Goal: Task Accomplishment & Management: Use online tool/utility

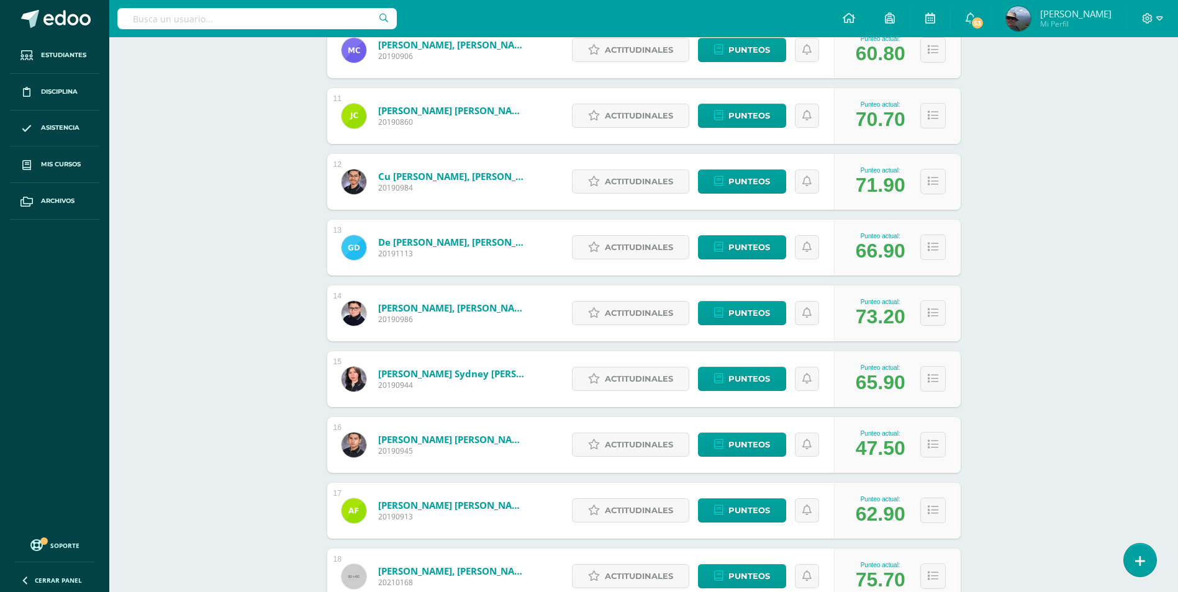
scroll to position [901, 0]
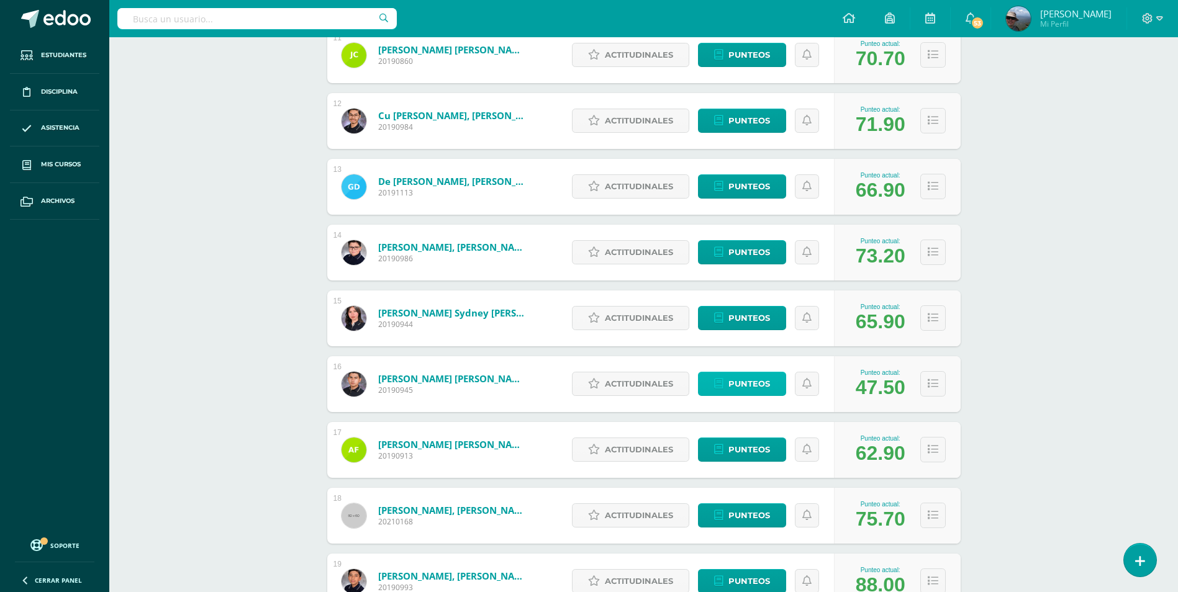
click at [753, 386] on span "Punteos" at bounding box center [749, 384] width 42 height 23
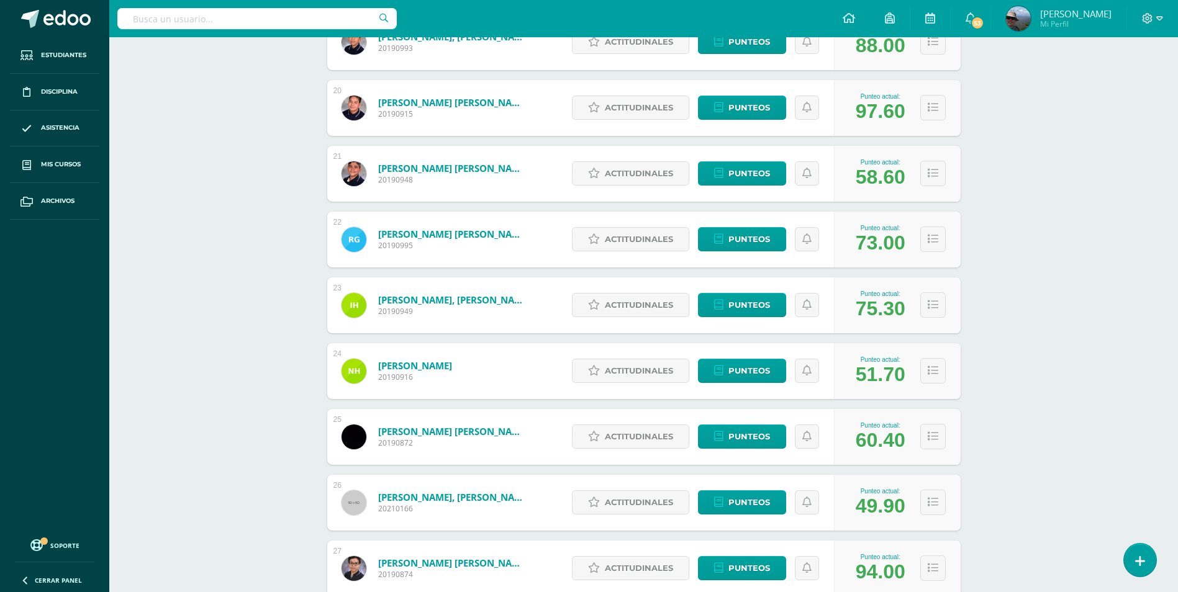
scroll to position [1497, 0]
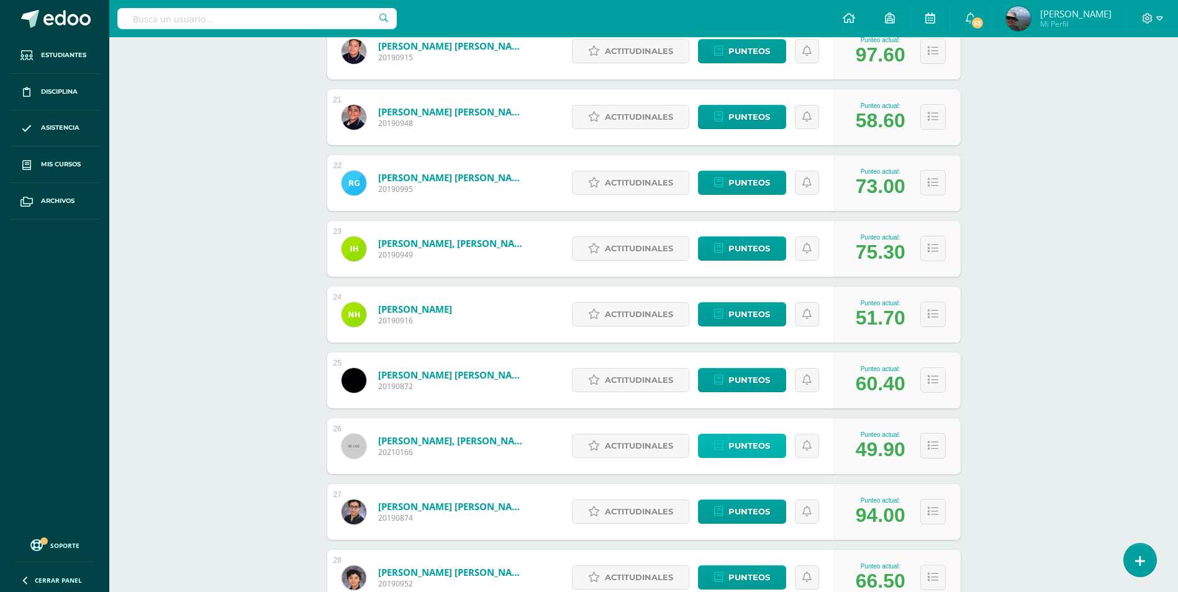
click at [742, 448] on span "Punteos" at bounding box center [749, 446] width 42 height 23
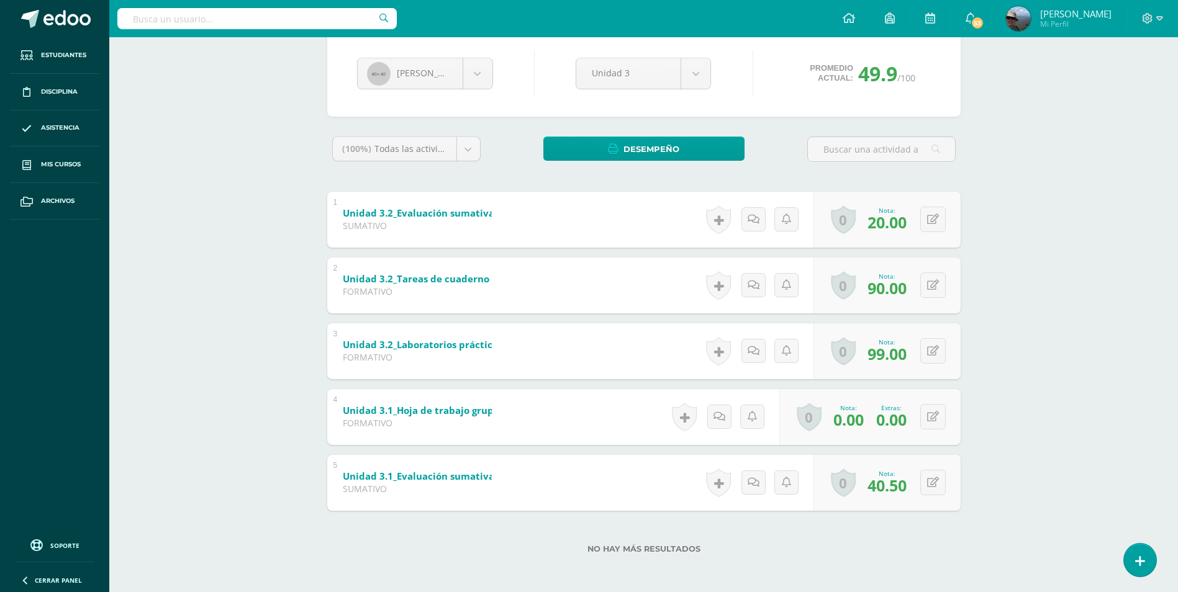
scroll to position [119, 0]
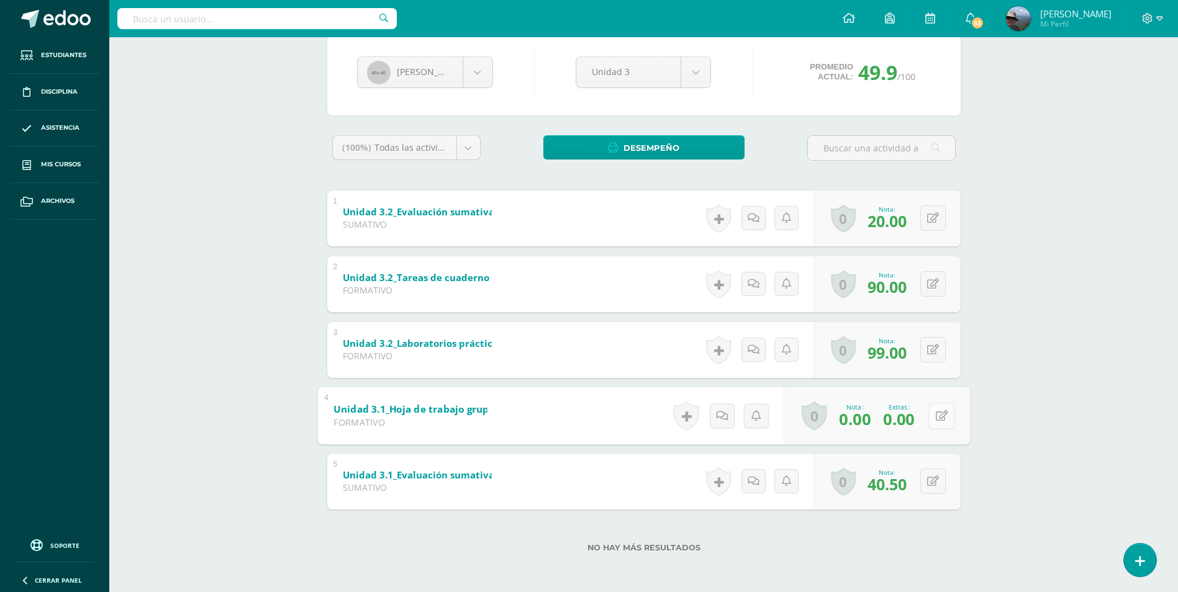
click at [935, 412] on icon at bounding box center [941, 415] width 12 height 11
type input "20"
click at [908, 424] on icon at bounding box center [908, 420] width 11 height 11
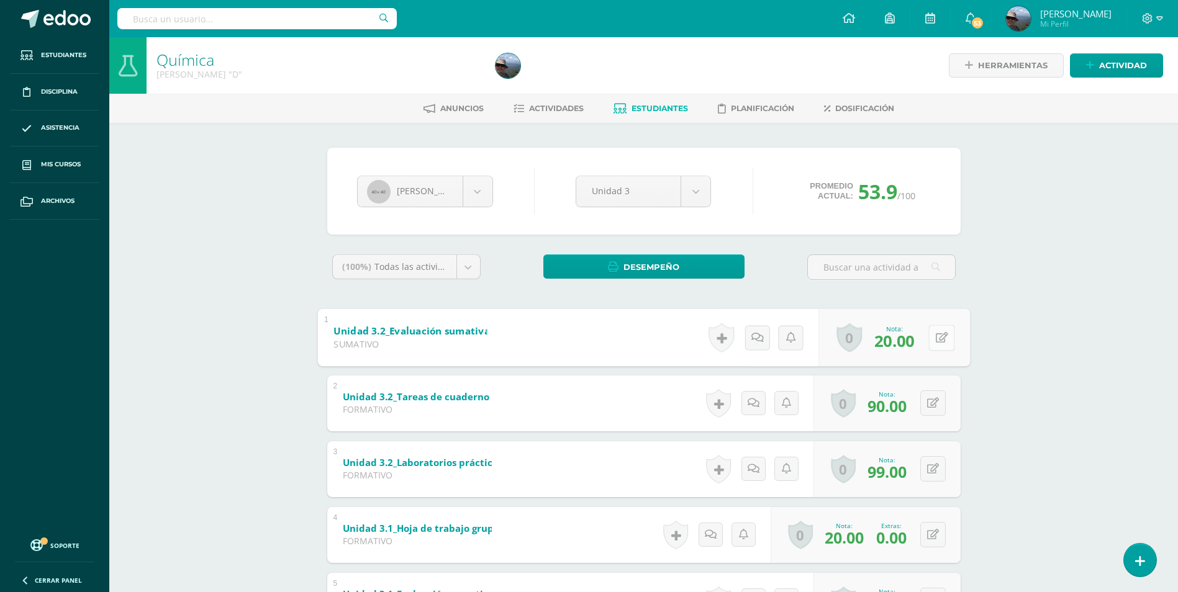
click at [927, 340] on div "0 Logros Logros obtenidos Aún no hay logros agregados Nota: 20.00" at bounding box center [894, 338] width 152 height 58
click at [443, 335] on b "Unidad 3.2_Evaluación sumativa" at bounding box center [411, 330] width 156 height 13
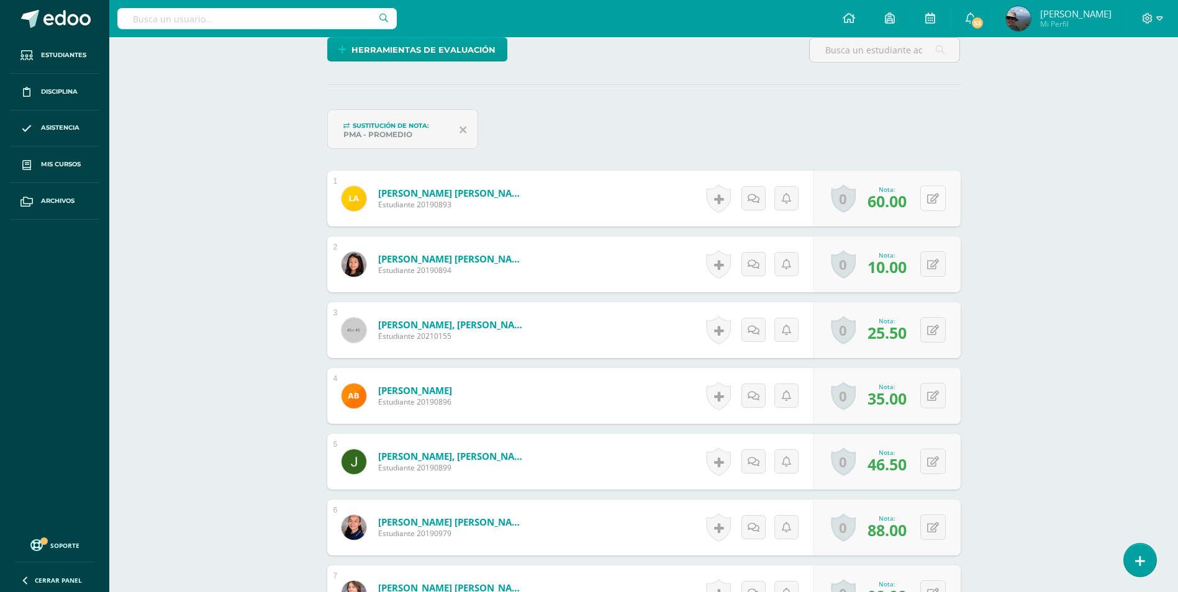
scroll to position [311, 0]
click at [926, 199] on div "0 Logros Logros obtenidos Aún no hay logros agregados Nota: 60.00" at bounding box center [886, 198] width 147 height 56
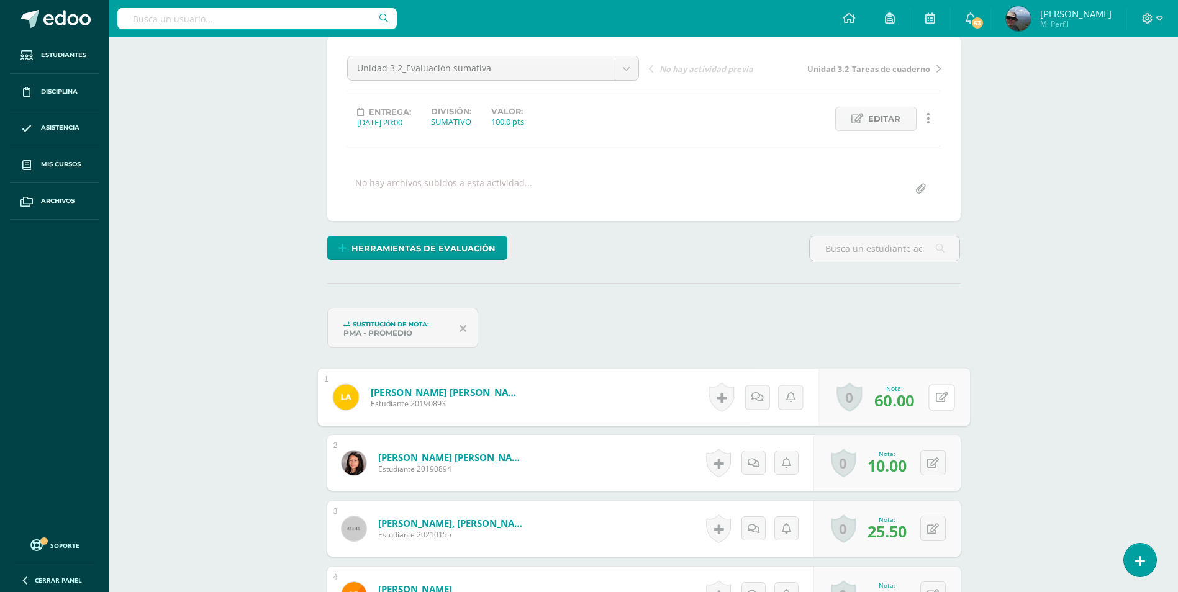
scroll to position [188, 0]
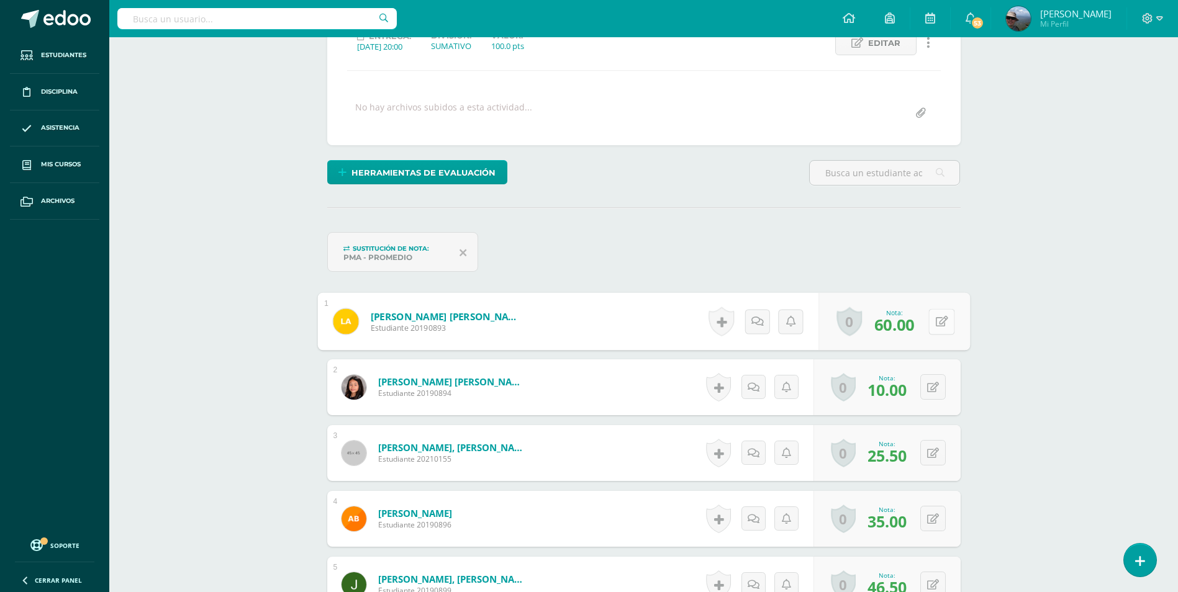
click at [949, 327] on button at bounding box center [941, 322] width 26 height 26
type input "70"
click at [908, 322] on icon at bounding box center [908, 325] width 11 height 11
click at [935, 385] on icon at bounding box center [933, 387] width 12 height 11
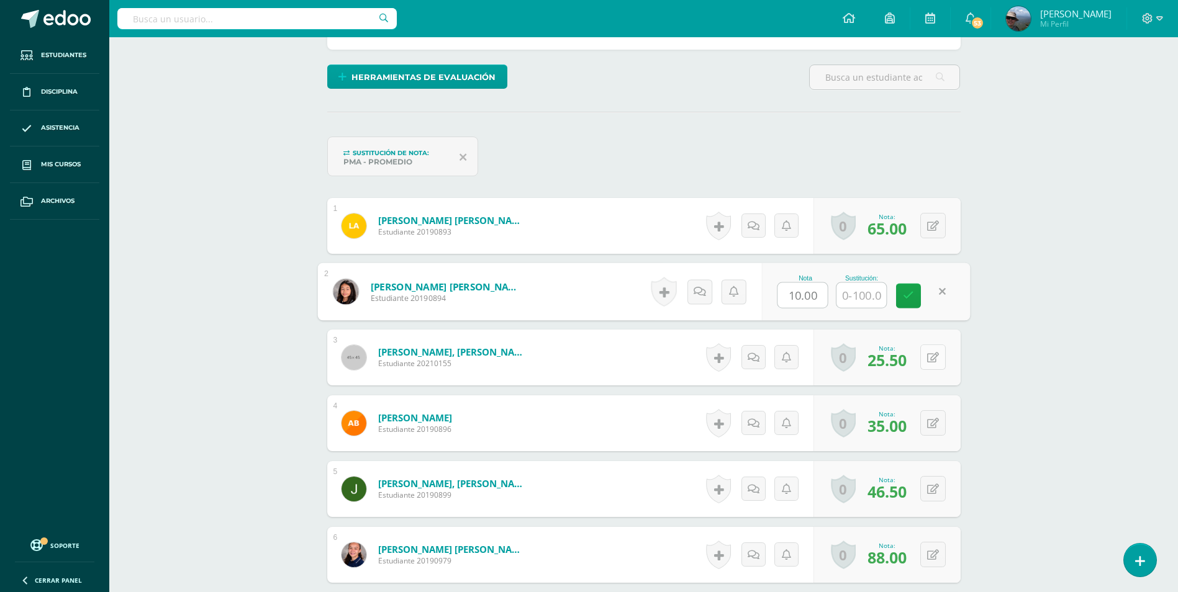
scroll to position [279, 0]
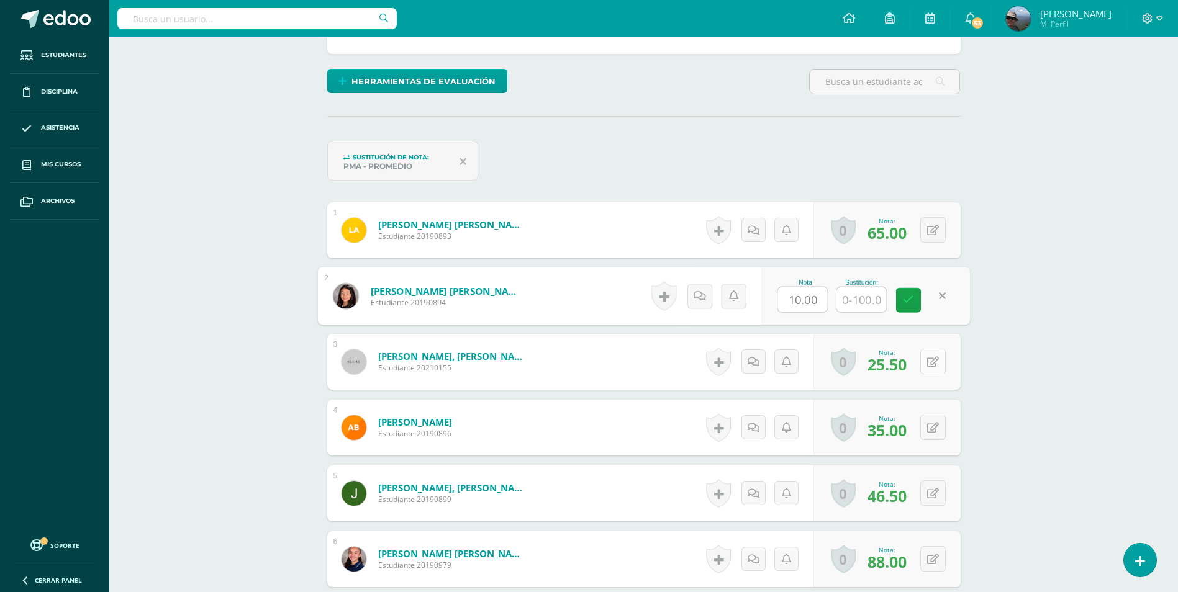
click at [937, 368] on button at bounding box center [932, 361] width 25 height 25
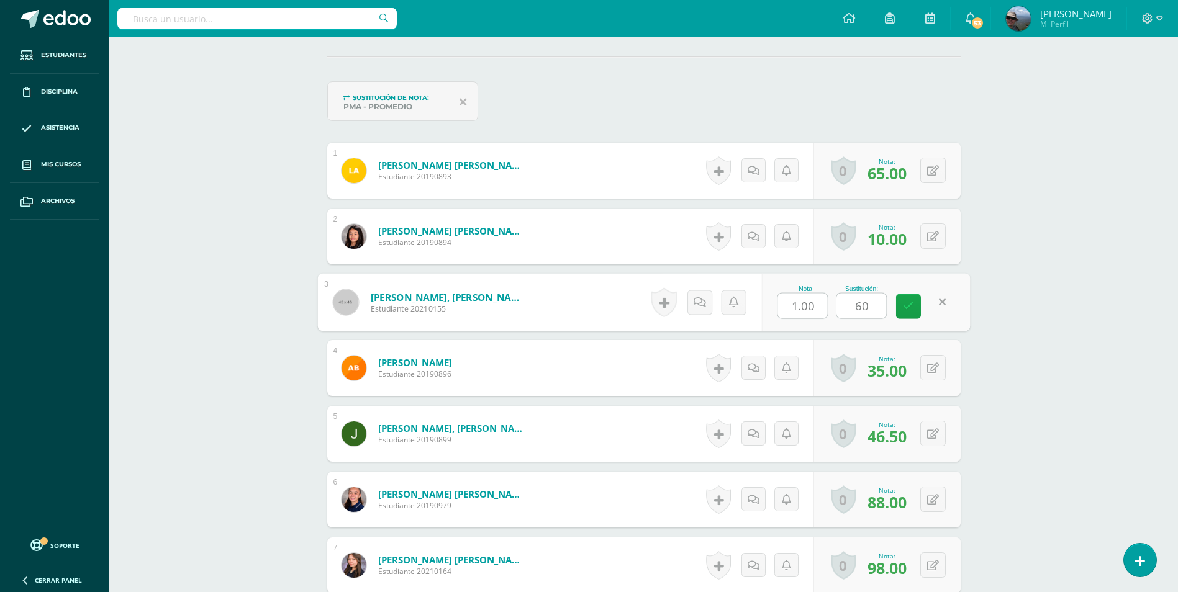
scroll to position [342, 0]
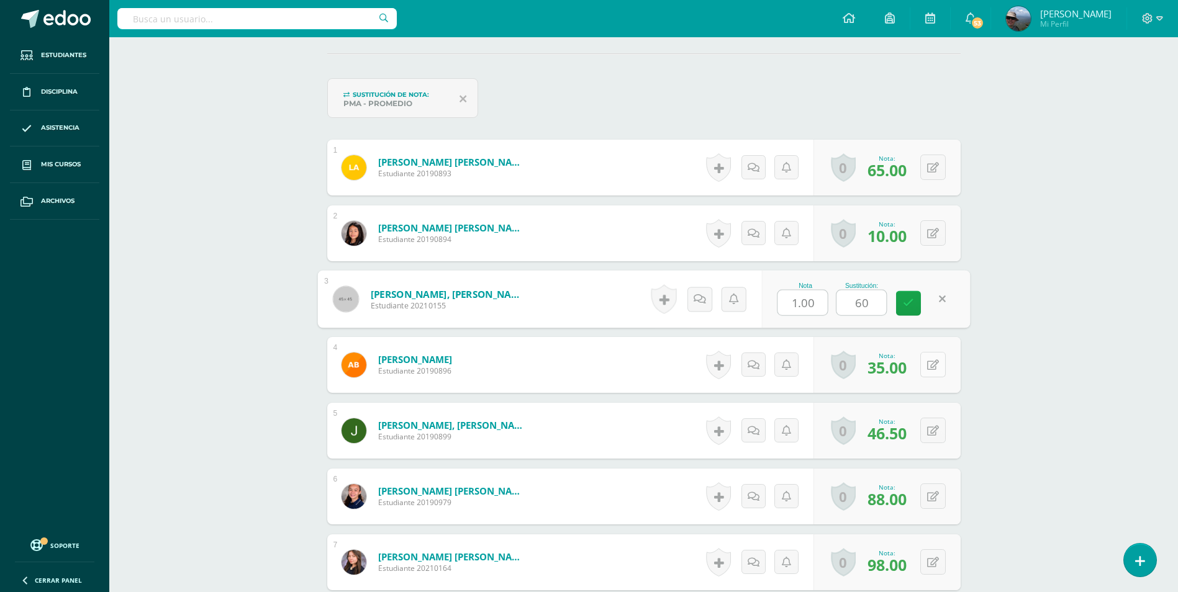
type input "60"
click at [936, 371] on button at bounding box center [932, 364] width 25 height 25
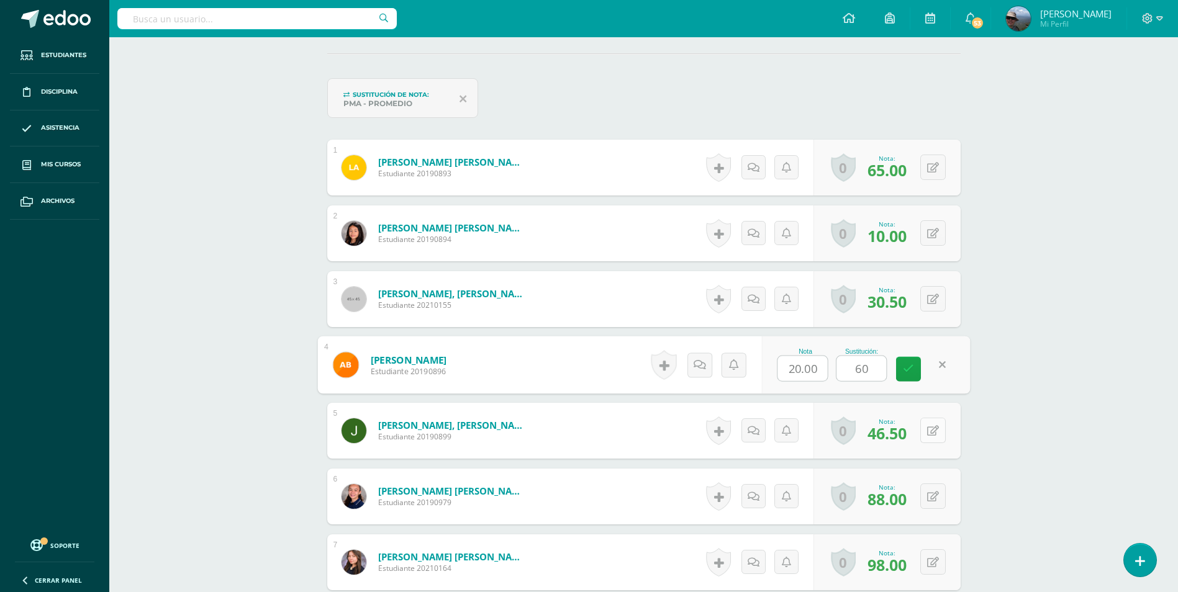
type input "60"
click at [937, 433] on icon at bounding box center [933, 431] width 12 height 11
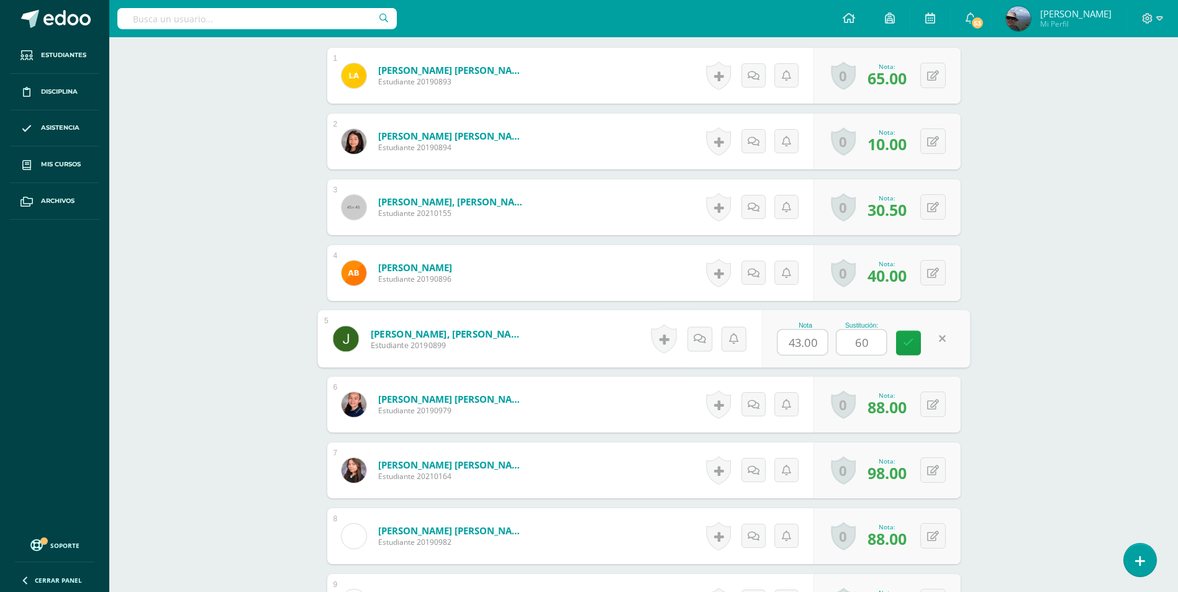
scroll to position [590, 0]
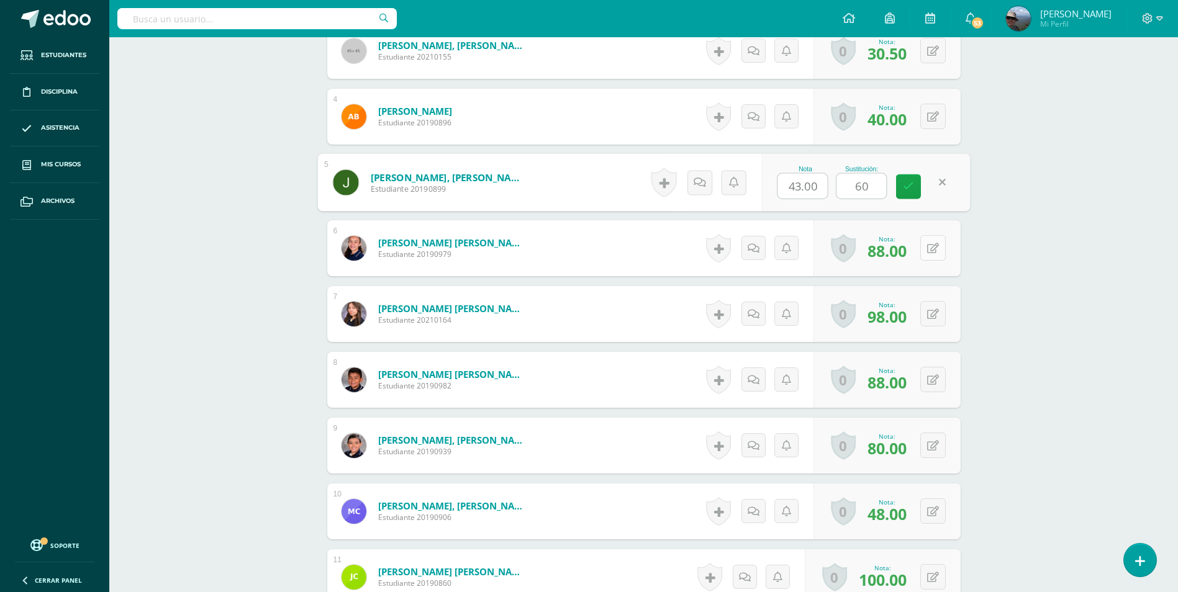
type input "60"
click at [937, 240] on button at bounding box center [941, 248] width 26 height 26
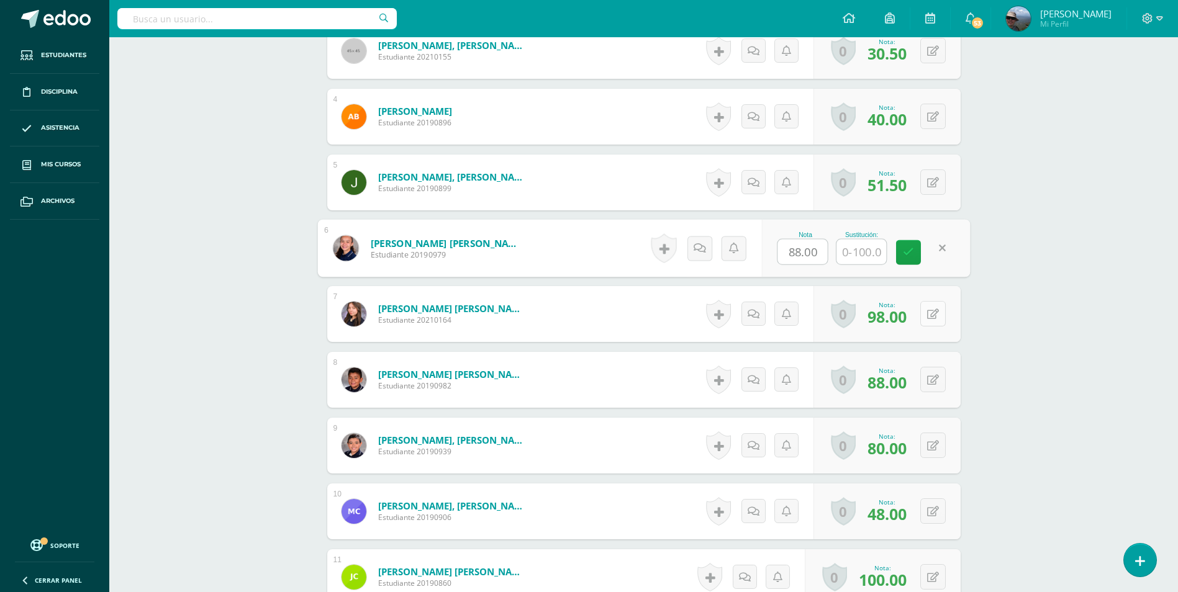
click at [931, 315] on icon at bounding box center [933, 314] width 12 height 11
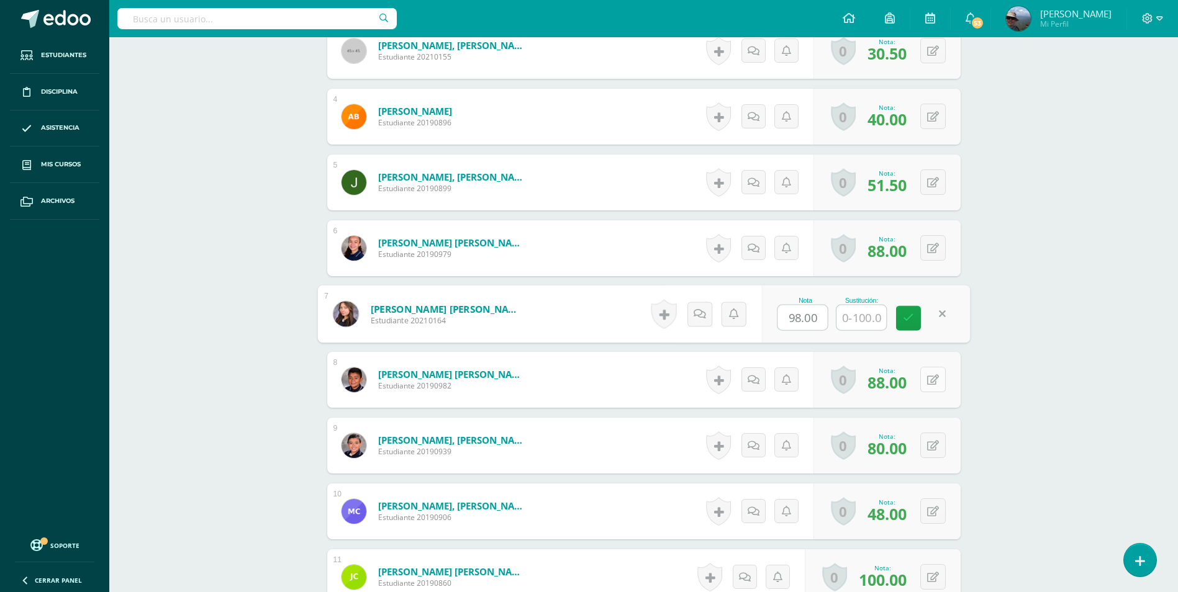
click at [931, 380] on button at bounding box center [932, 379] width 25 height 25
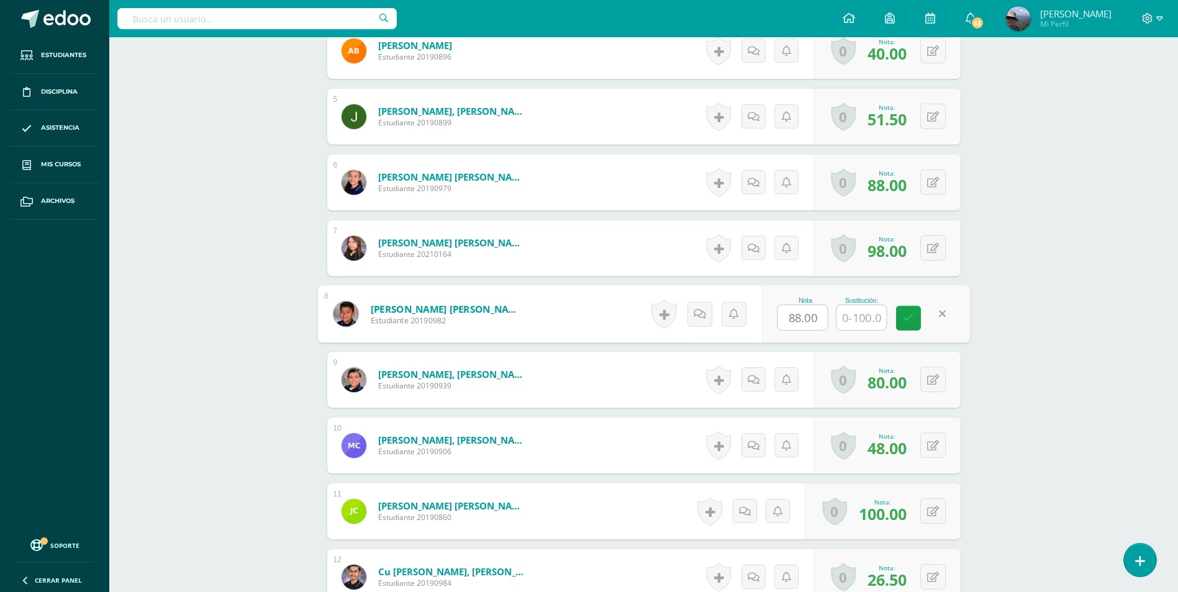
scroll to position [776, 0]
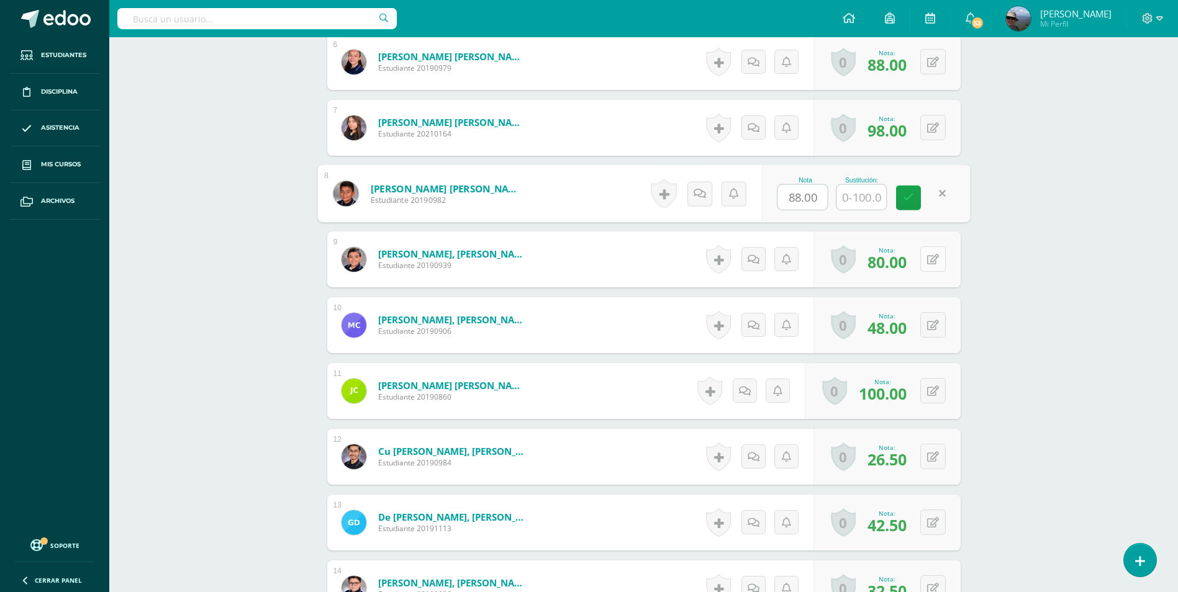
click at [930, 265] on button at bounding box center [932, 259] width 25 height 25
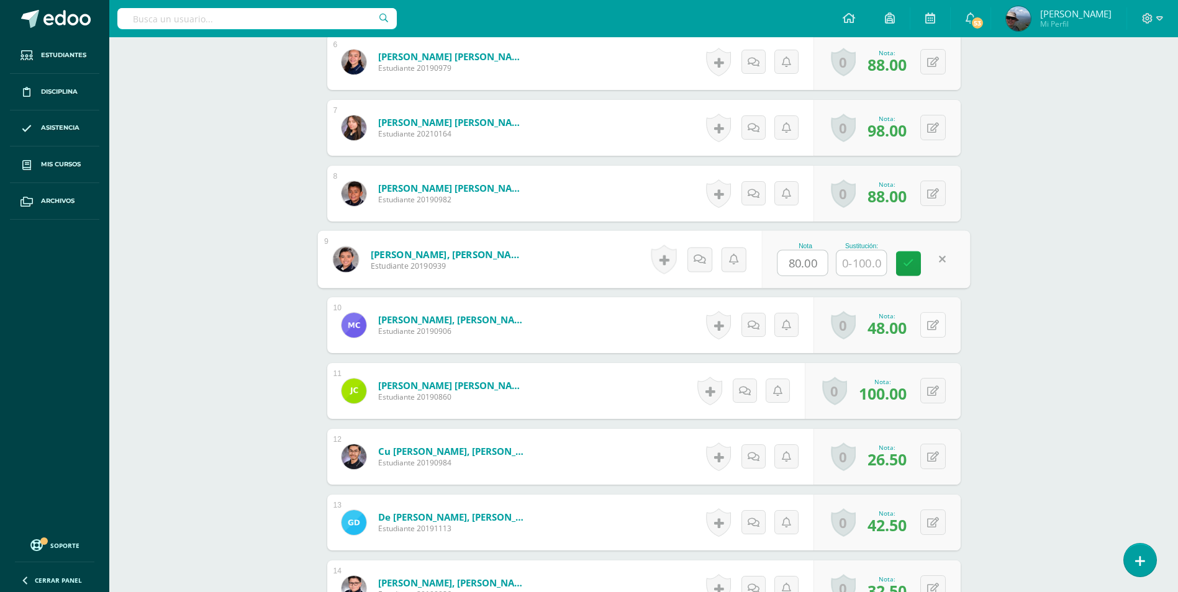
click at [934, 325] on icon at bounding box center [933, 325] width 12 height 11
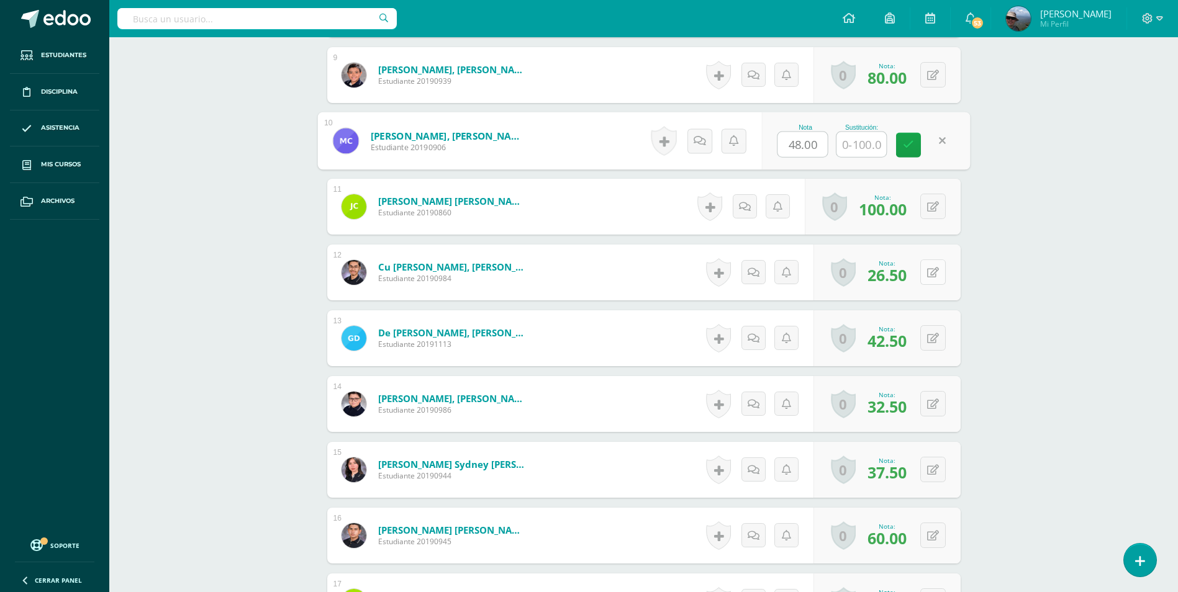
scroll to position [962, 0]
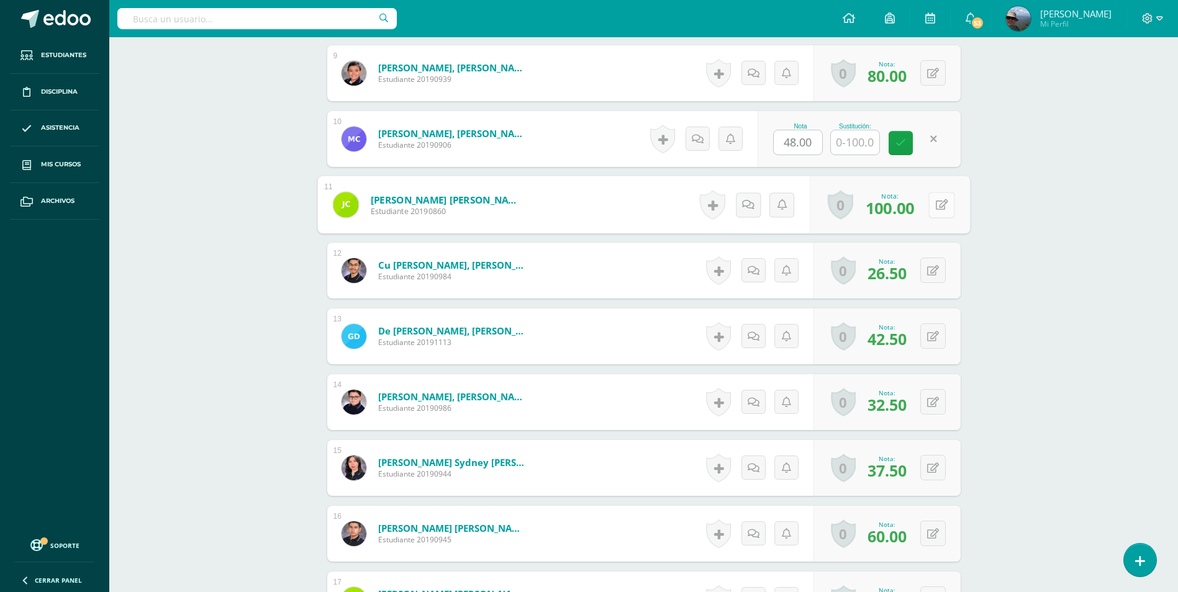
click at [931, 208] on button at bounding box center [941, 205] width 26 height 26
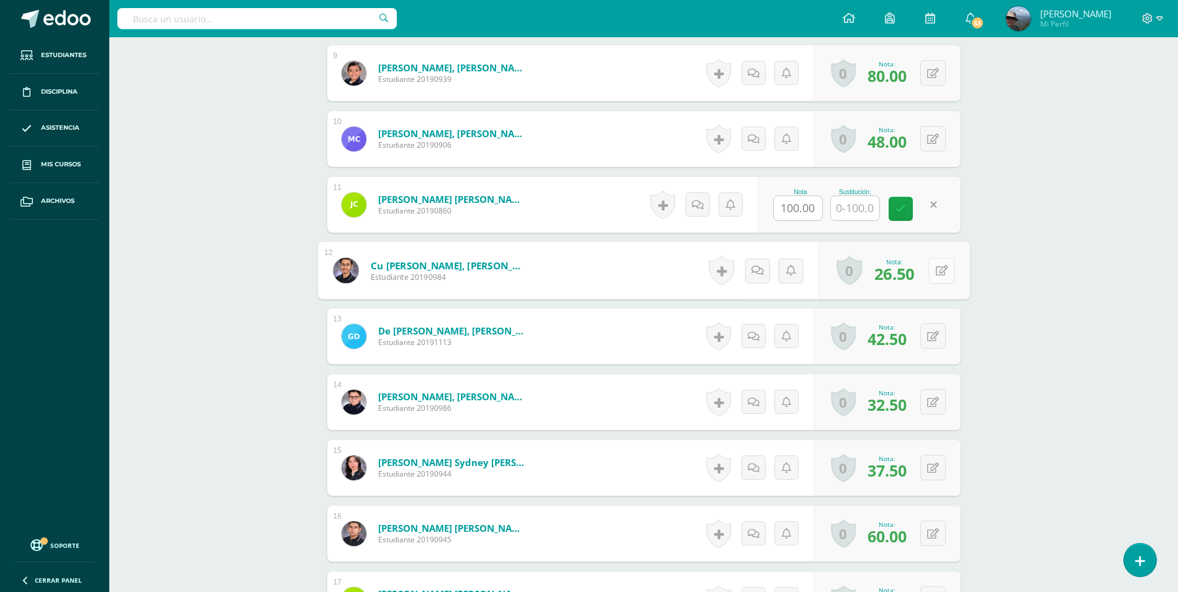
click at [931, 269] on button at bounding box center [941, 271] width 26 height 26
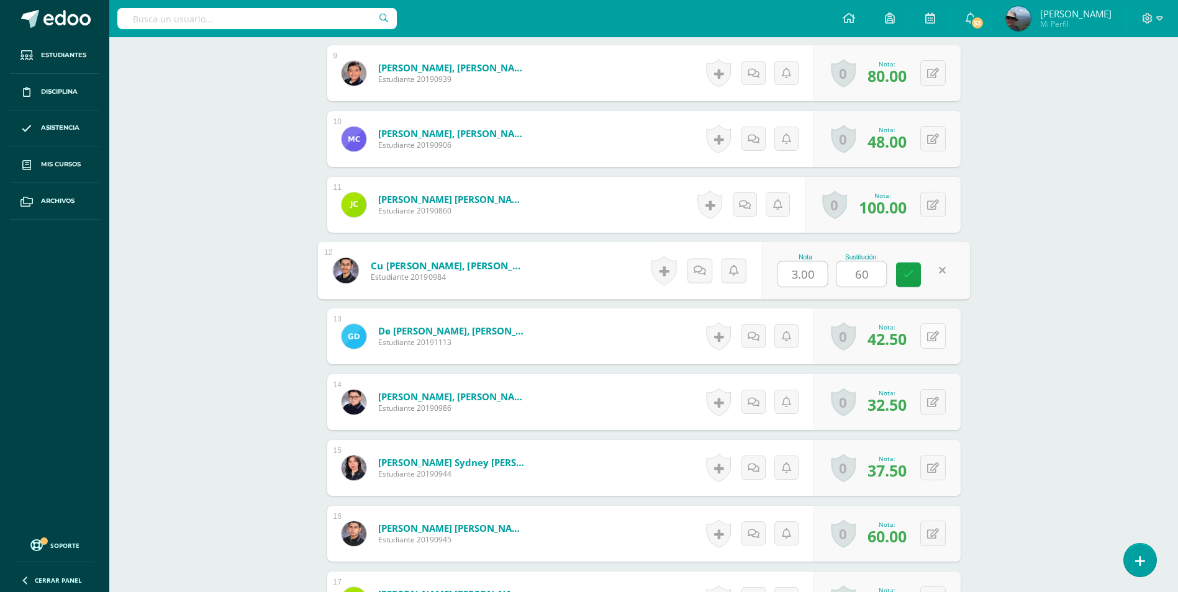
type input "60"
click at [936, 330] on button at bounding box center [932, 335] width 25 height 25
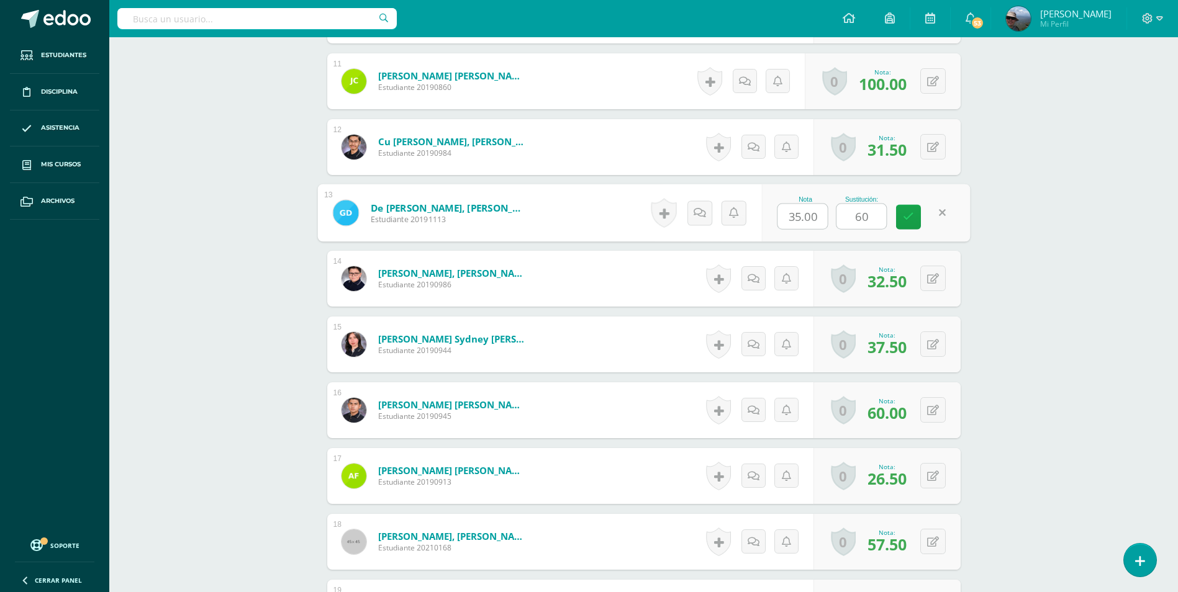
scroll to position [1087, 0]
type input "60"
click at [939, 282] on button at bounding box center [941, 278] width 26 height 26
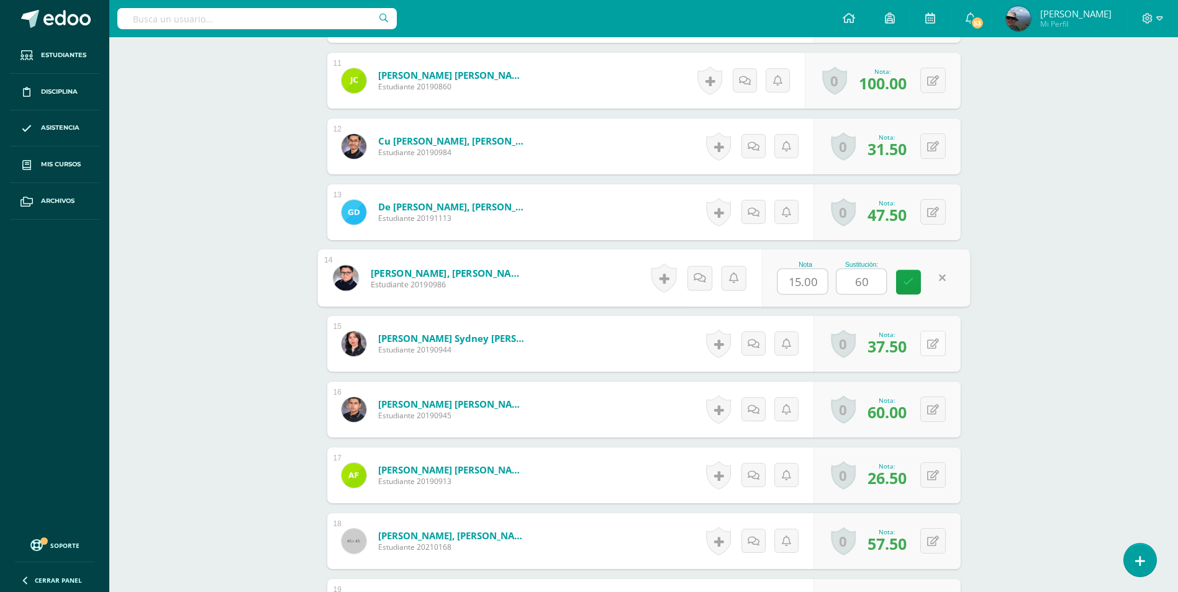
type input "60"
click at [937, 345] on icon at bounding box center [941, 343] width 12 height 11
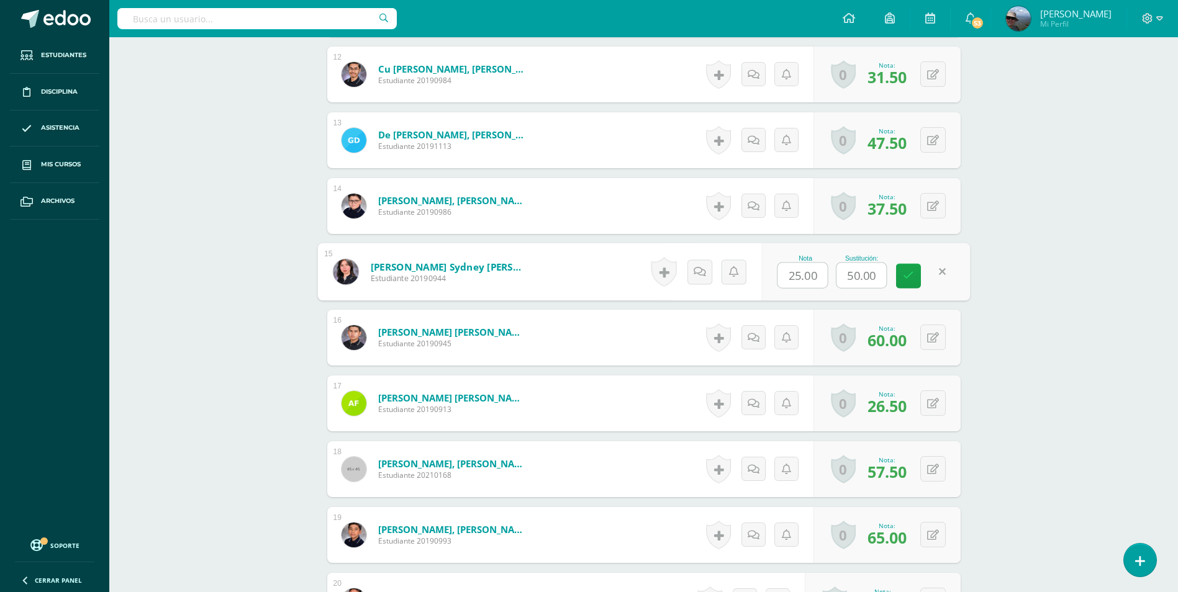
scroll to position [1273, 0]
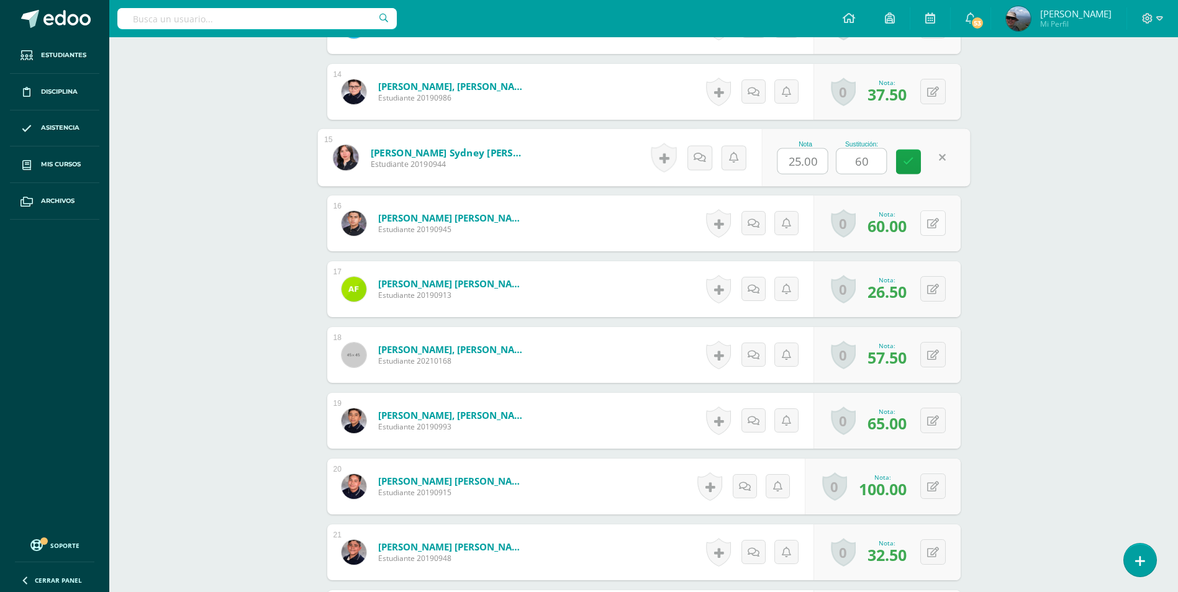
type input "60"
click at [934, 229] on button at bounding box center [941, 223] width 26 height 26
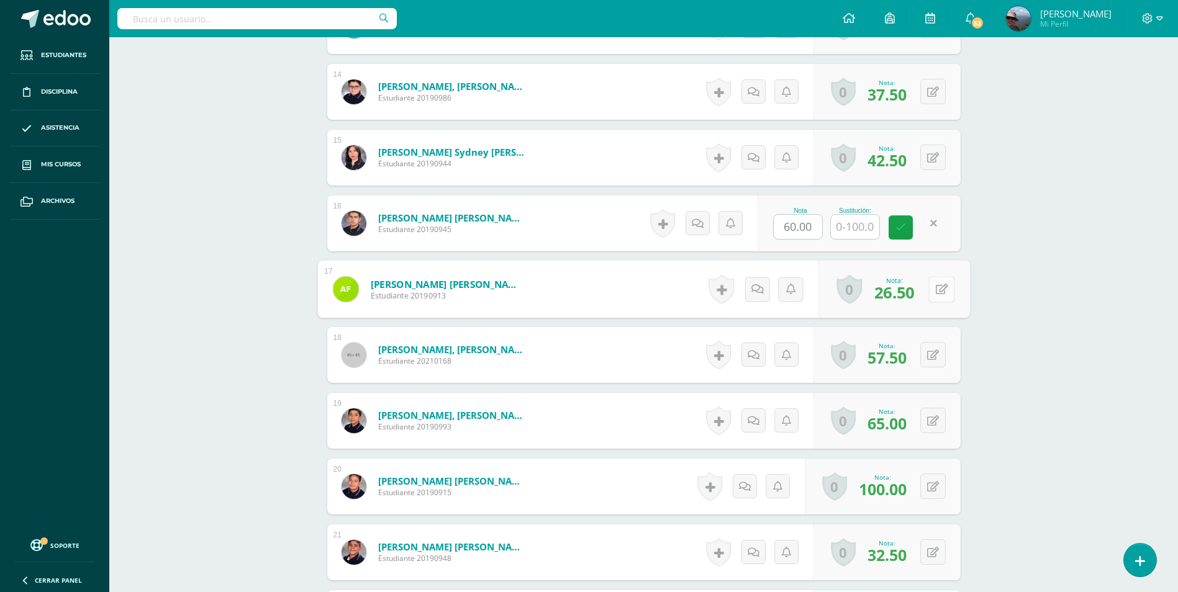
click at [931, 292] on button at bounding box center [941, 289] width 26 height 26
type input "60"
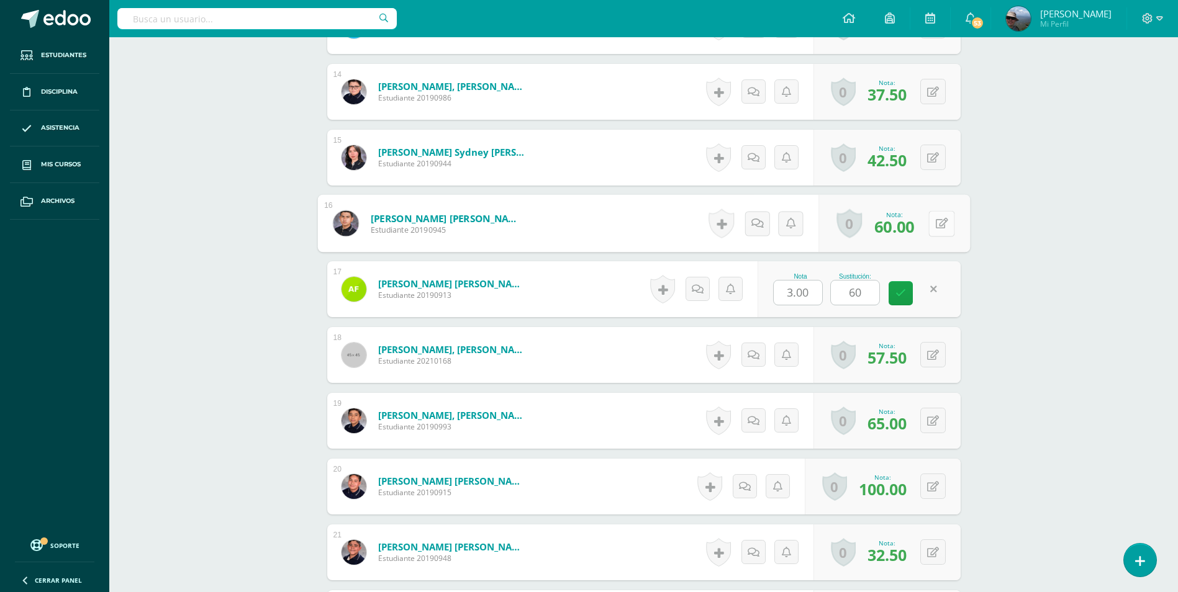
click at [939, 224] on button at bounding box center [941, 223] width 26 height 26
drag, startPoint x: 801, startPoint y: 228, endPoint x: 764, endPoint y: 228, distance: 36.6
click at [764, 228] on div "Nota 60.00 Sustitución:" at bounding box center [865, 224] width 209 height 58
click at [1025, 227] on div "Química Quinto Bachillerato "D" Herramientas Detalle de asistencias Actividad A…" at bounding box center [643, 566] width 1069 height 3604
click at [935, 349] on button at bounding box center [932, 354] width 25 height 25
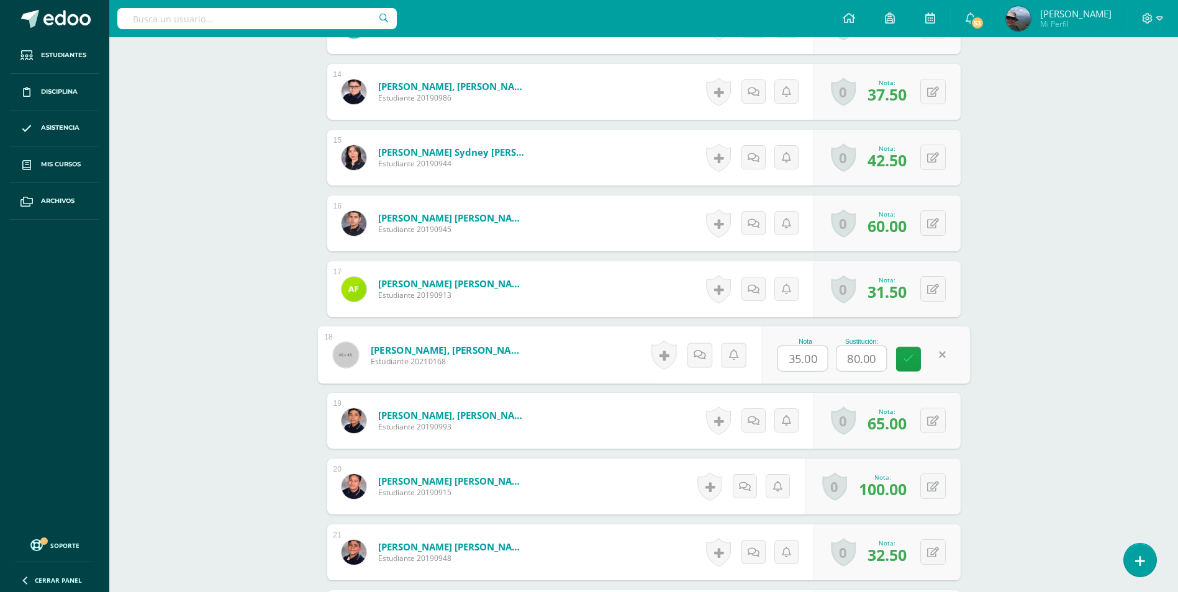
scroll to position [1397, 0]
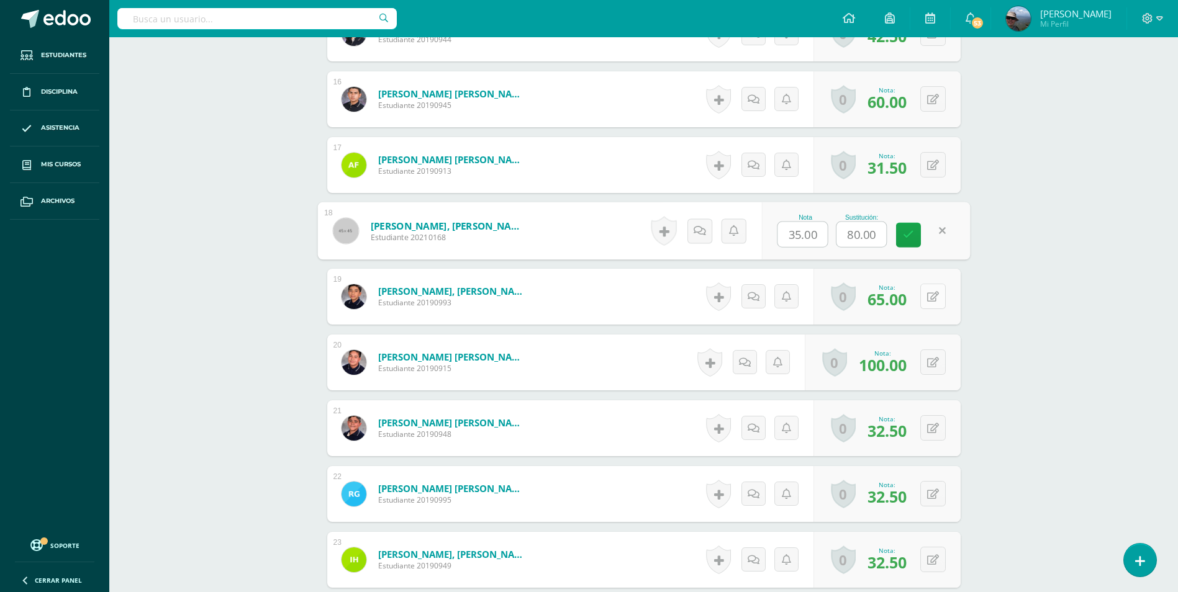
click at [937, 290] on button at bounding box center [932, 296] width 25 height 25
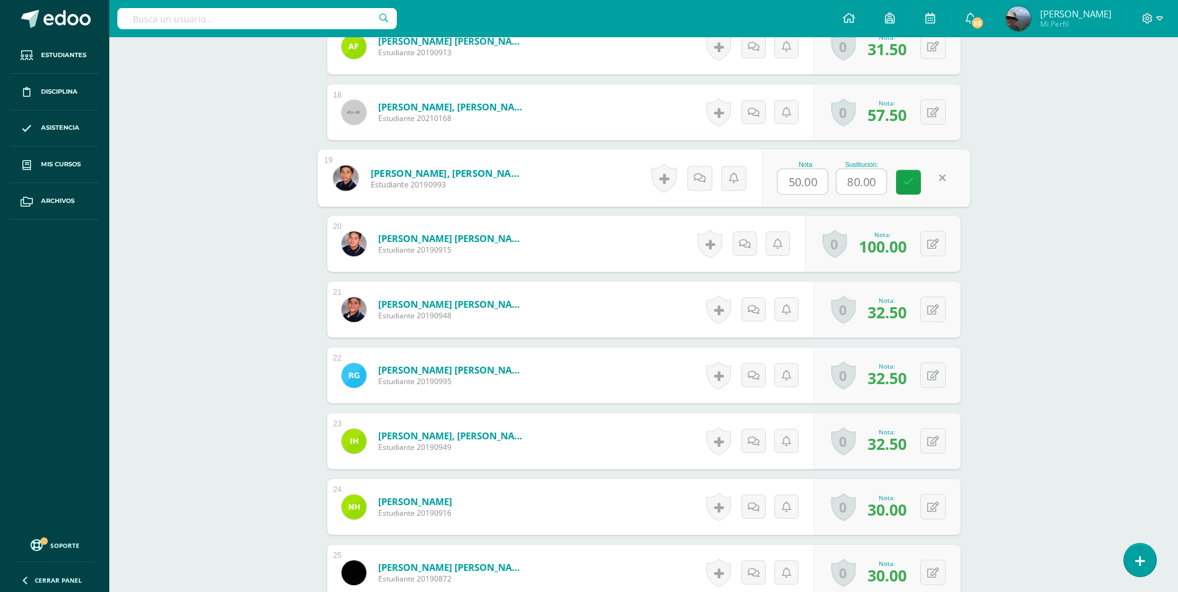
scroll to position [1521, 0]
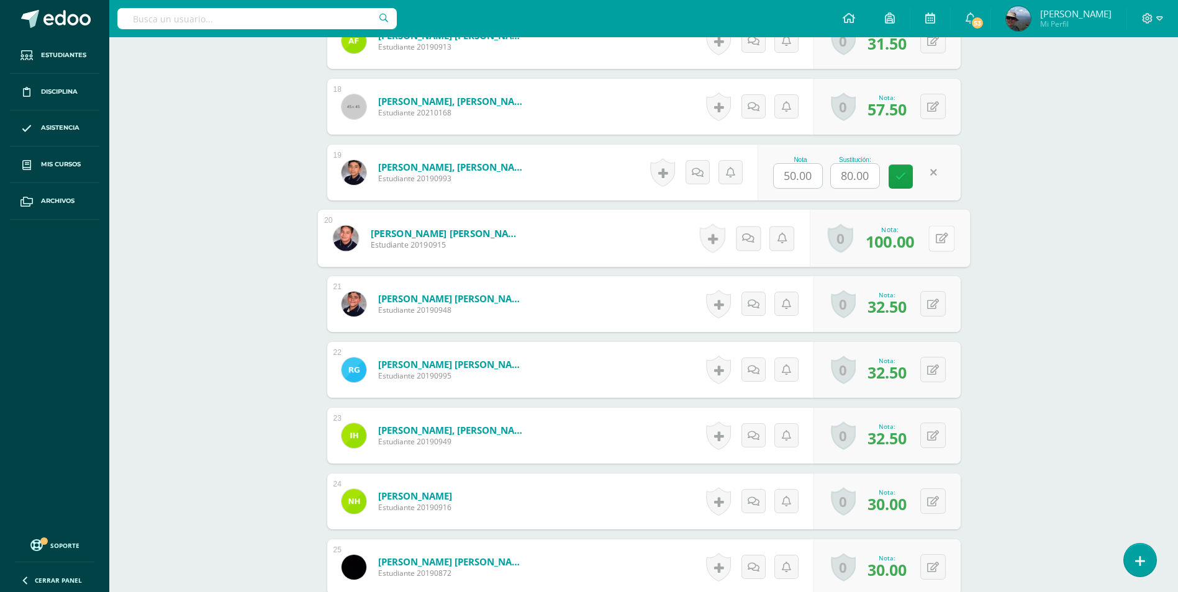
click at [935, 237] on icon at bounding box center [941, 238] width 12 height 11
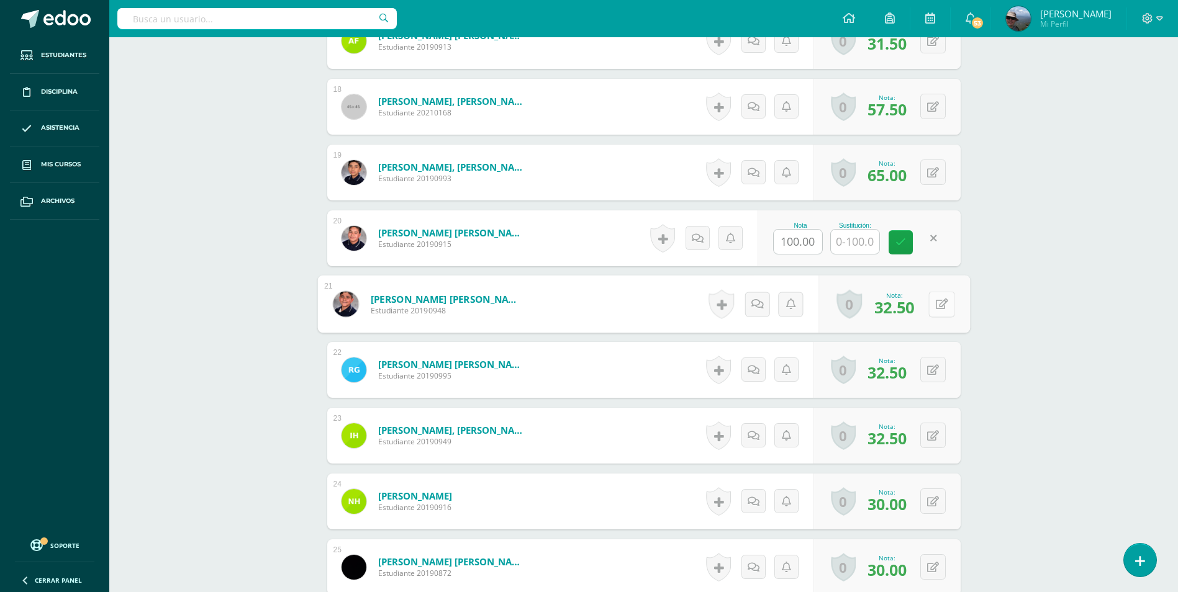
click at [935, 302] on icon at bounding box center [941, 304] width 12 height 11
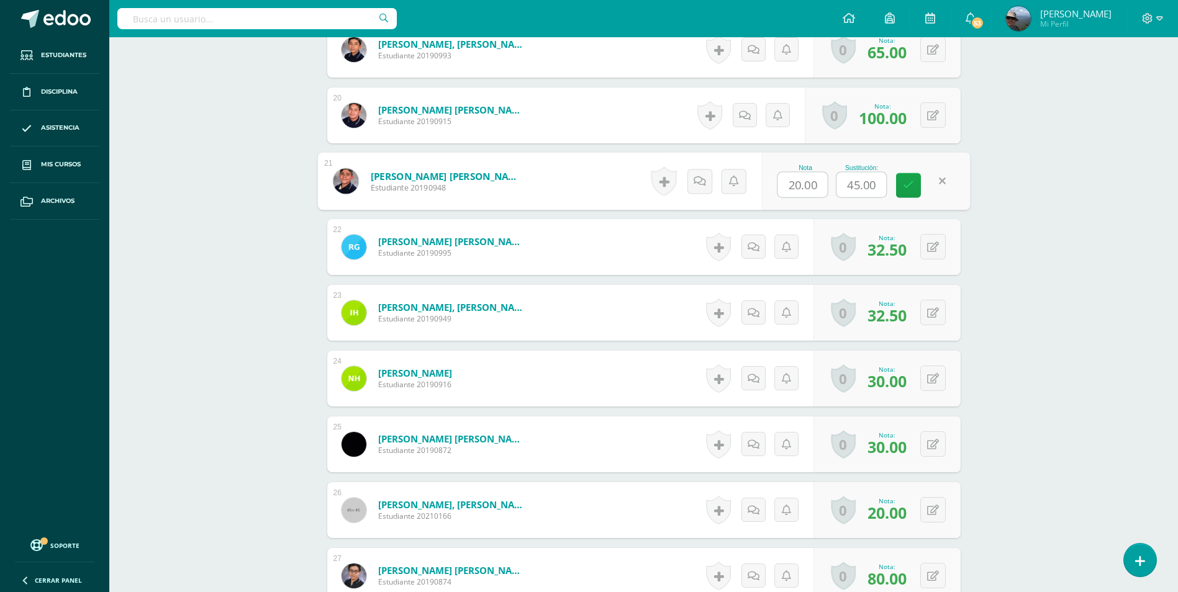
scroll to position [1645, 0]
type input "55"
click at [933, 250] on icon at bounding box center [933, 246] width 12 height 11
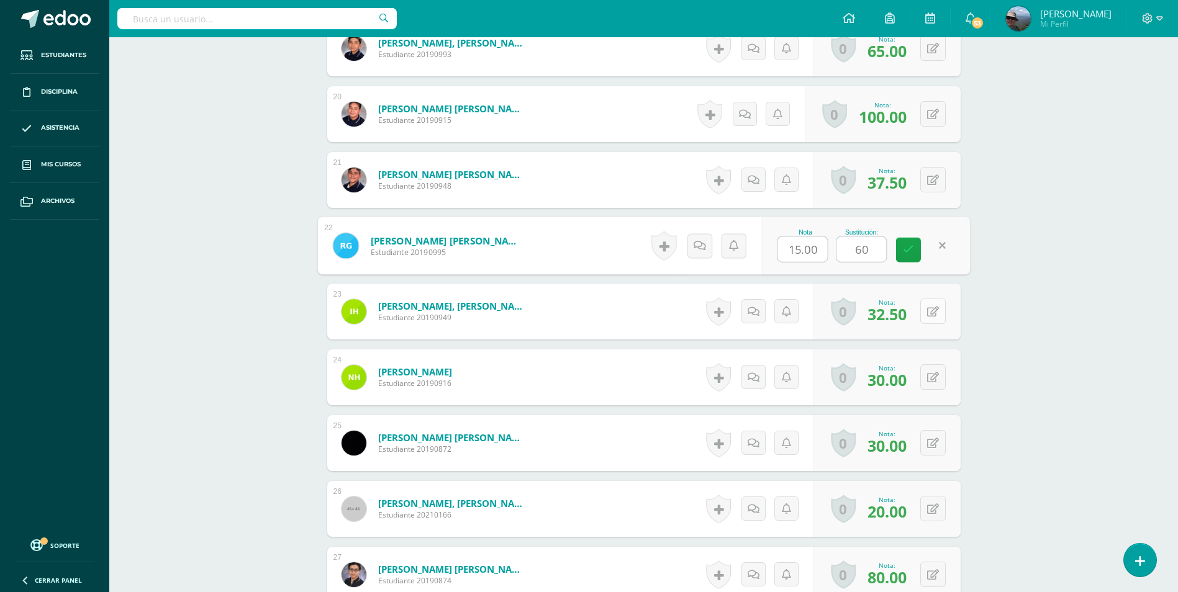
type input "60"
click at [936, 314] on icon at bounding box center [933, 312] width 12 height 11
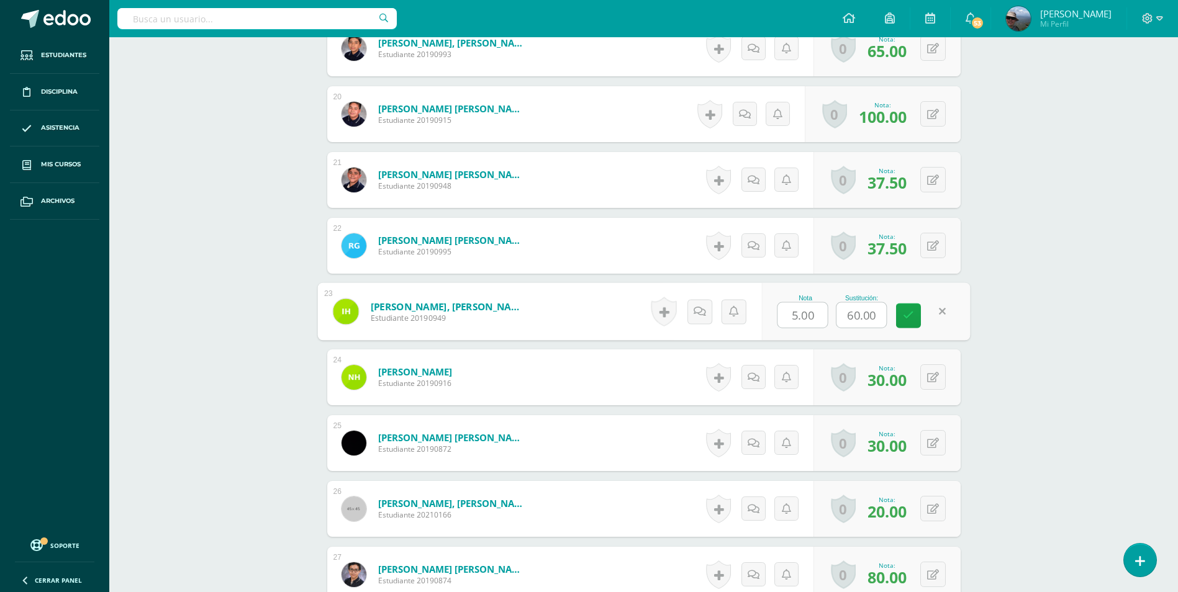
scroll to position [1832, 0]
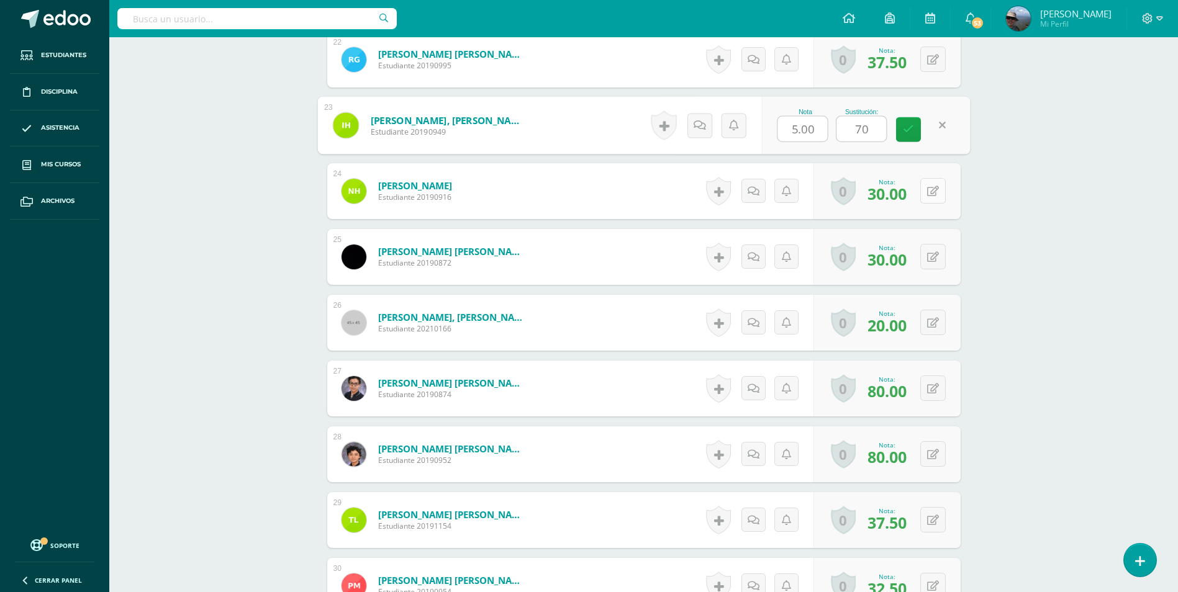
type input "70"
click at [934, 191] on icon at bounding box center [933, 191] width 12 height 11
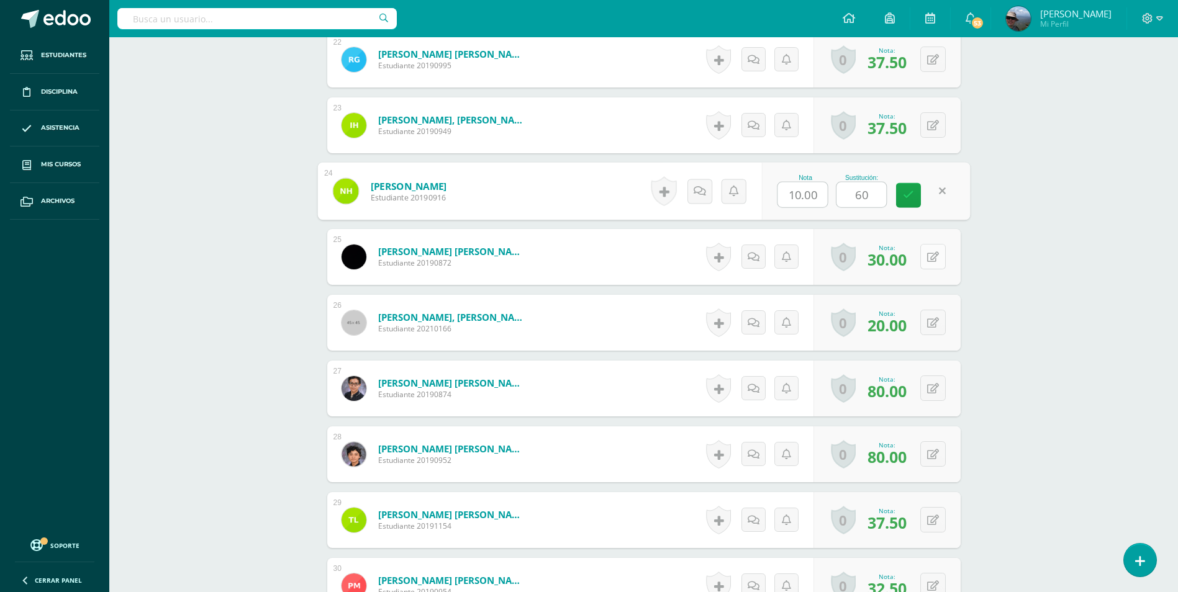
type input "60"
click at [928, 261] on button at bounding box center [941, 257] width 26 height 26
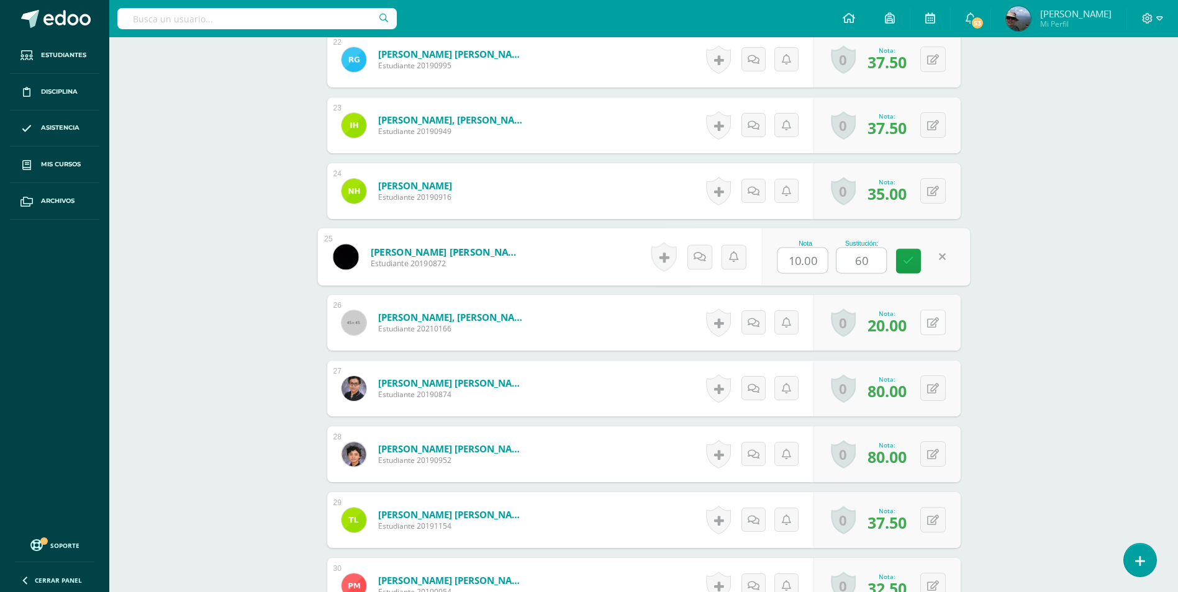
type input "60"
click at [935, 318] on icon at bounding box center [933, 323] width 12 height 11
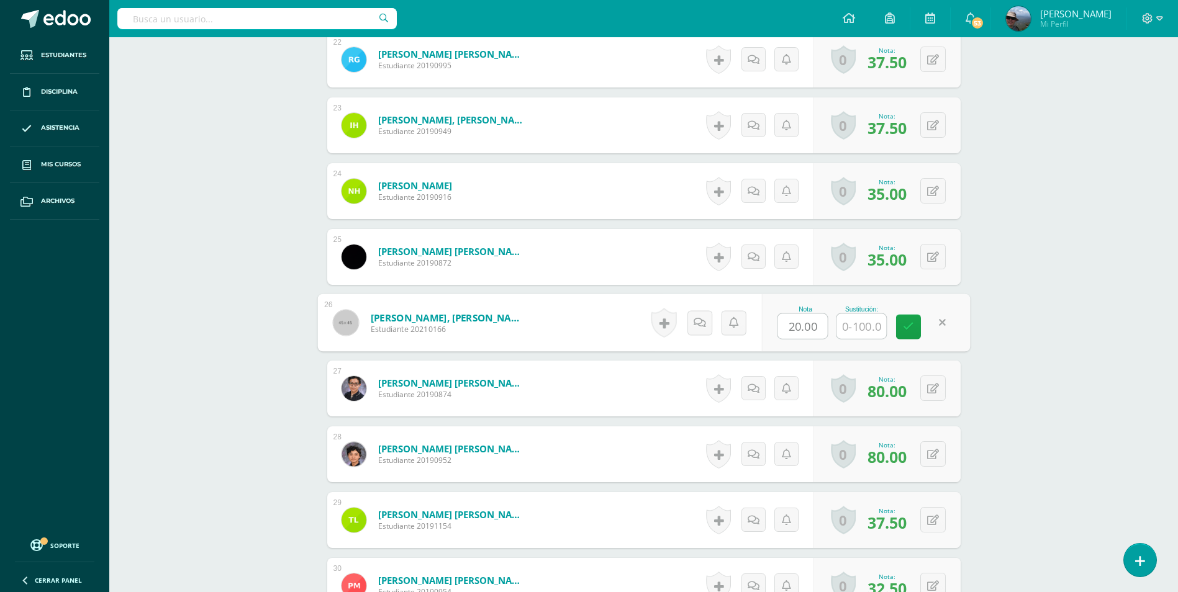
scroll to position [1956, 0]
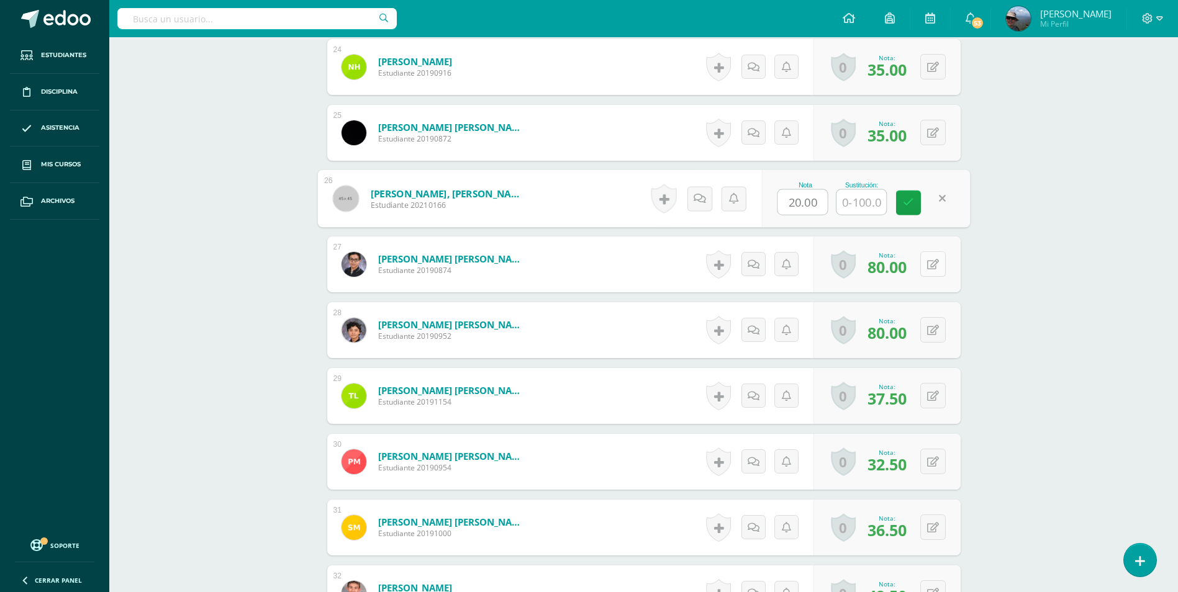
click at [937, 265] on icon at bounding box center [933, 265] width 12 height 11
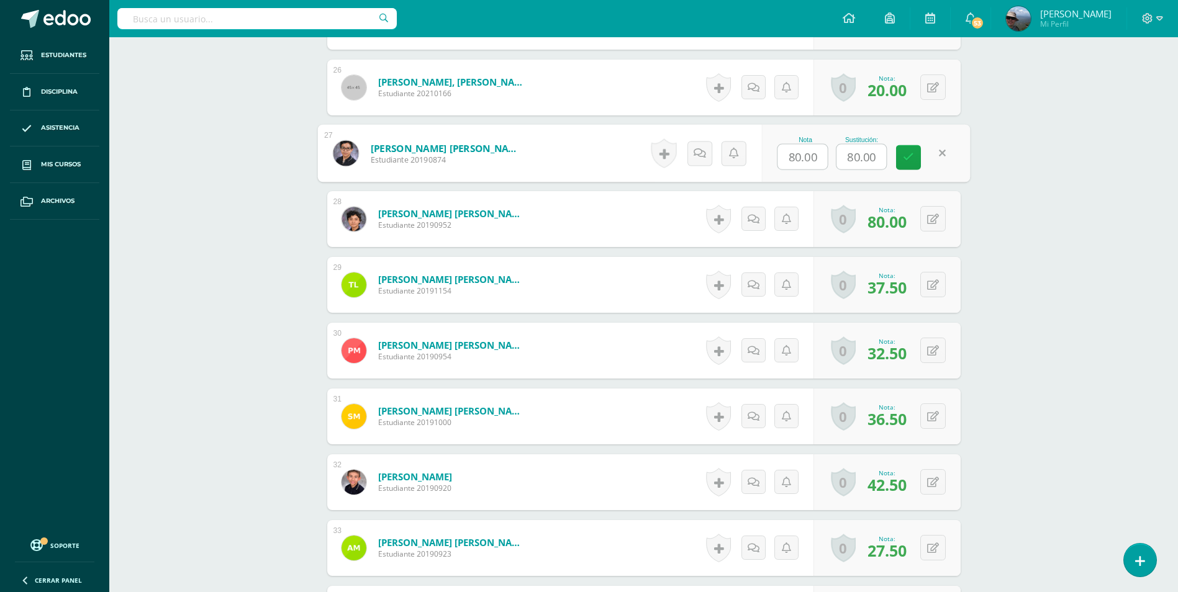
scroll to position [2080, 0]
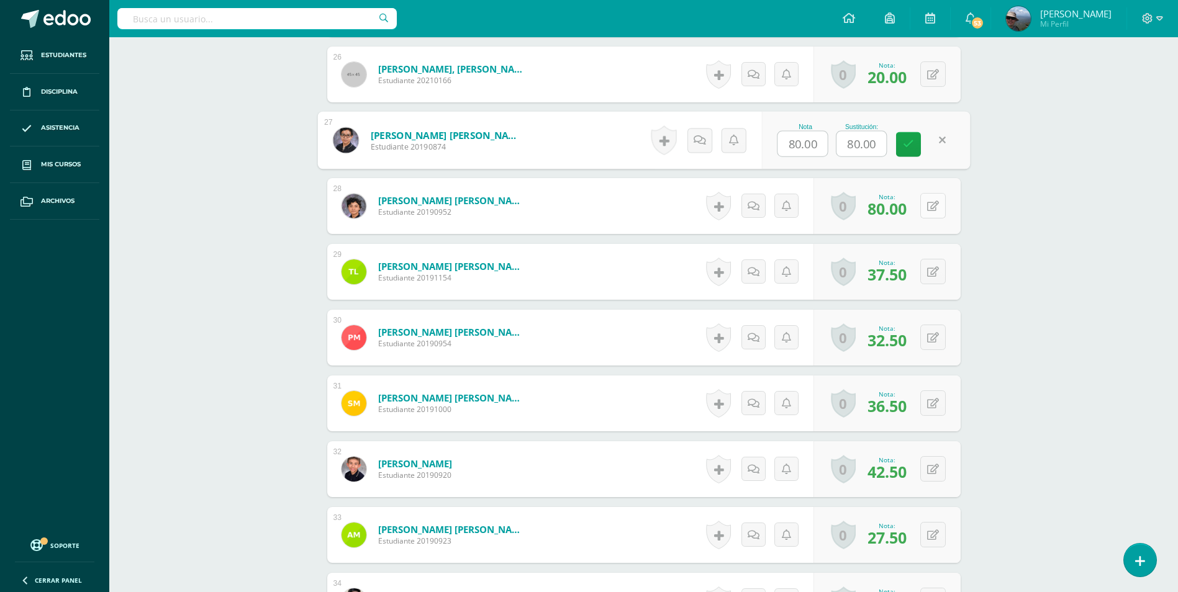
click at [935, 207] on icon at bounding box center [933, 206] width 12 height 11
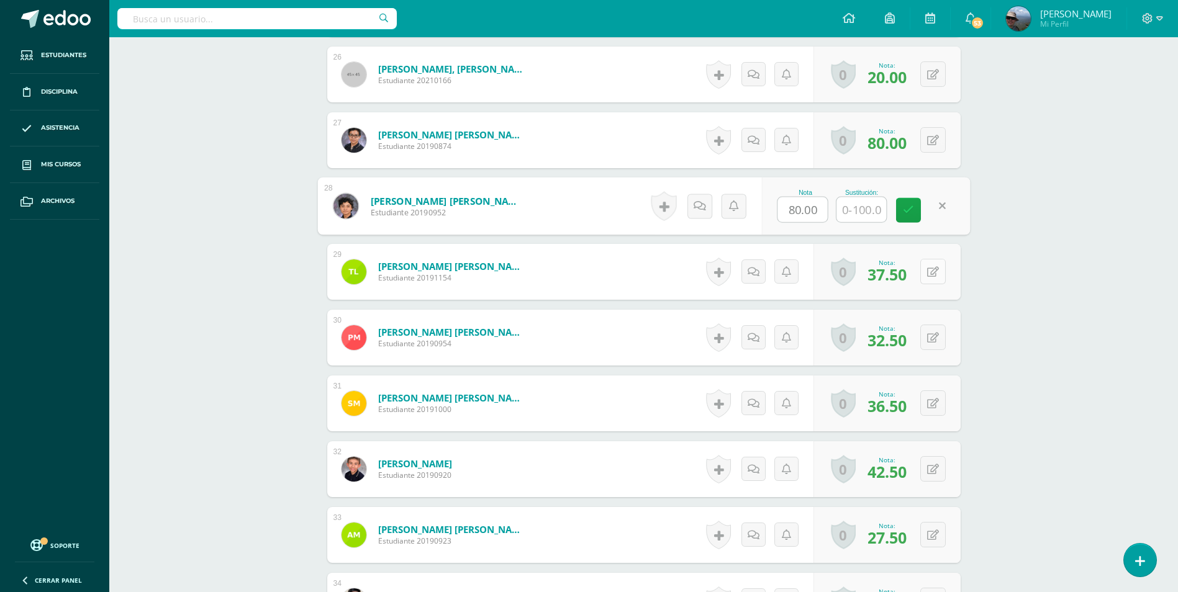
click at [937, 279] on button at bounding box center [932, 271] width 25 height 25
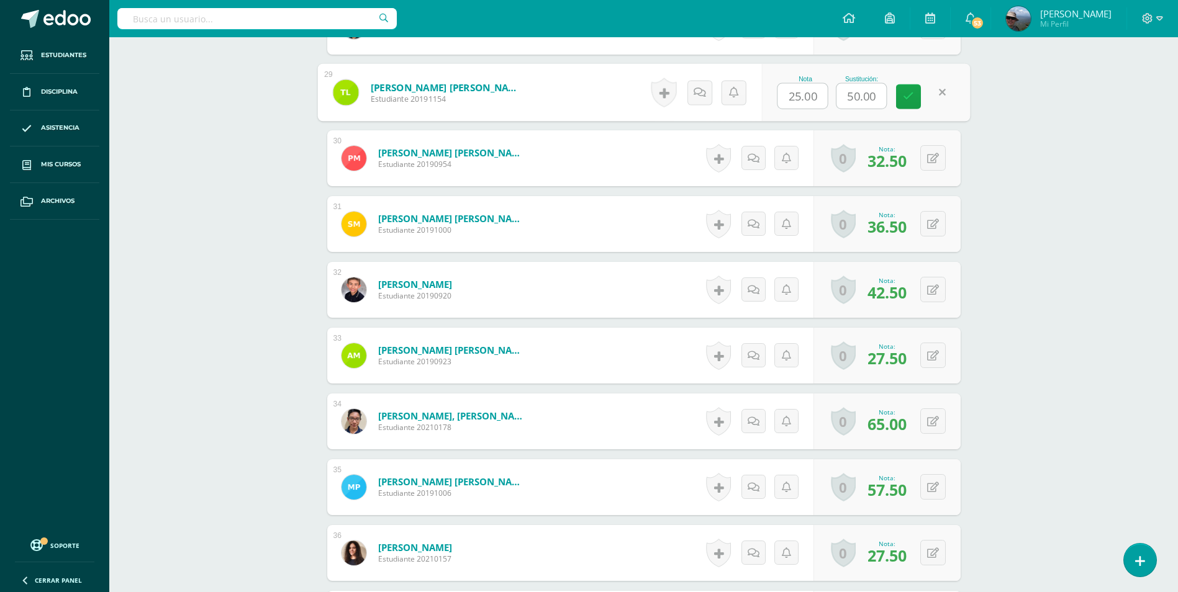
scroll to position [2266, 0]
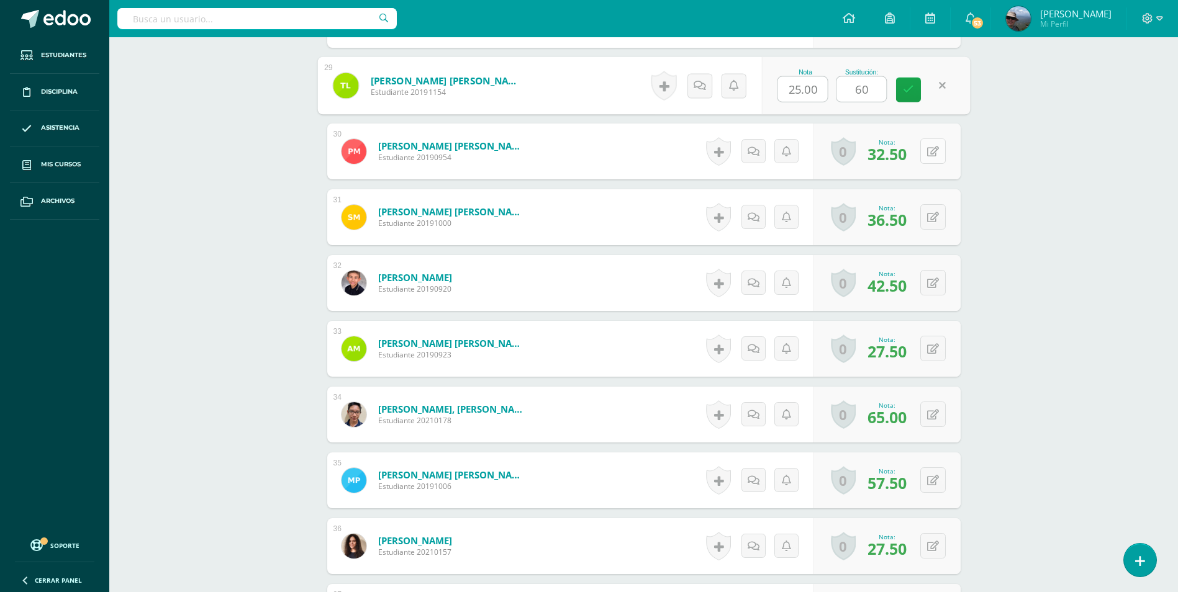
type input "60"
click at [939, 152] on button at bounding box center [932, 150] width 25 height 25
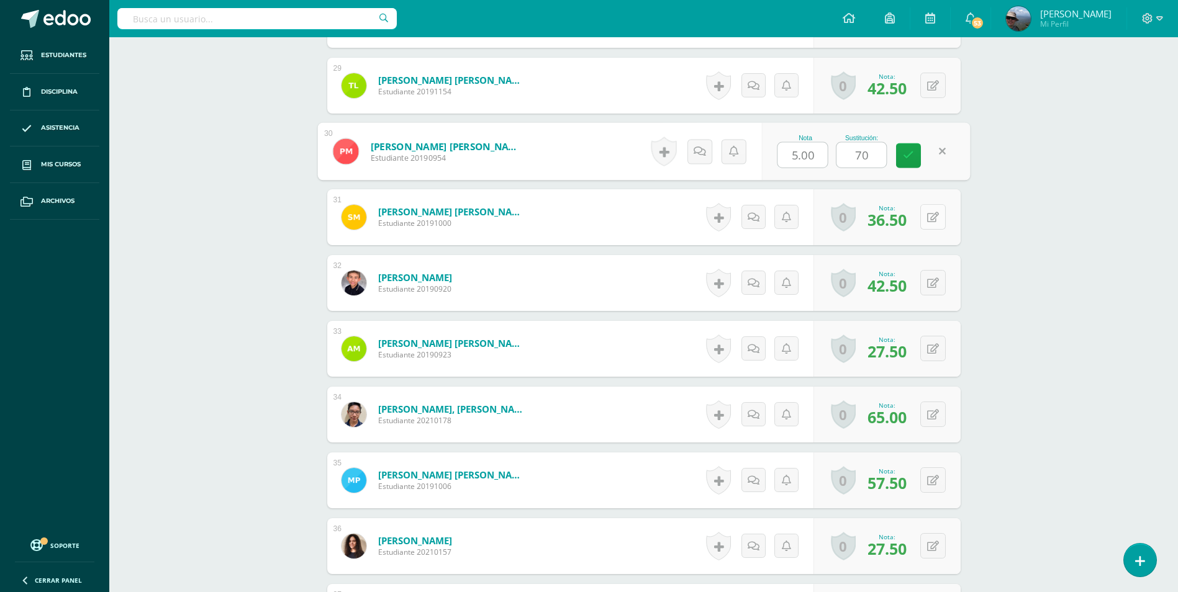
type input "70"
click at [935, 214] on icon at bounding box center [941, 217] width 12 height 11
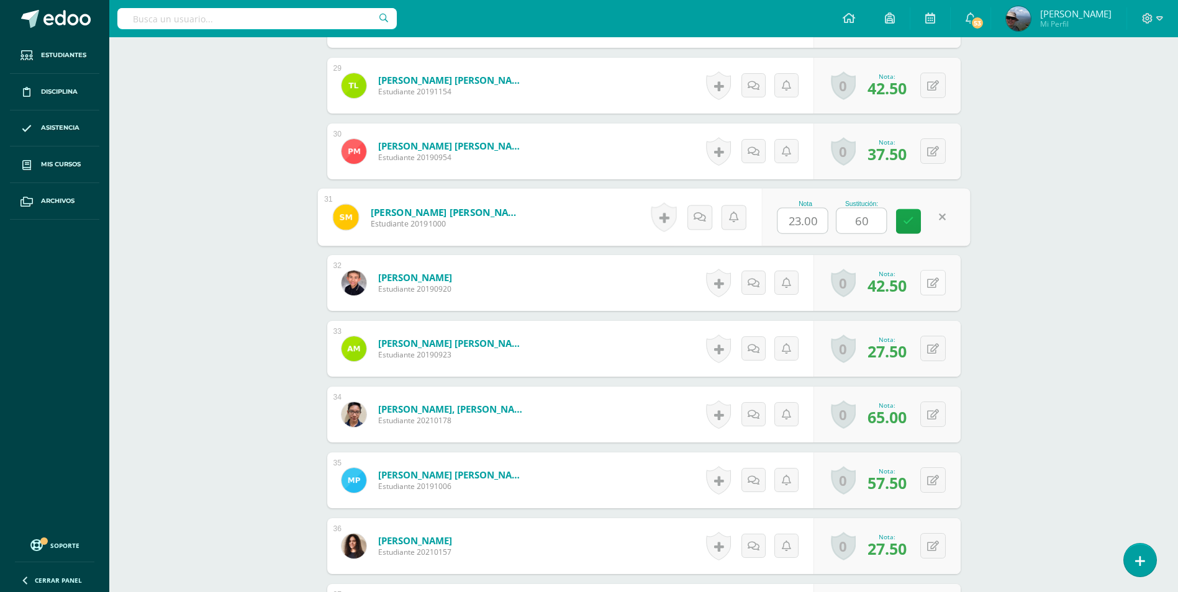
type input "60"
click at [928, 287] on button at bounding box center [932, 282] width 25 height 25
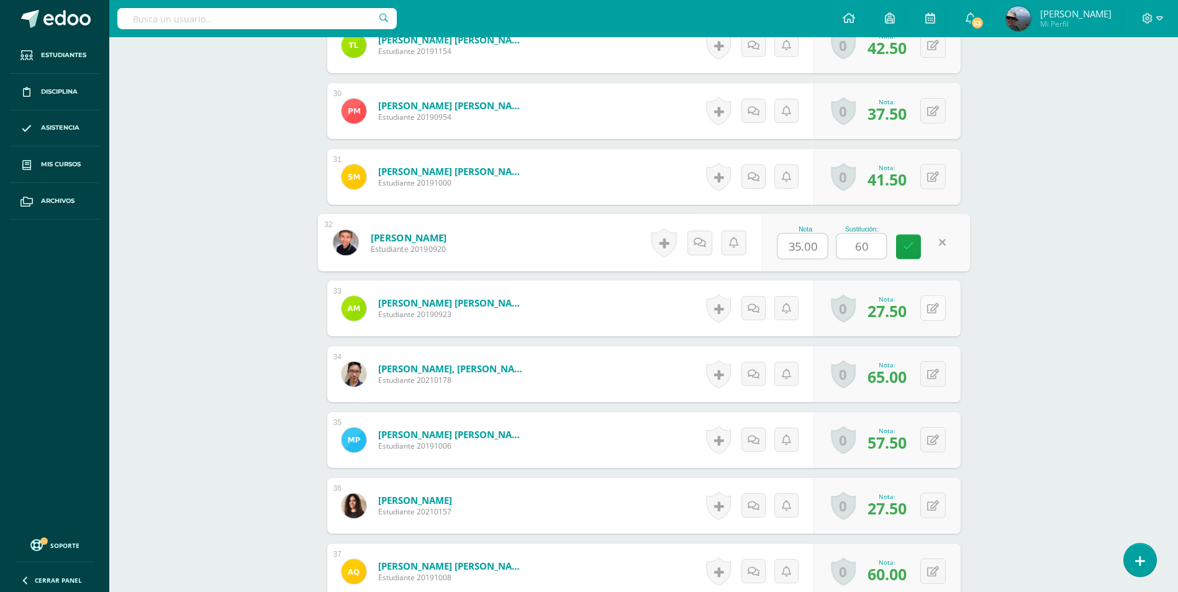
scroll to position [2328, 0]
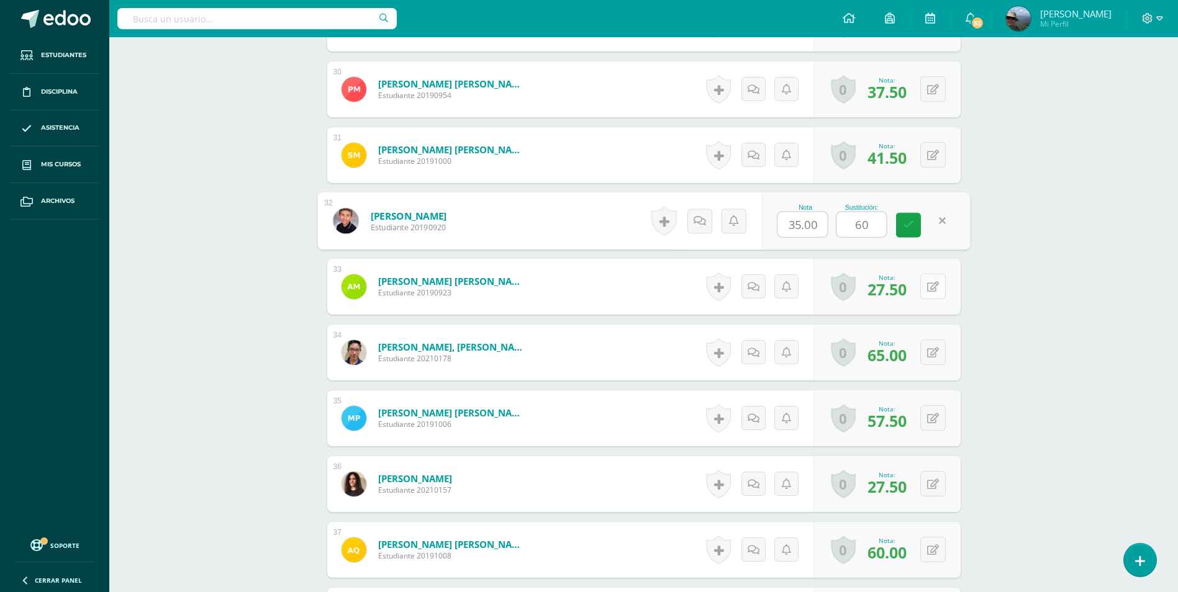
type input "60"
click at [935, 283] on icon at bounding box center [933, 287] width 12 height 11
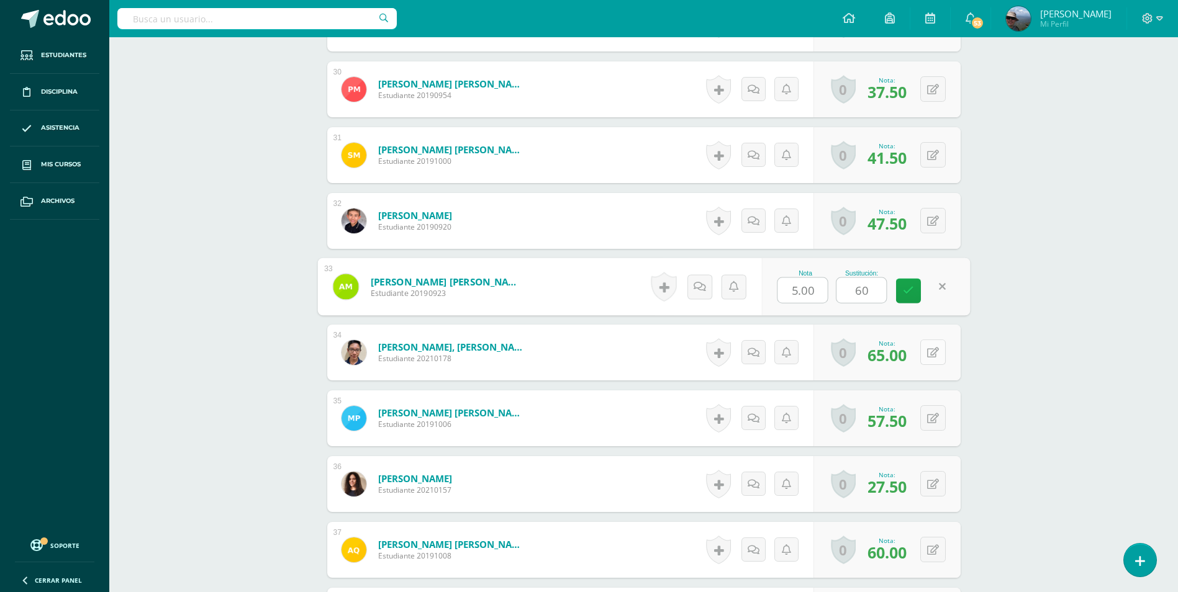
type input "60"
click at [932, 349] on icon at bounding box center [933, 353] width 12 height 11
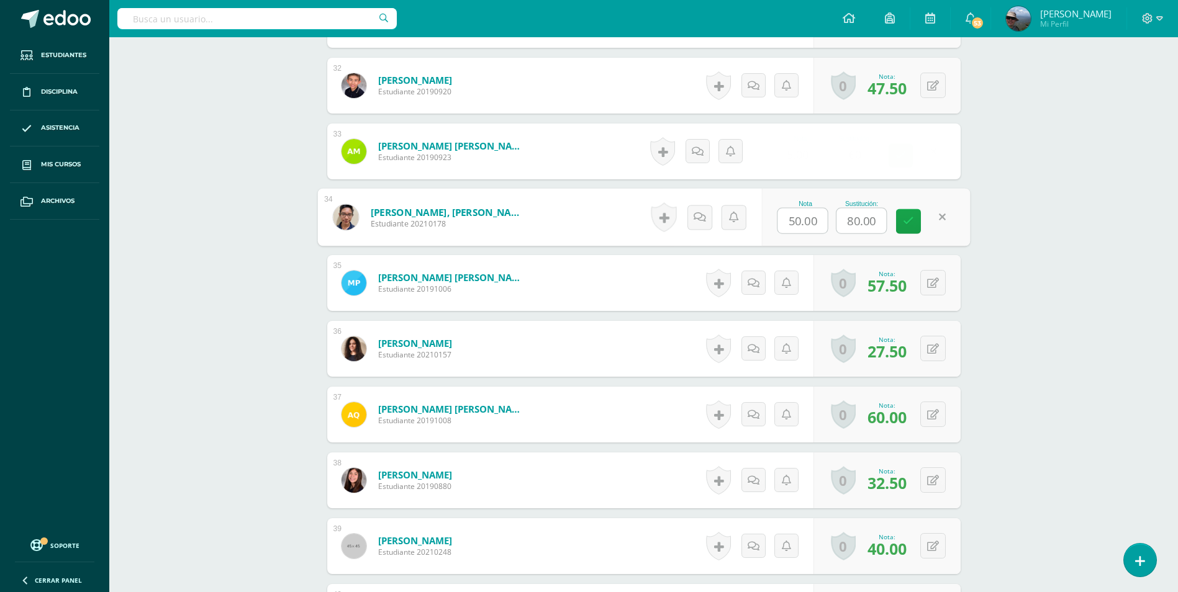
scroll to position [2515, 0]
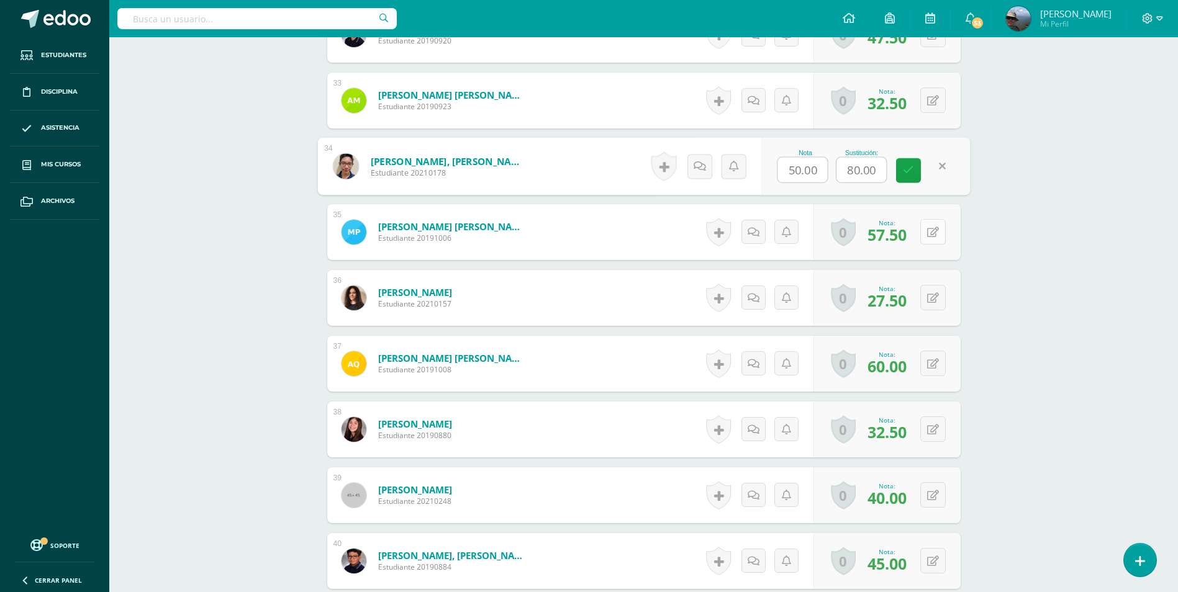
click at [937, 238] on button at bounding box center [932, 231] width 25 height 25
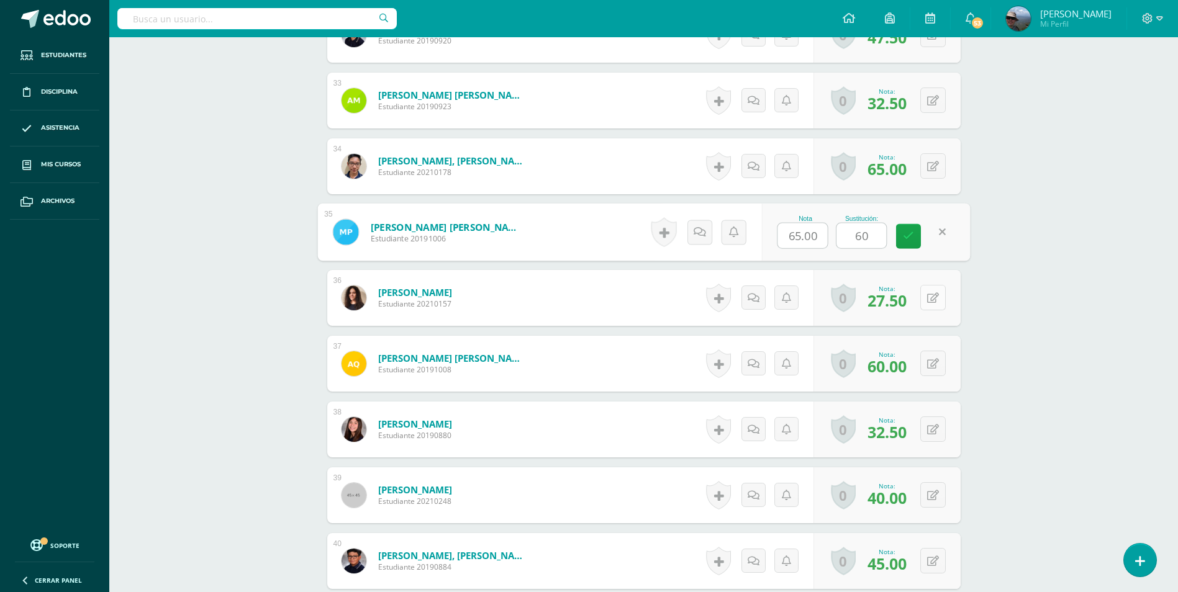
type input "60"
click at [935, 297] on icon at bounding box center [933, 298] width 12 height 11
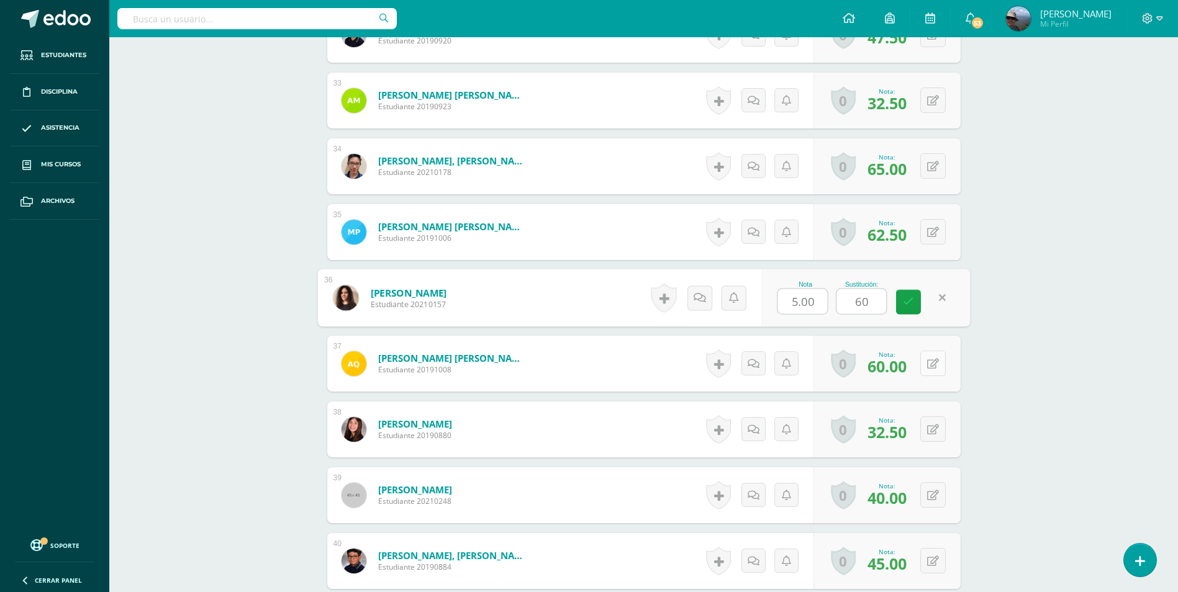
type input "60"
click at [930, 368] on button at bounding box center [941, 364] width 26 height 26
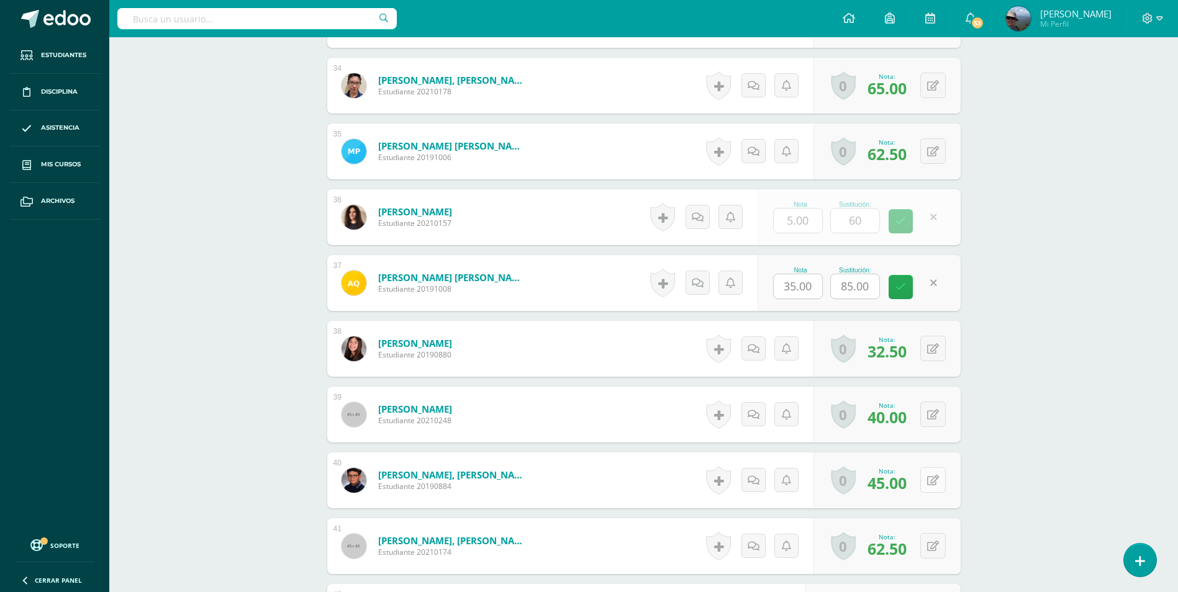
scroll to position [2701, 0]
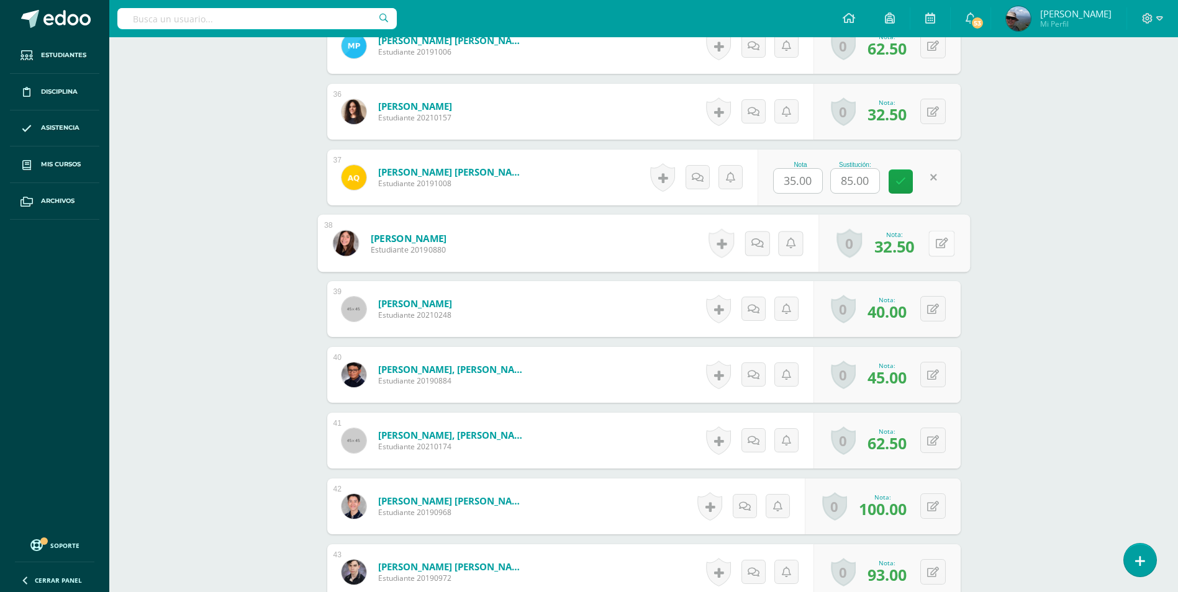
click at [935, 243] on icon at bounding box center [941, 243] width 12 height 11
click at [927, 184] on button at bounding box center [932, 177] width 25 height 25
type input "90"
click at [938, 245] on button at bounding box center [932, 242] width 25 height 25
type input "60"
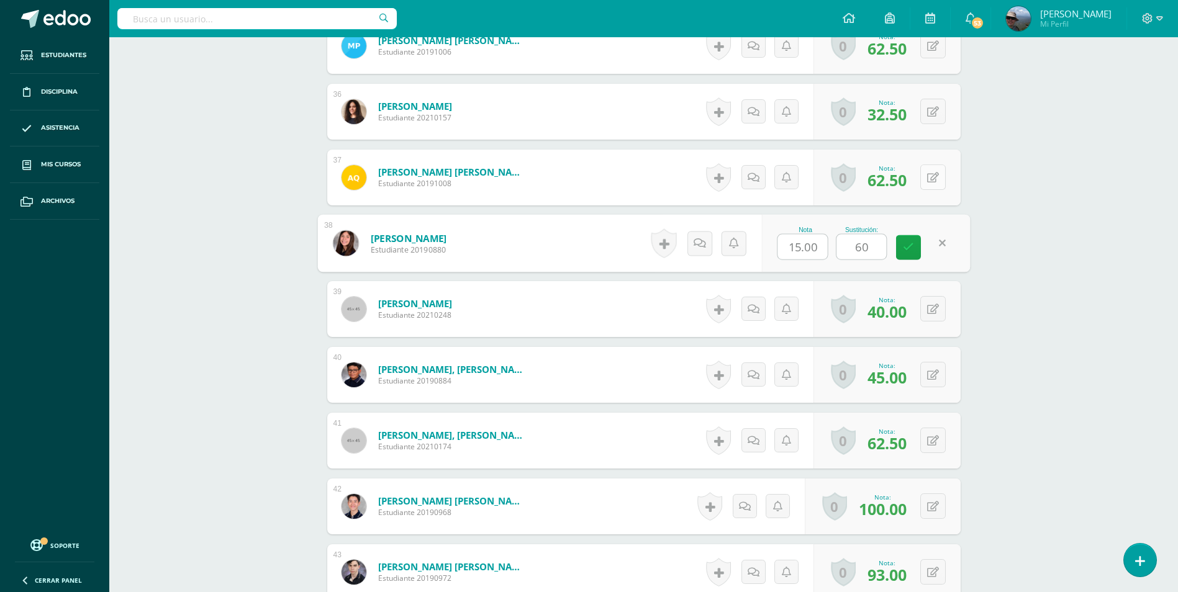
click at [928, 183] on button at bounding box center [932, 177] width 25 height 25
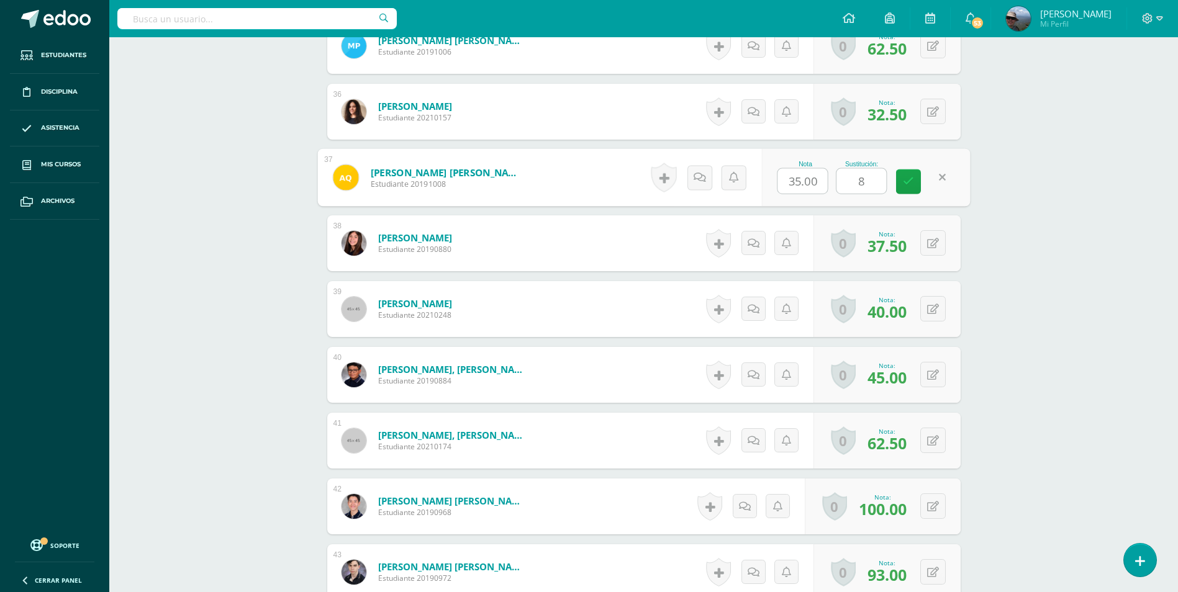
type input "85"
click at [906, 188] on link at bounding box center [908, 182] width 25 height 25
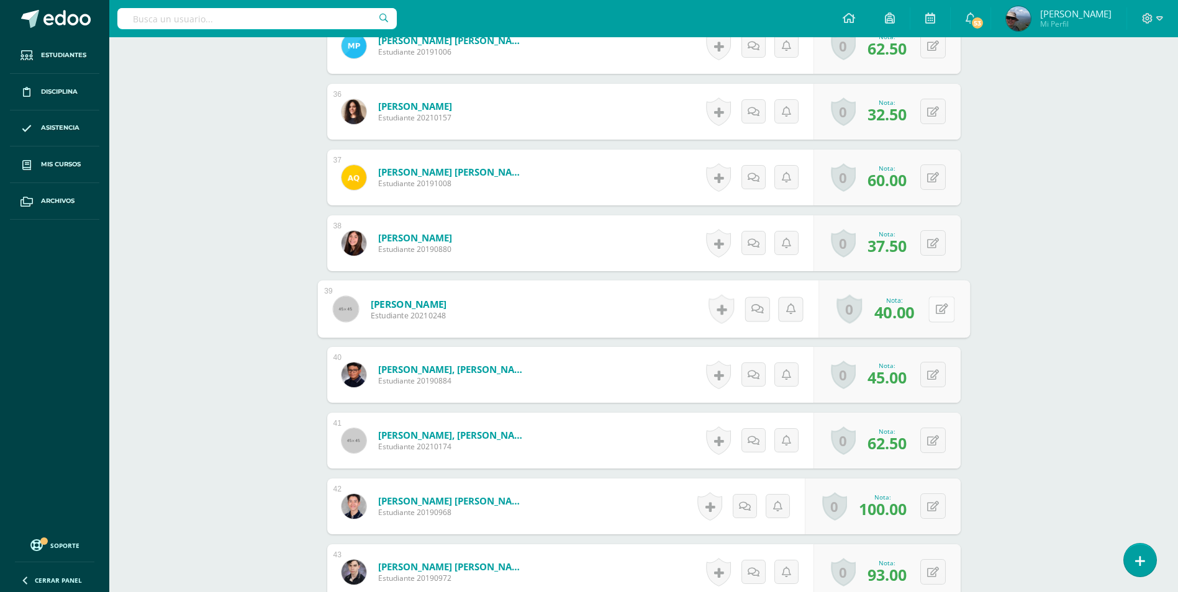
click at [943, 308] on button at bounding box center [941, 309] width 26 height 26
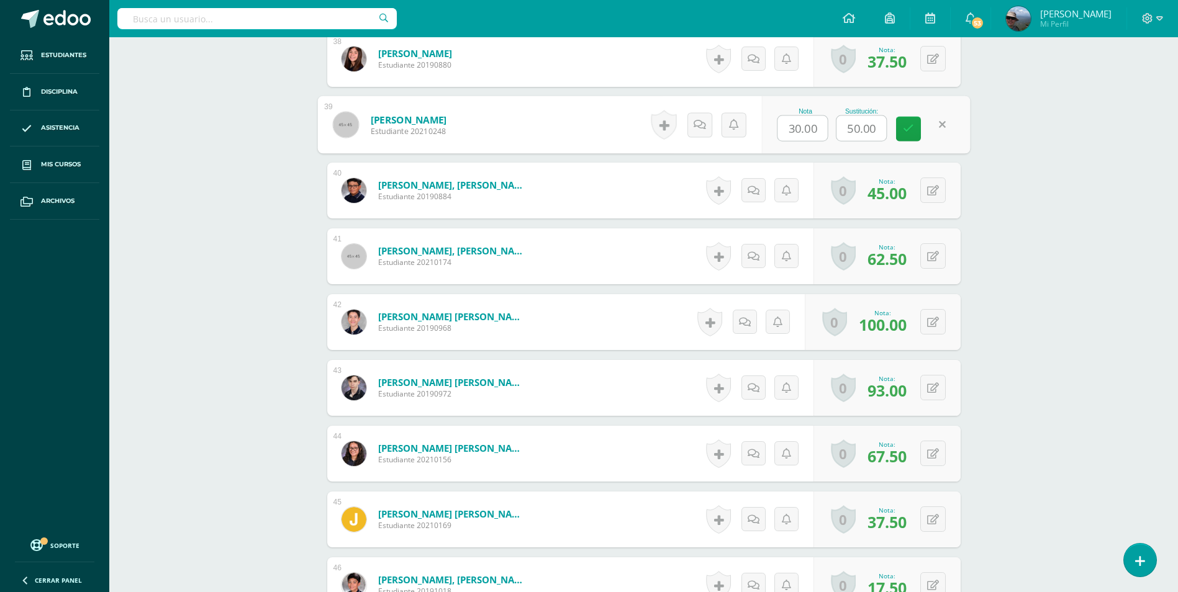
scroll to position [2887, 0]
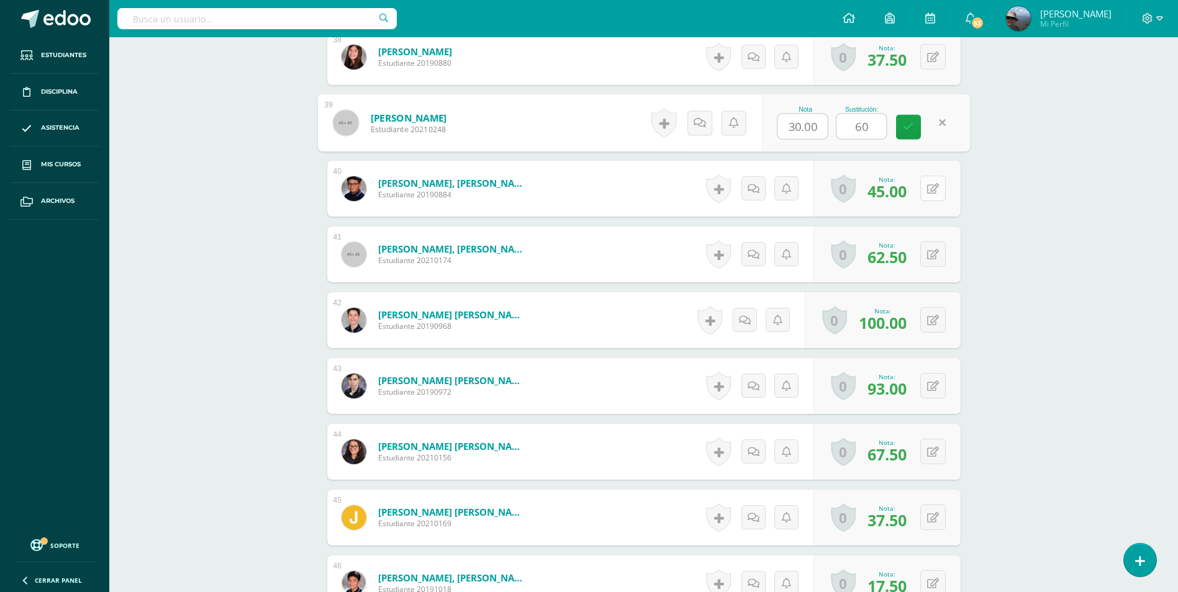
type input "60"
click at [935, 188] on icon at bounding box center [941, 188] width 12 height 11
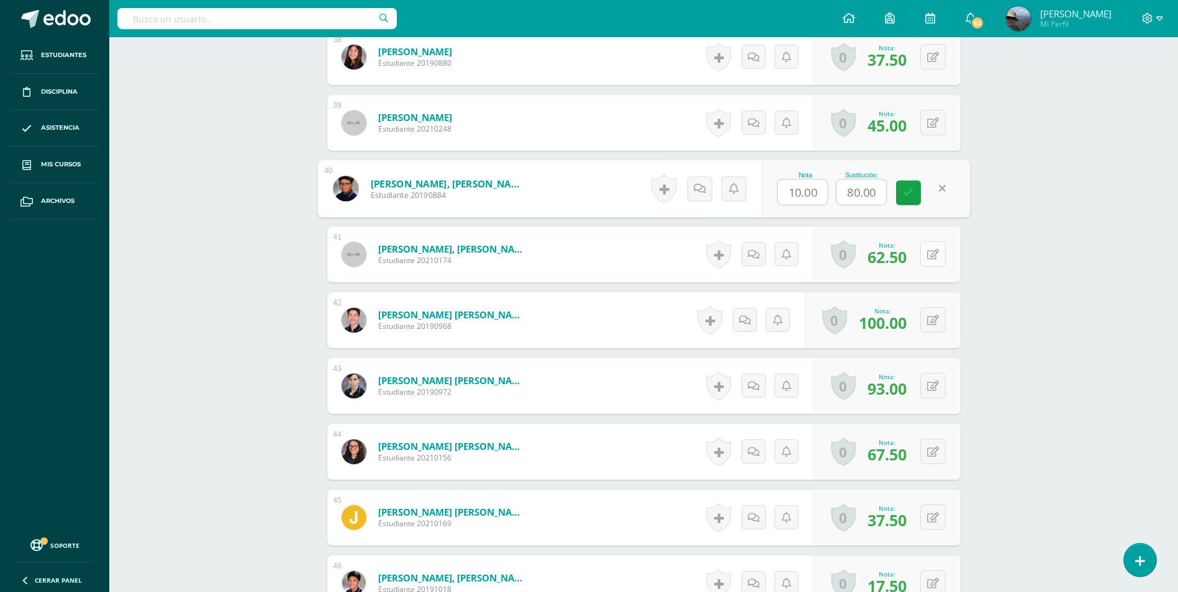
click at [937, 257] on icon at bounding box center [933, 255] width 12 height 11
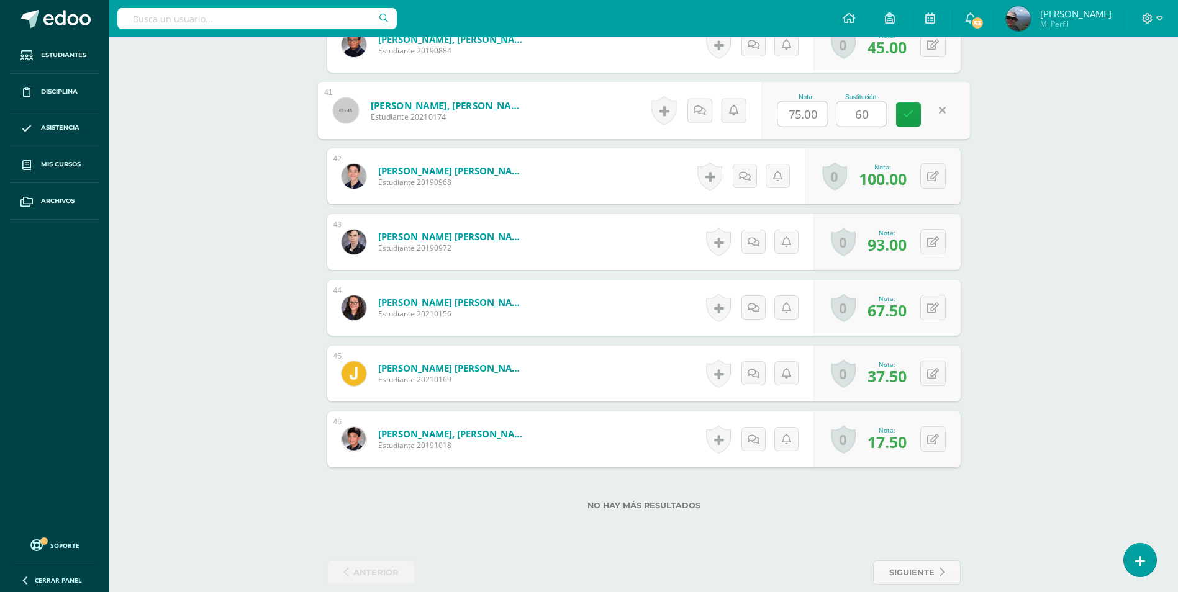
scroll to position [3049, 0]
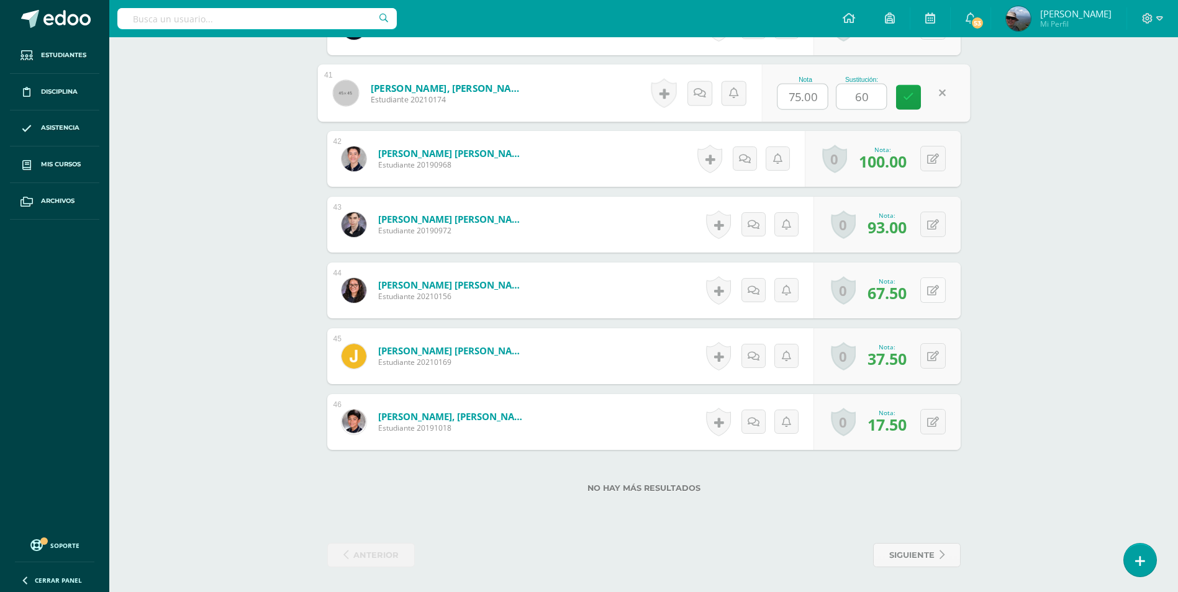
type input "60"
click at [930, 295] on button at bounding box center [941, 291] width 26 height 26
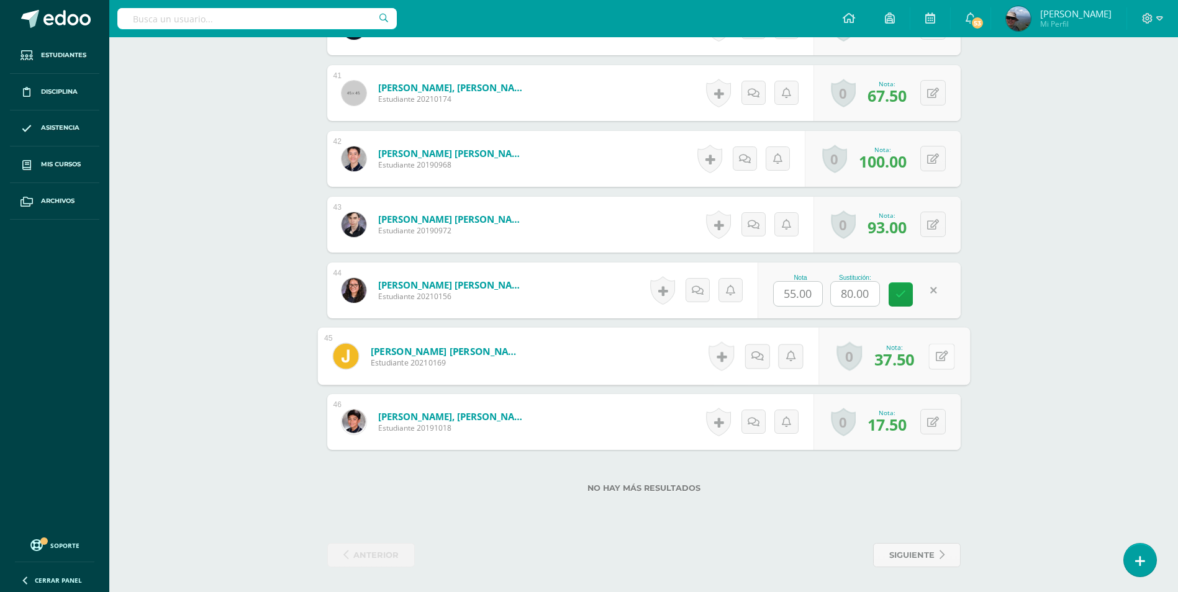
click at [940, 351] on button at bounding box center [941, 356] width 26 height 26
type input "60"
click at [937, 425] on icon at bounding box center [933, 422] width 12 height 11
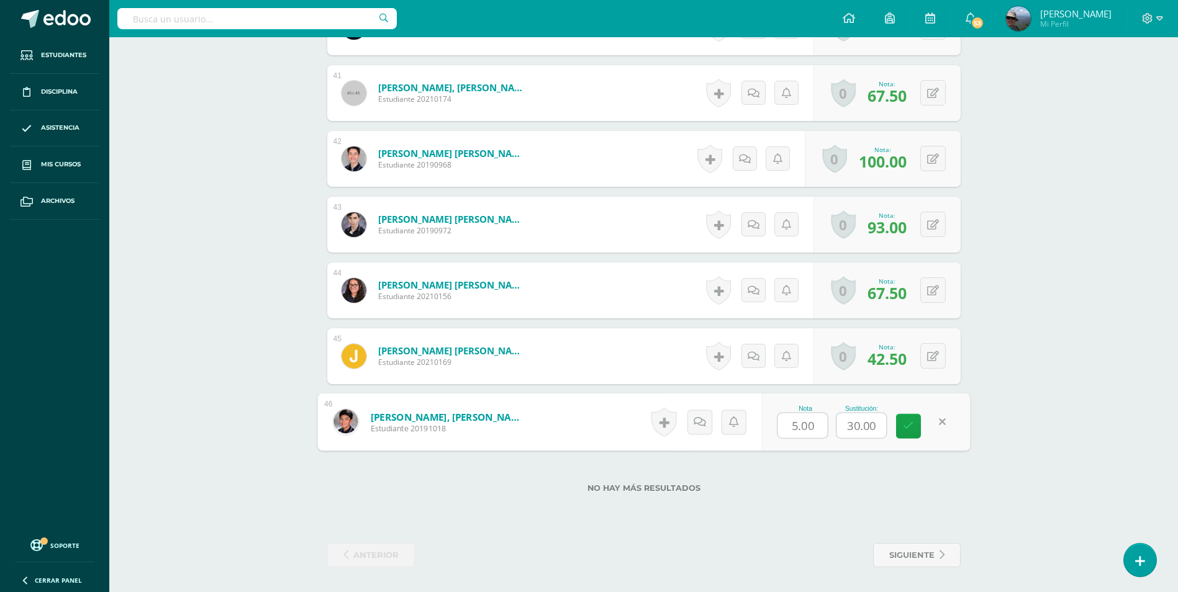
type input "6"
type input "40"
click at [915, 419] on link at bounding box center [908, 426] width 25 height 25
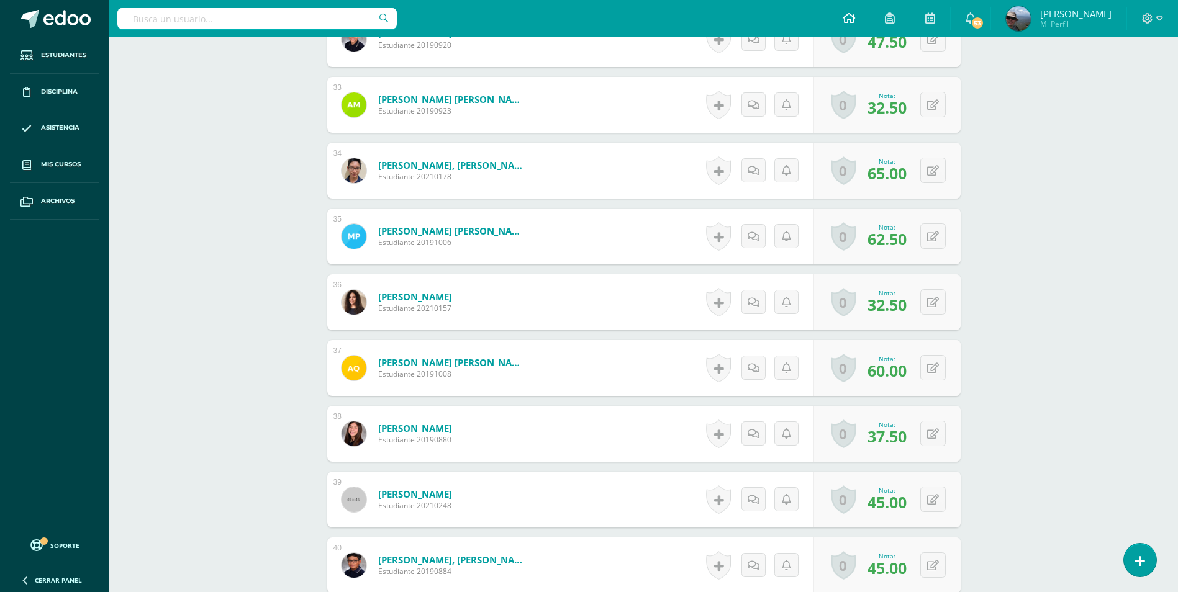
scroll to position [2428, 0]
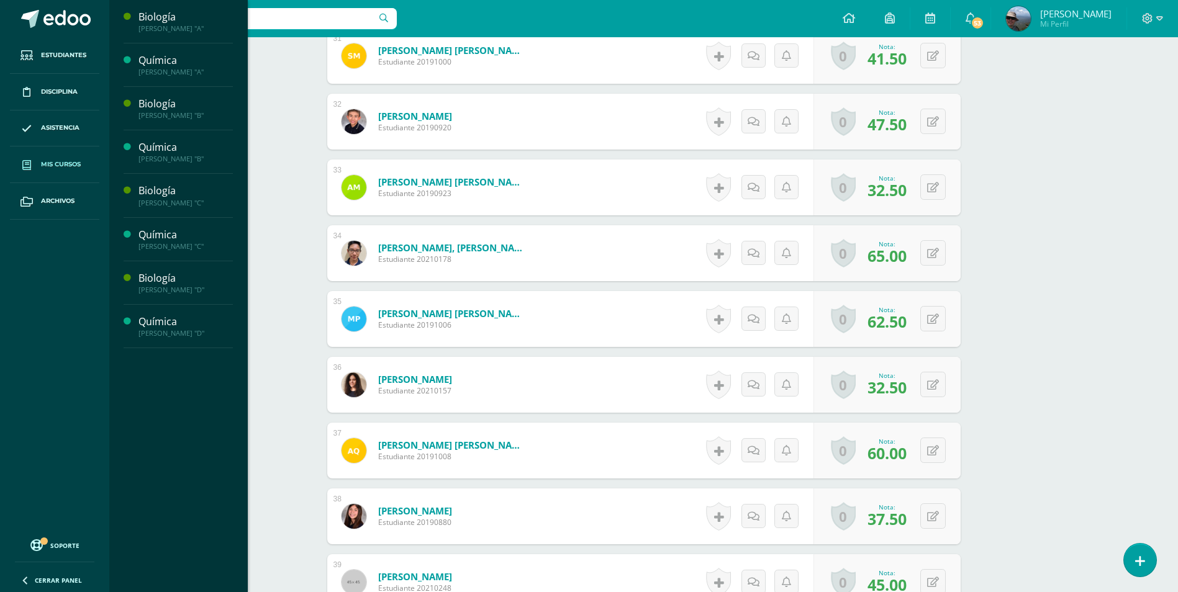
click at [54, 164] on span "Mis cursos" at bounding box center [61, 165] width 40 height 10
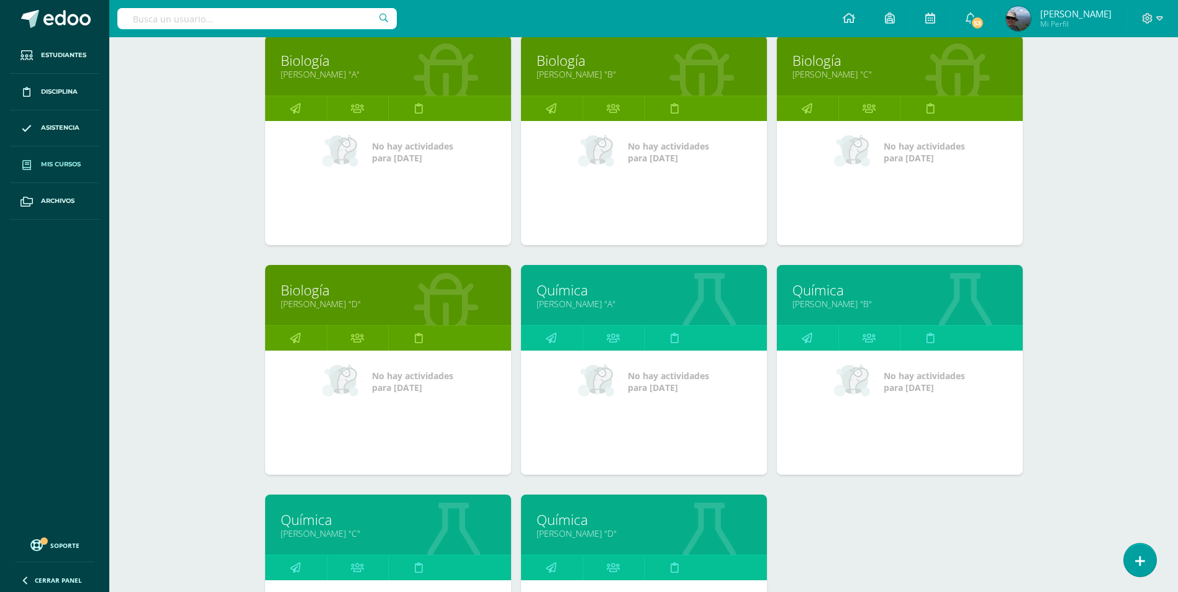
scroll to position [310, 0]
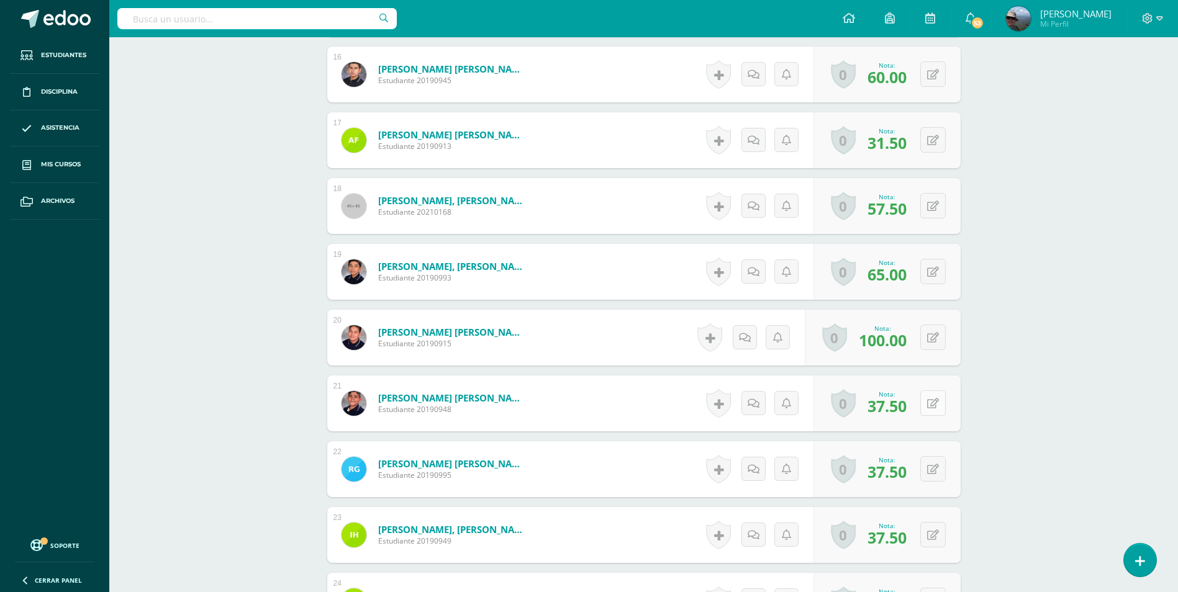
scroll to position [1423, 0]
click at [928, 407] on button at bounding box center [941, 403] width 26 height 26
type input "60"
click at [908, 407] on icon at bounding box center [908, 407] width 11 height 11
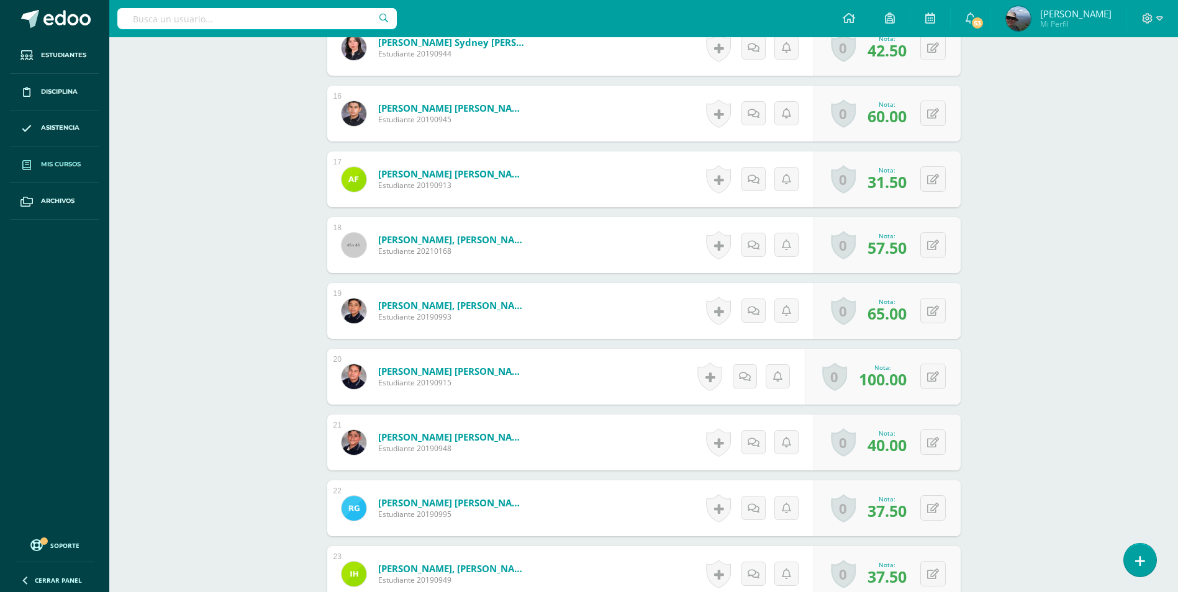
scroll to position [1360, 0]
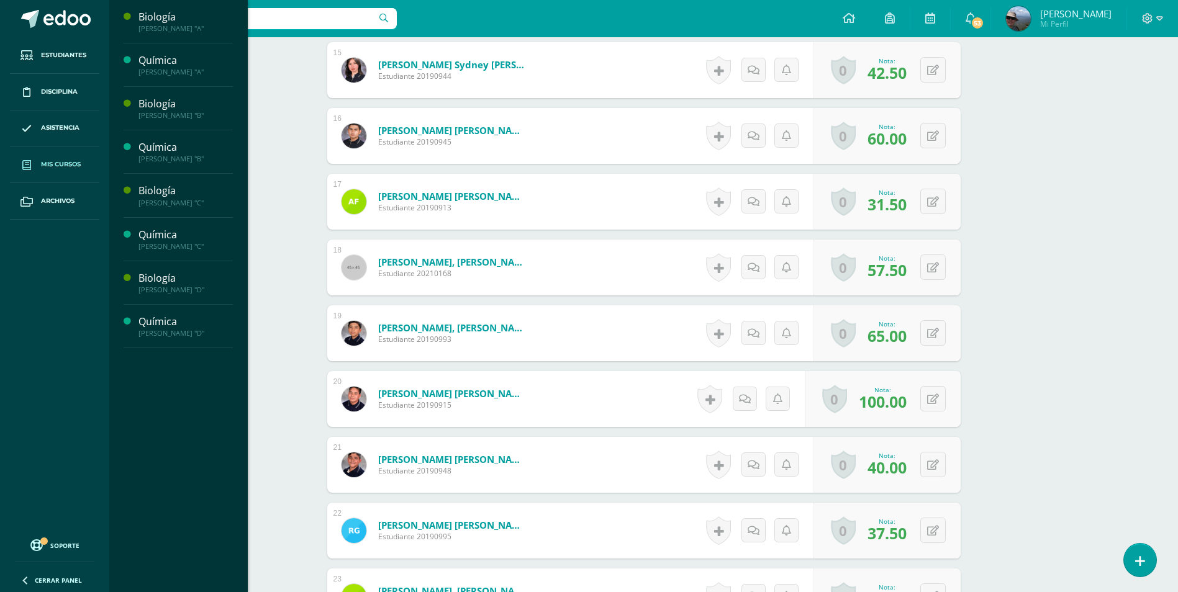
click at [57, 162] on span "Mis cursos" at bounding box center [61, 165] width 40 height 10
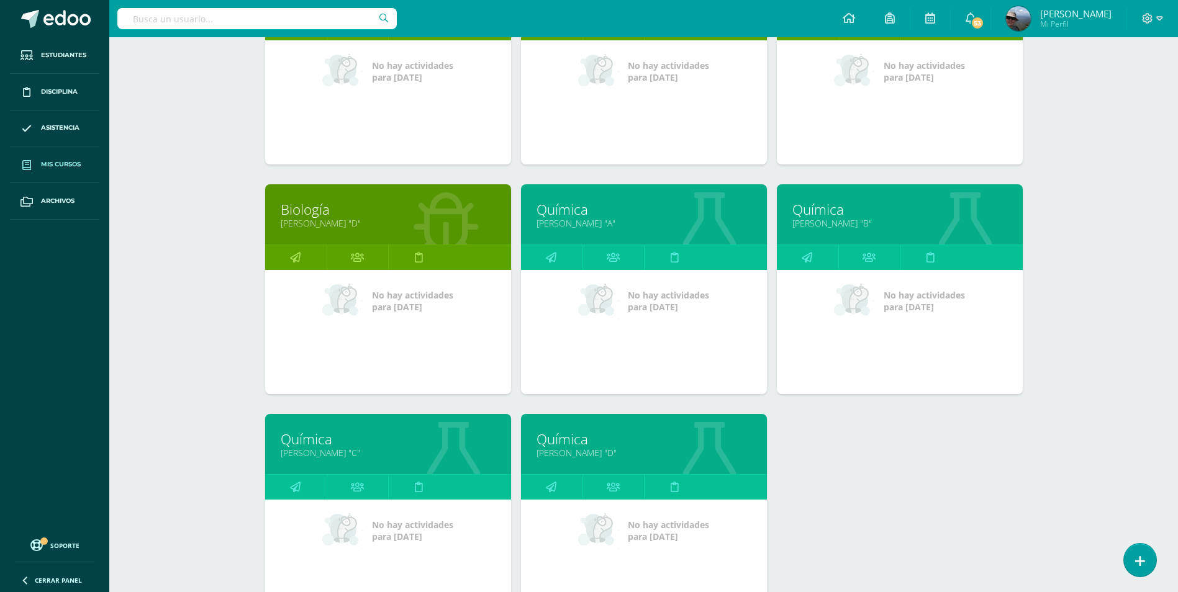
scroll to position [373, 0]
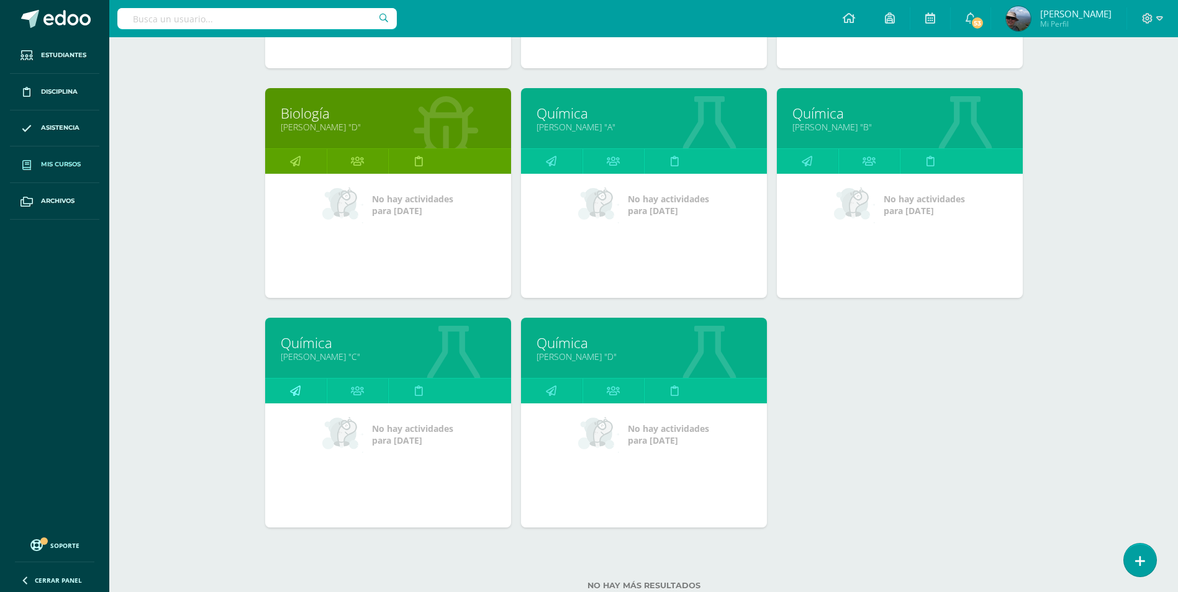
click at [301, 389] on link at bounding box center [295, 391] width 61 height 25
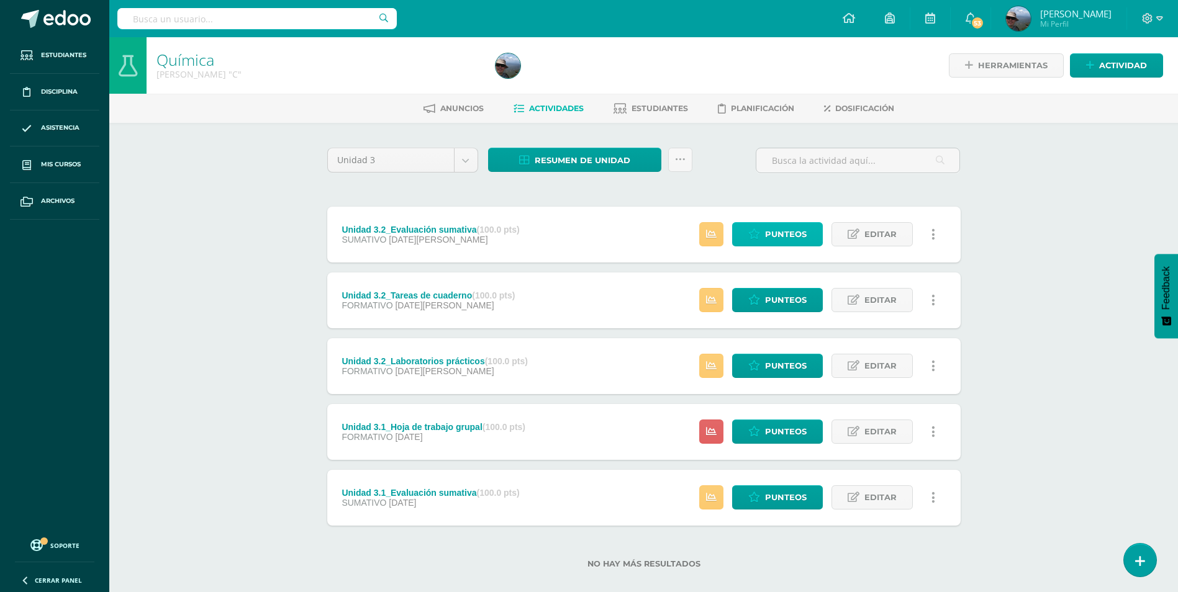
click at [787, 231] on span "Punteos" at bounding box center [786, 234] width 42 height 23
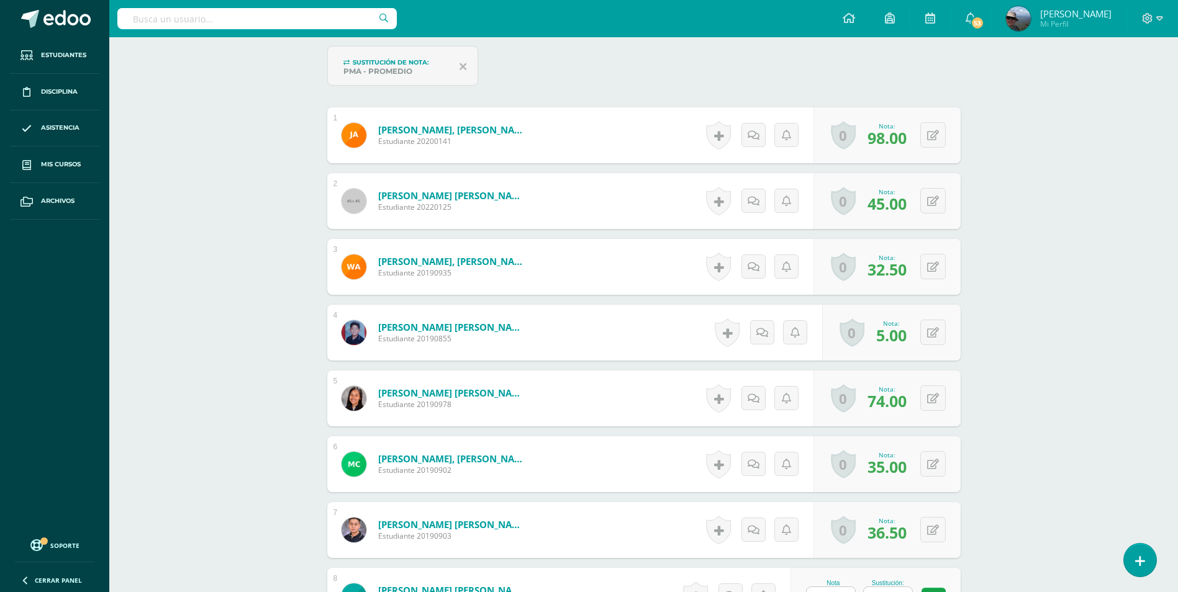
scroll to position [374, 0]
click at [931, 133] on icon at bounding box center [933, 135] width 12 height 11
click at [937, 196] on icon at bounding box center [933, 201] width 12 height 11
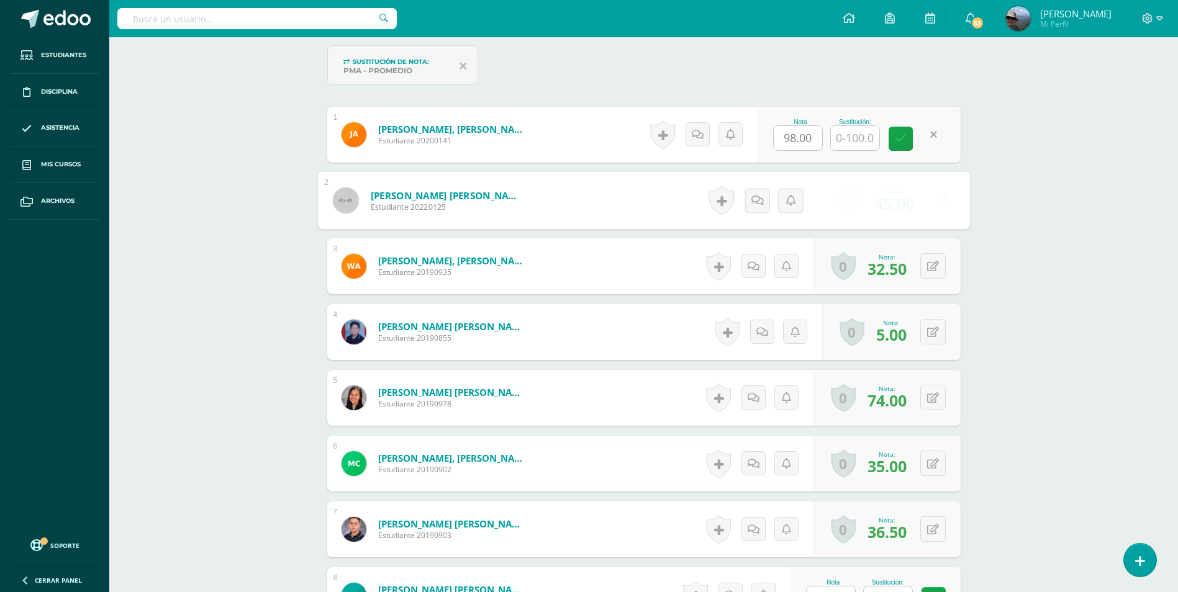
scroll to position [375, 0]
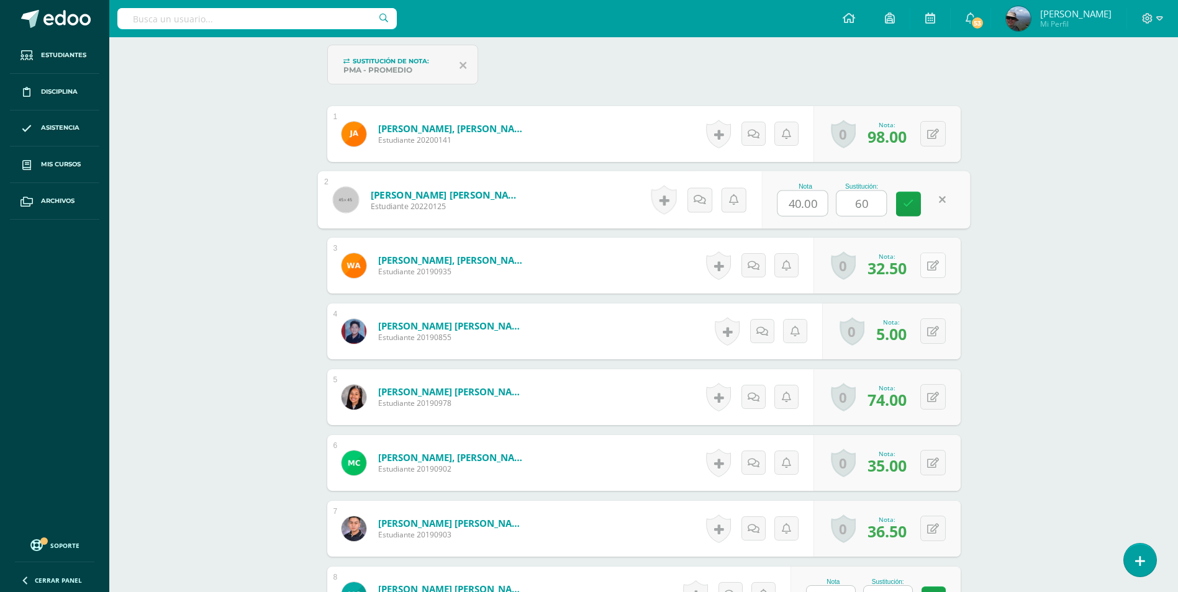
type input "60"
click at [928, 259] on button at bounding box center [941, 266] width 26 height 26
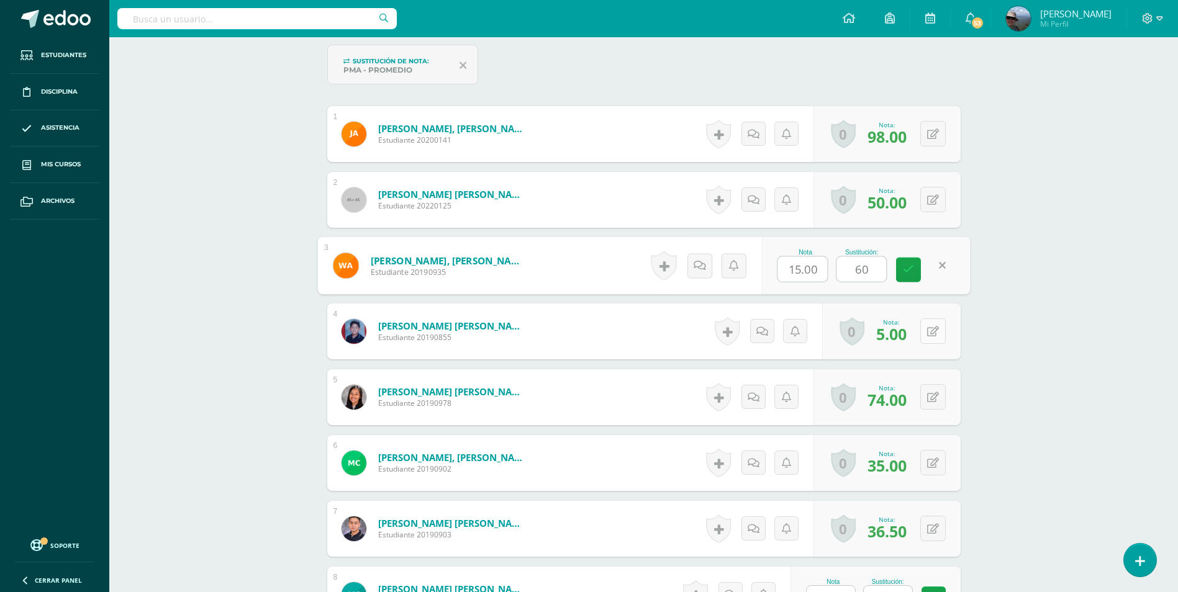
scroll to position [376, 0]
type input "60"
click at [938, 331] on button at bounding box center [932, 330] width 25 height 25
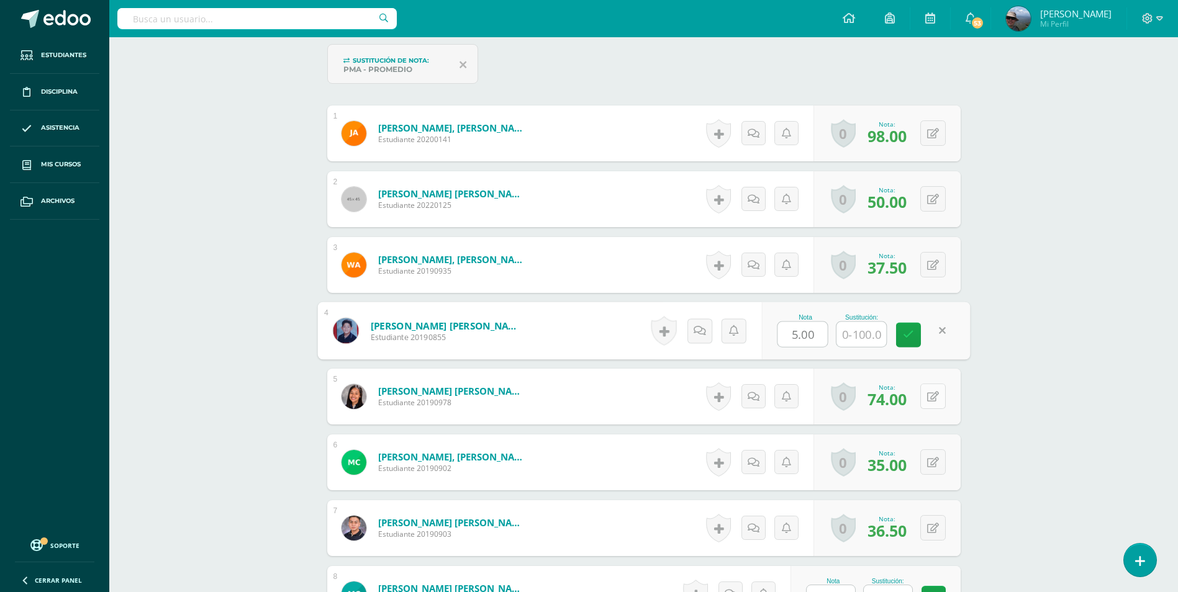
click at [934, 400] on icon at bounding box center [933, 397] width 12 height 11
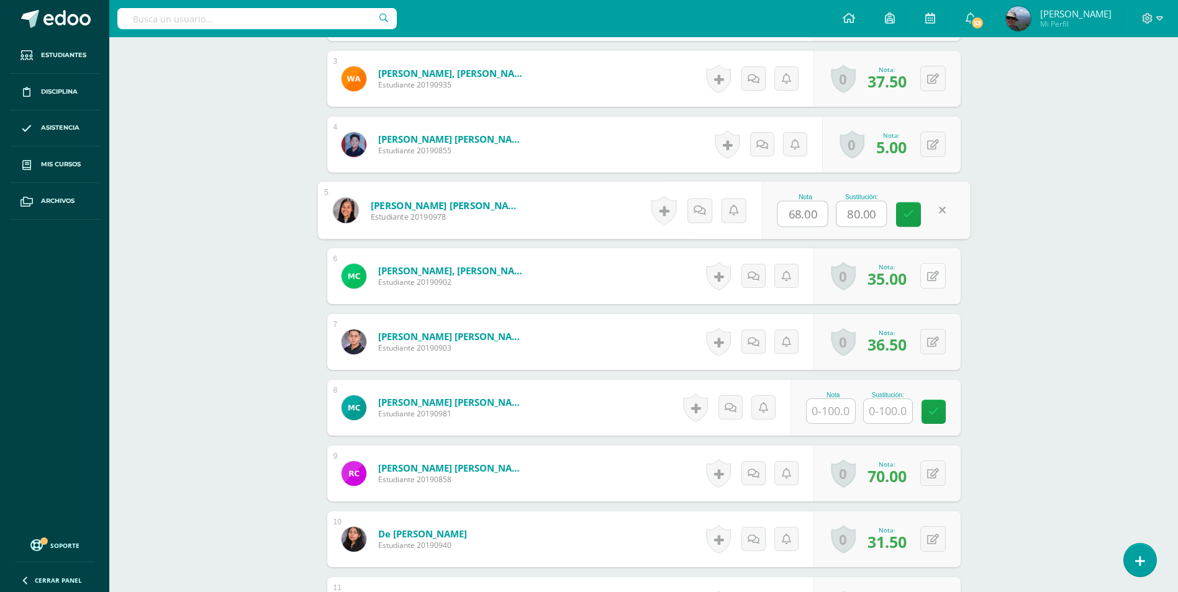
scroll to position [563, 0]
click at [937, 274] on icon at bounding box center [933, 276] width 12 height 11
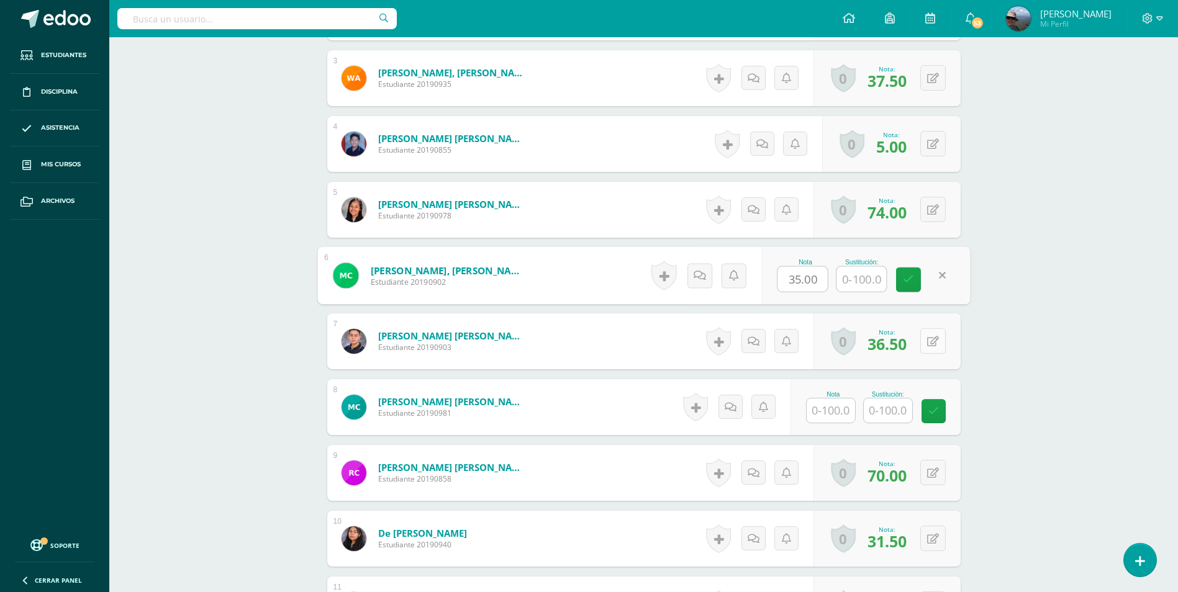
click at [931, 343] on button at bounding box center [932, 340] width 25 height 25
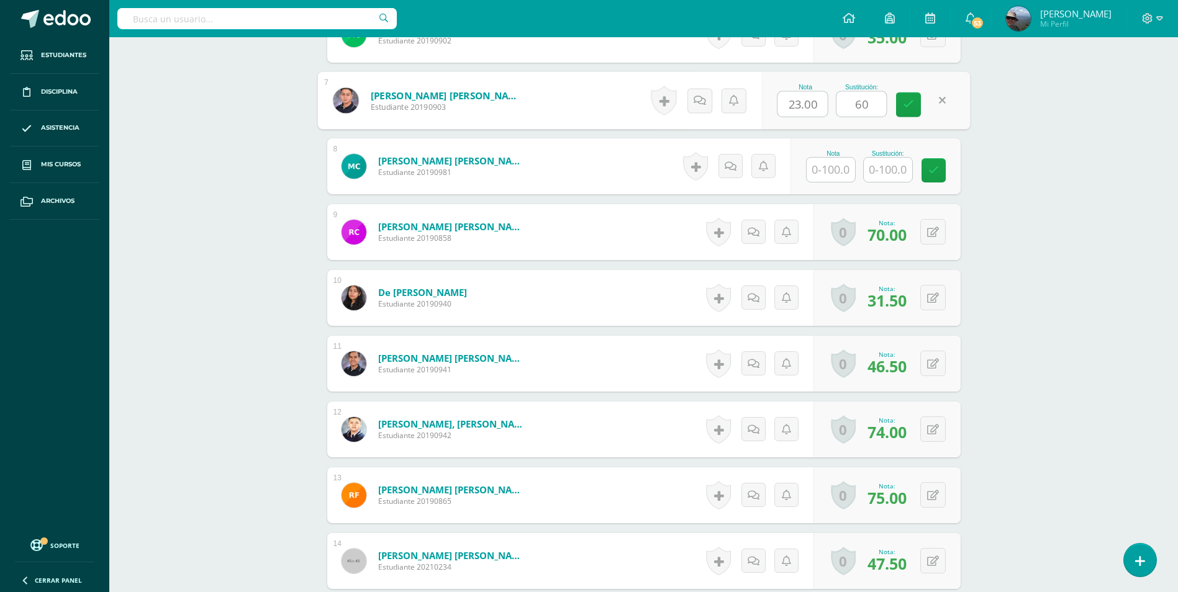
scroll to position [812, 0]
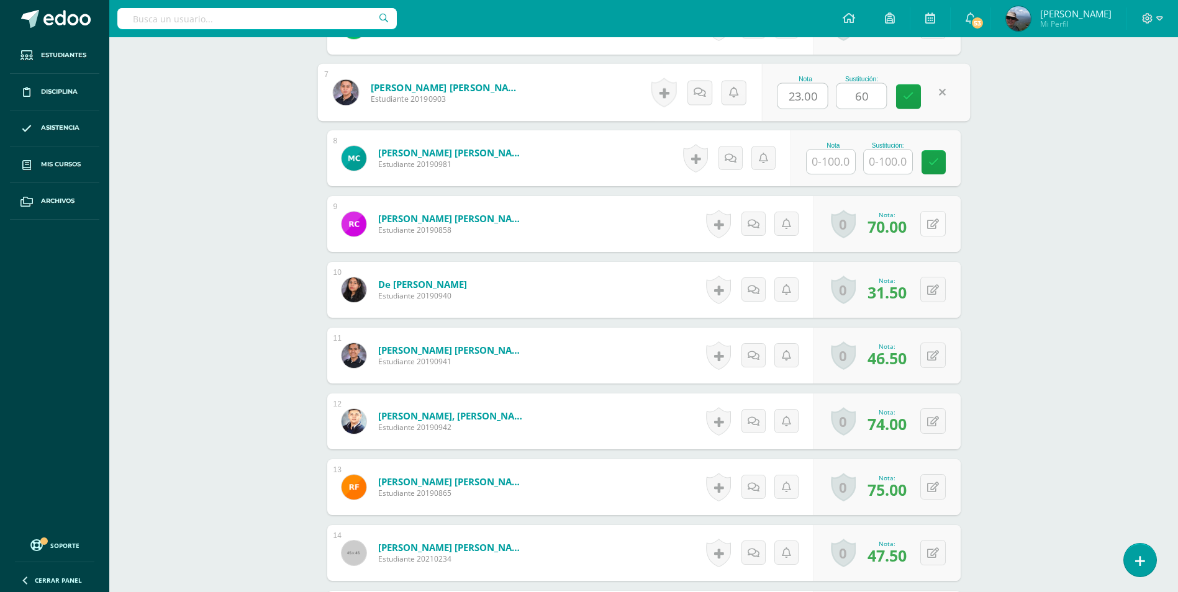
type input "60"
click at [930, 228] on button at bounding box center [932, 223] width 25 height 25
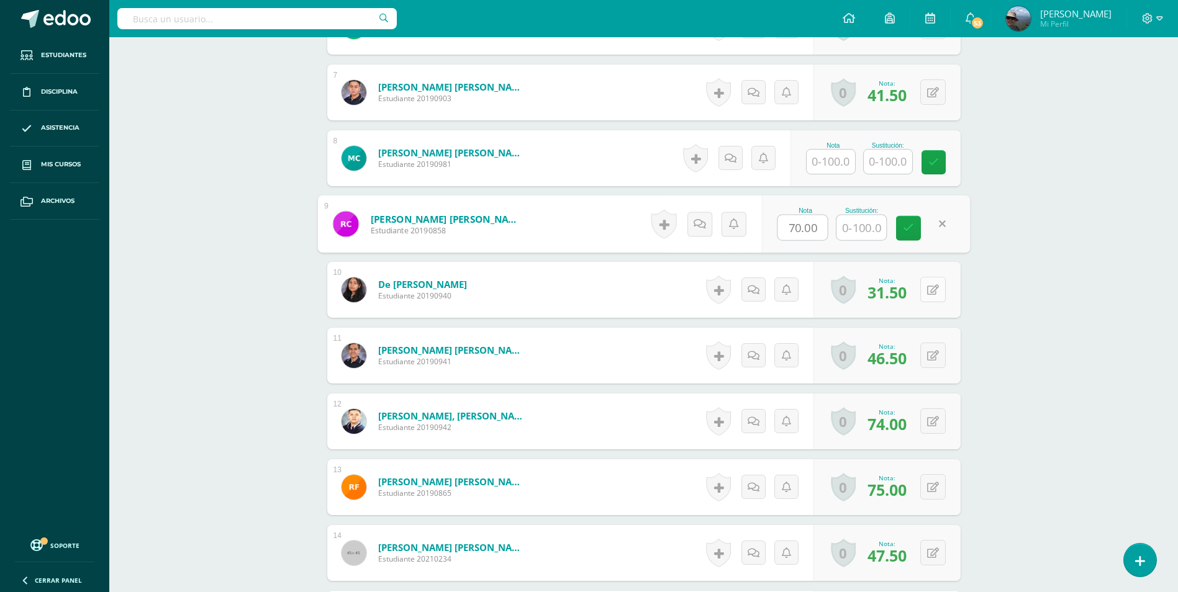
click at [930, 288] on button at bounding box center [932, 289] width 25 height 25
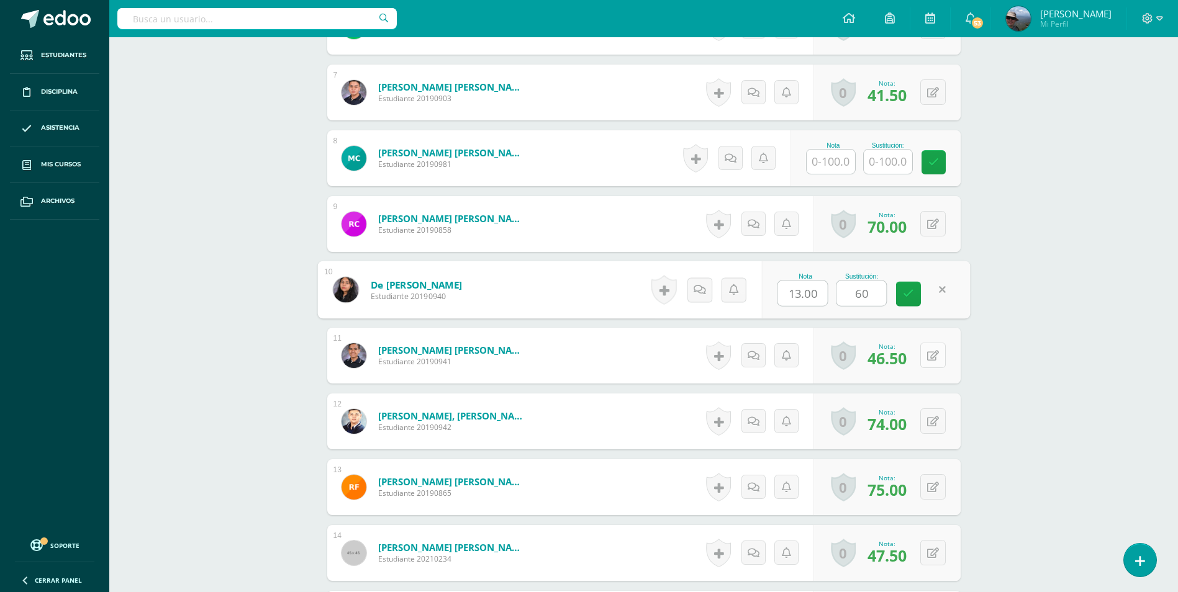
type input "60"
click at [934, 358] on icon at bounding box center [933, 356] width 12 height 11
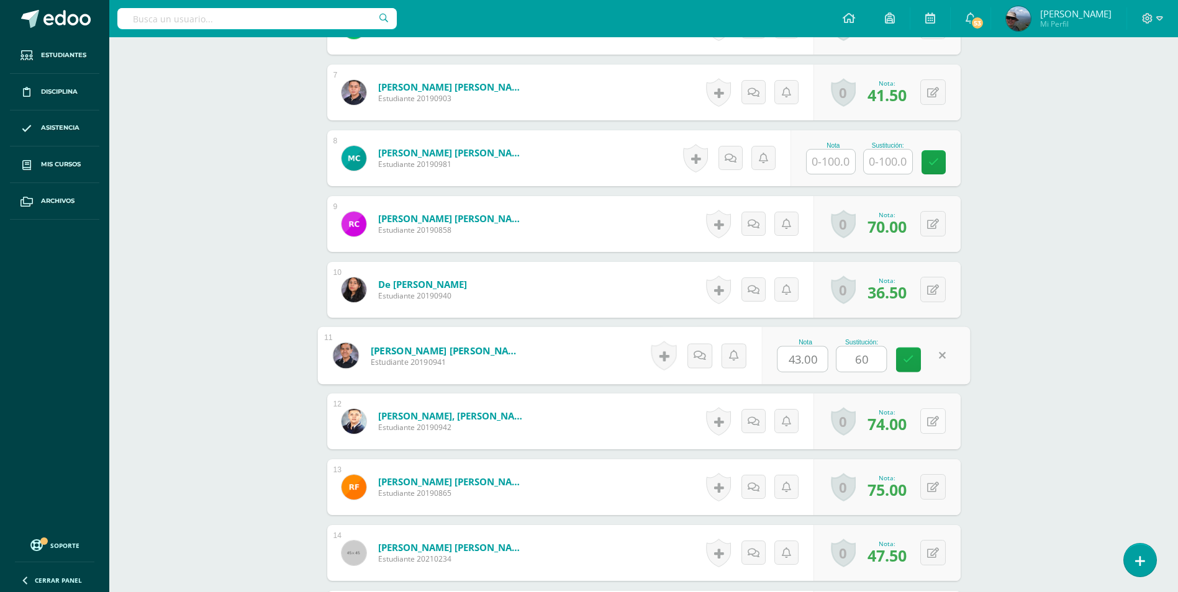
type input "60"
click at [936, 425] on icon at bounding box center [941, 421] width 12 height 11
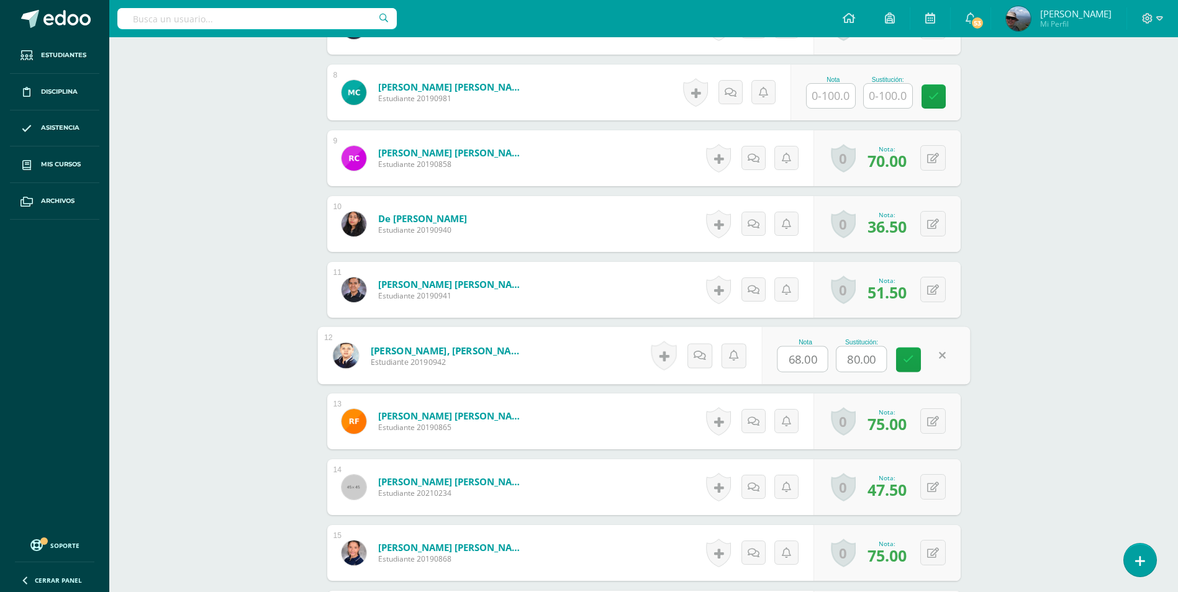
scroll to position [998, 0]
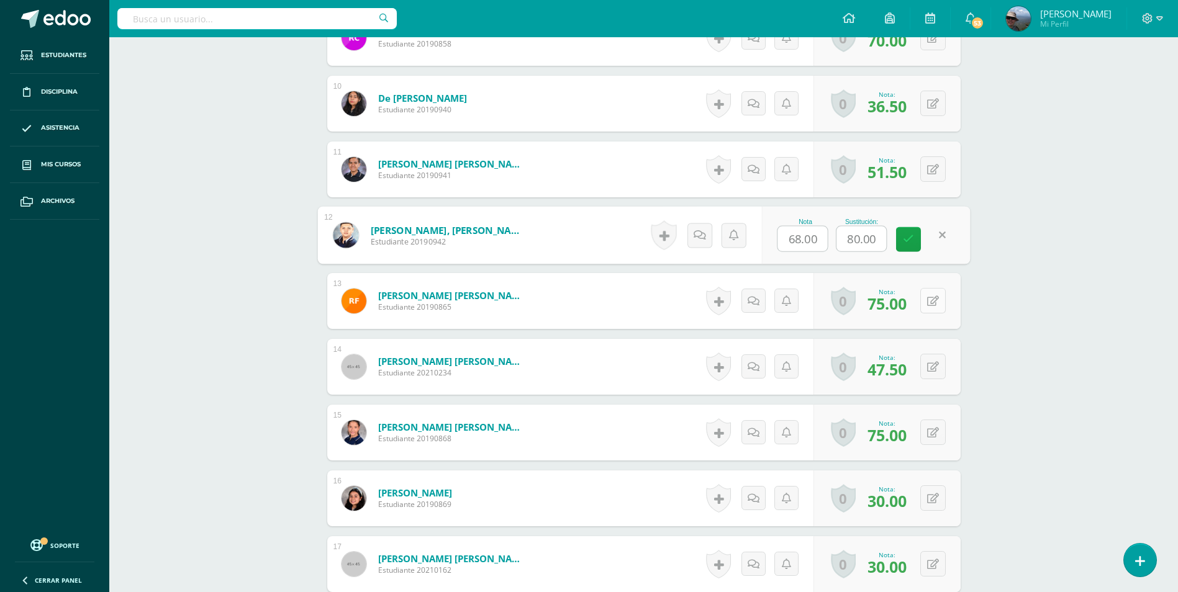
click at [936, 310] on button at bounding box center [932, 300] width 25 height 25
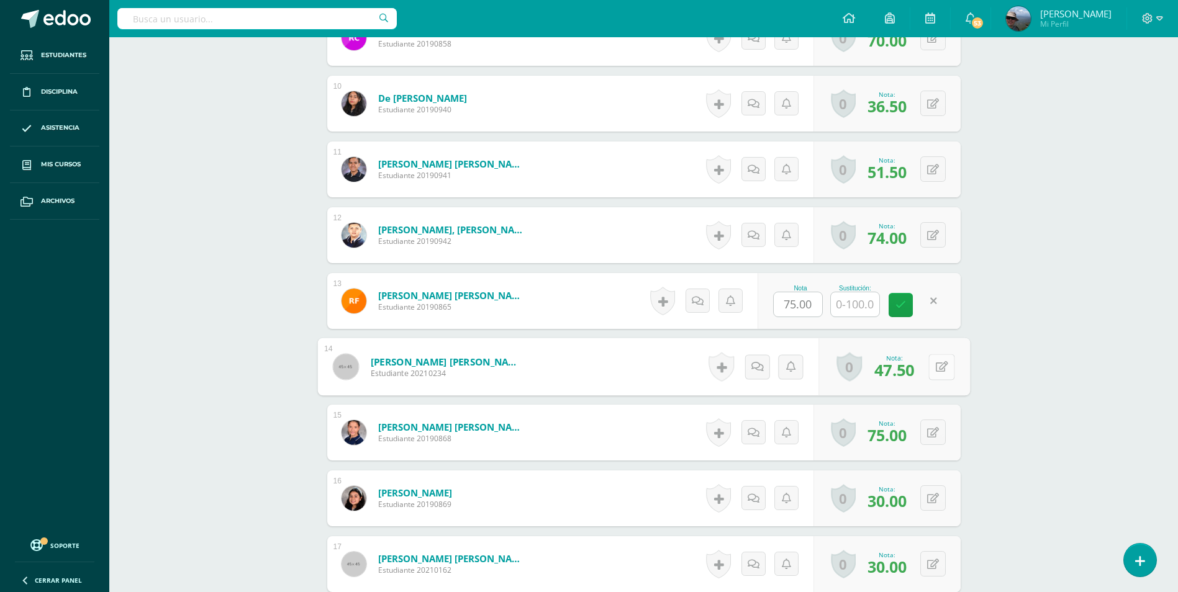
click at [931, 369] on button at bounding box center [941, 367] width 26 height 26
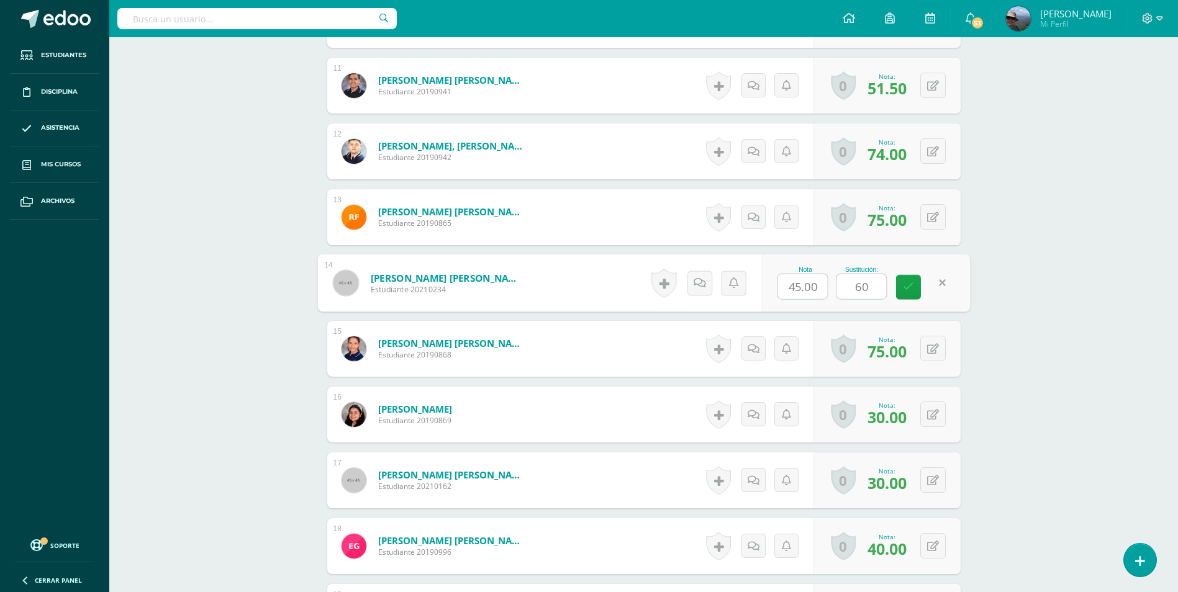
scroll to position [1184, 0]
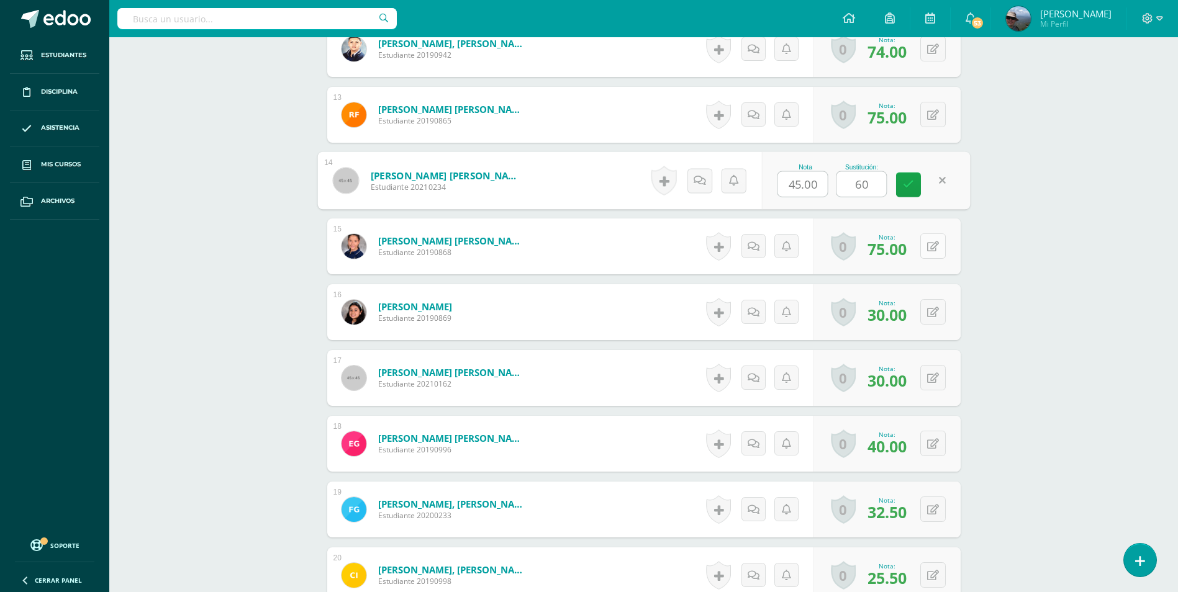
type input "60"
click at [937, 251] on icon at bounding box center [933, 247] width 12 height 11
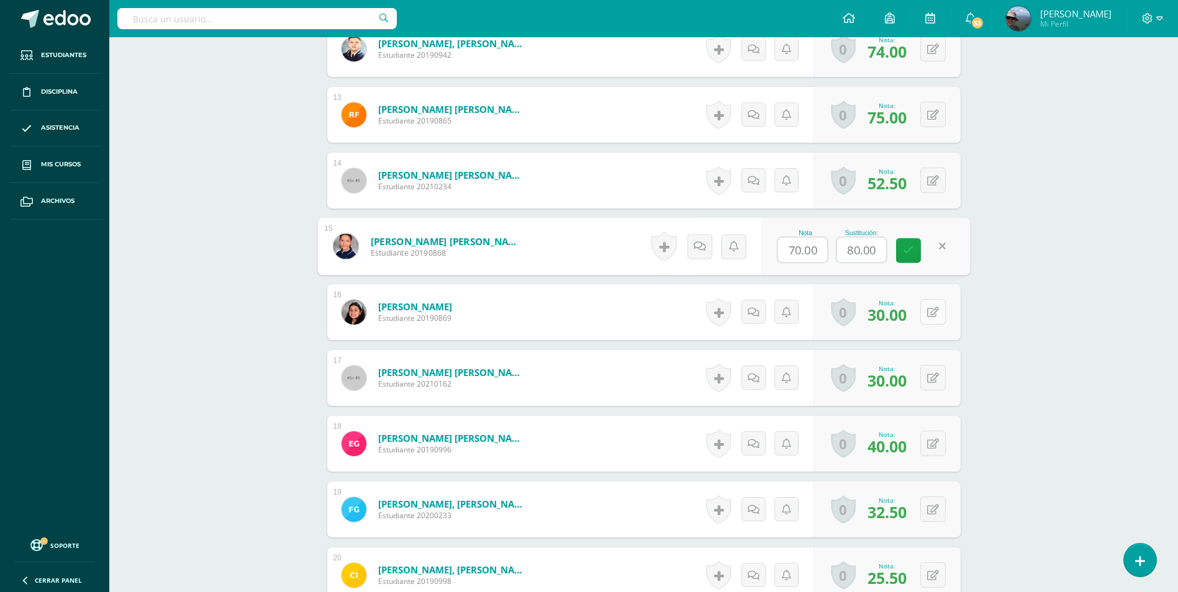
click at [929, 309] on button at bounding box center [932, 311] width 25 height 25
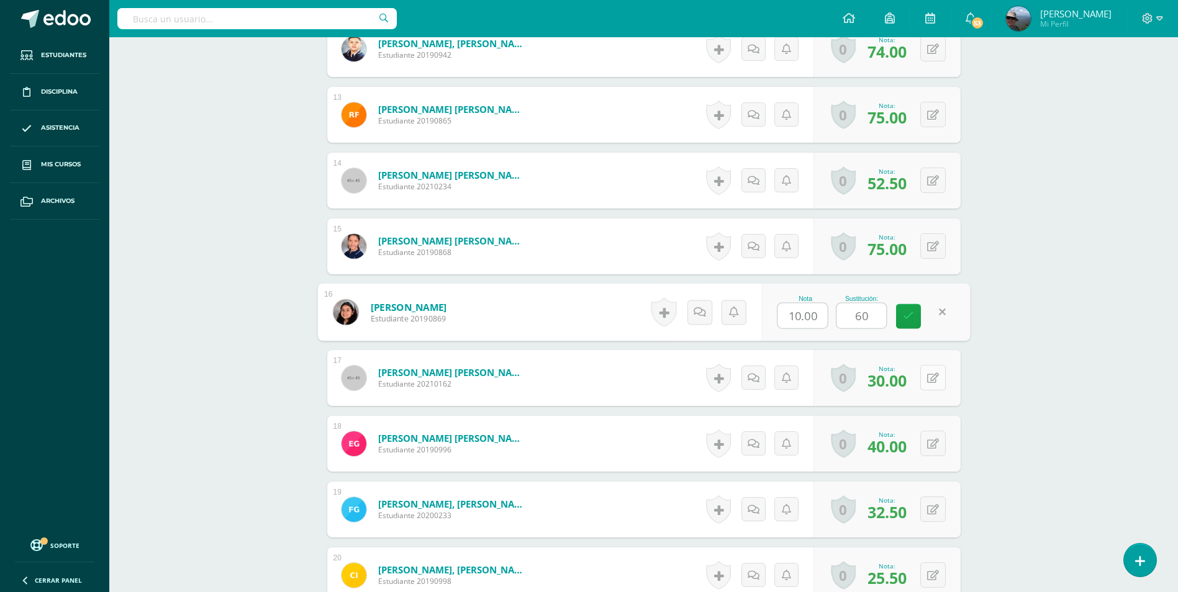
type input "60"
click at [936, 374] on icon at bounding box center [941, 378] width 12 height 11
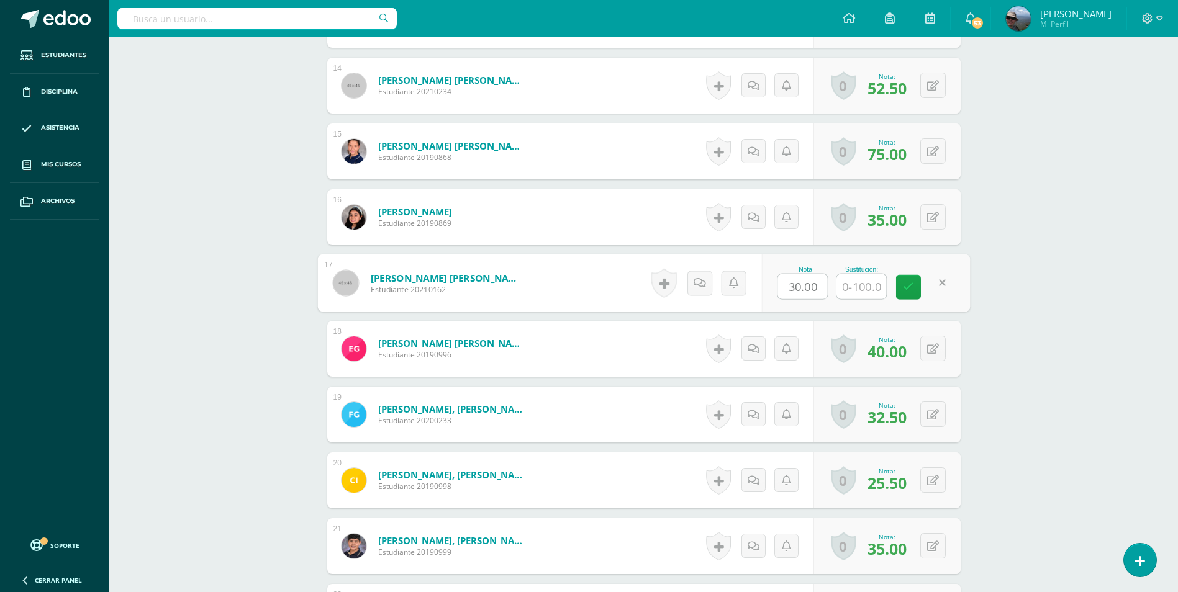
scroll to position [1370, 0]
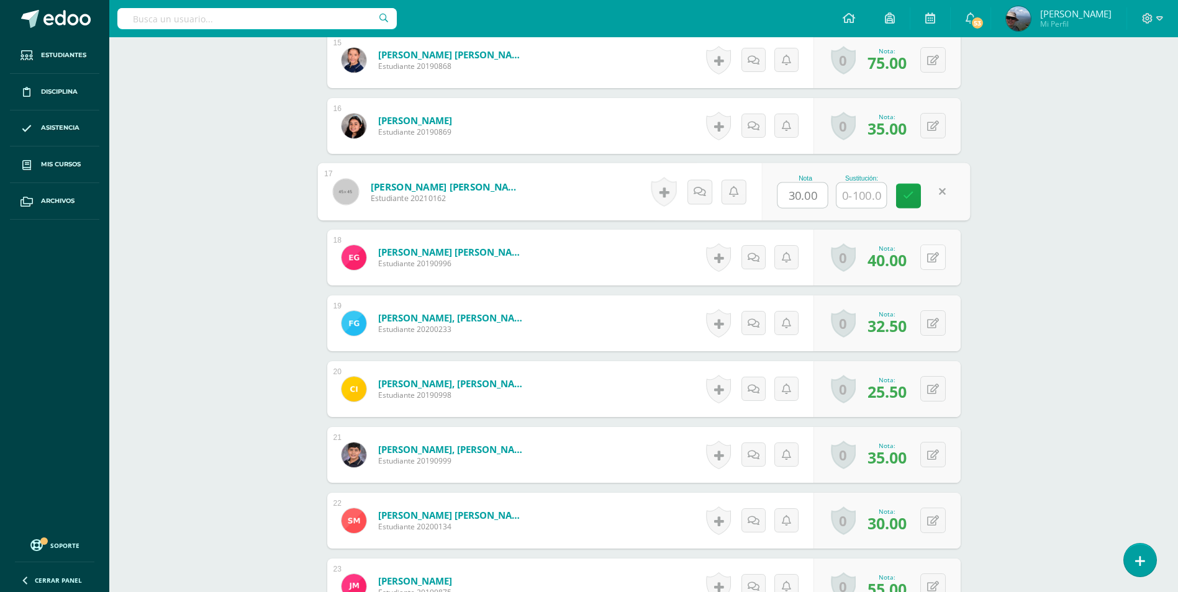
click at [936, 262] on icon at bounding box center [933, 258] width 12 height 11
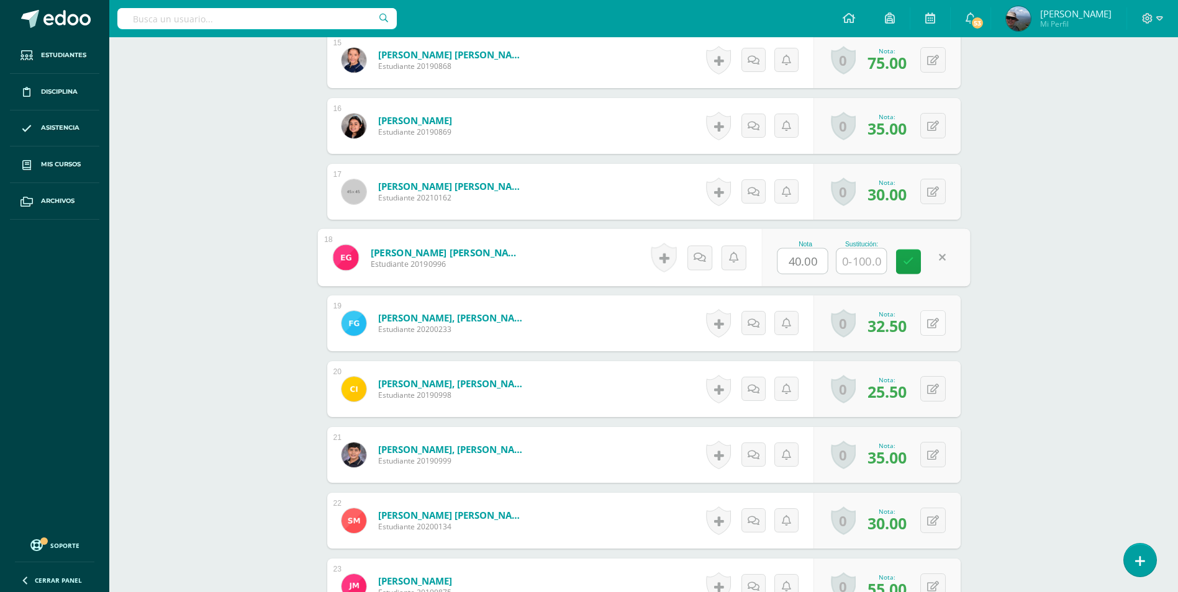
click at [928, 322] on button at bounding box center [932, 322] width 25 height 25
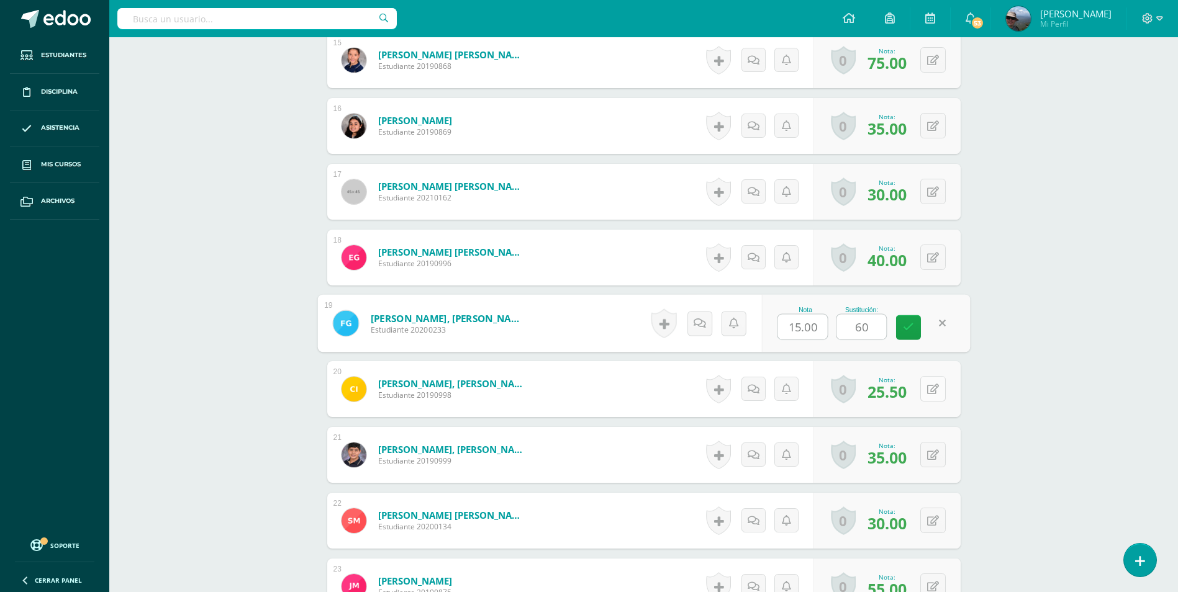
type input "60"
click at [933, 381] on button at bounding box center [941, 389] width 26 height 26
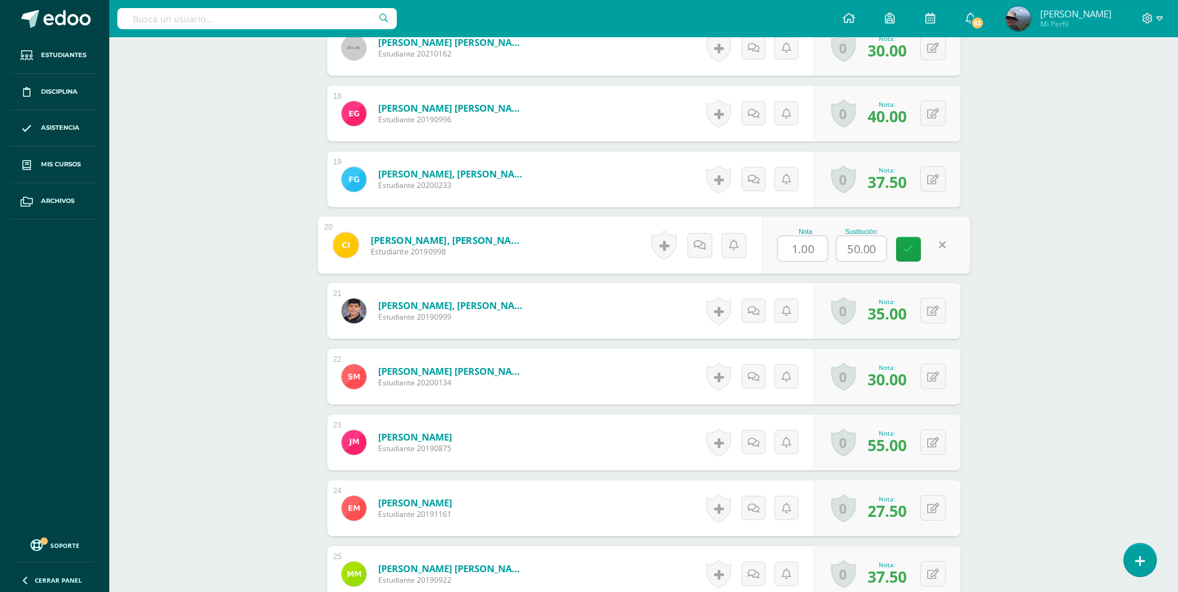
scroll to position [1557, 0]
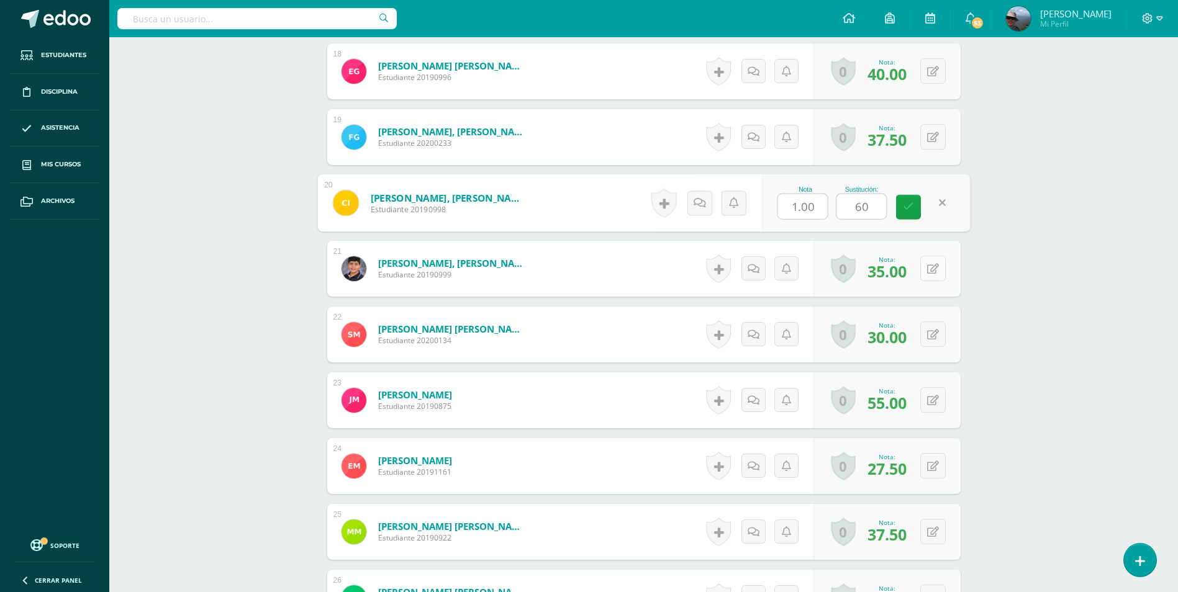
type input "60"
click at [936, 265] on icon at bounding box center [933, 269] width 12 height 11
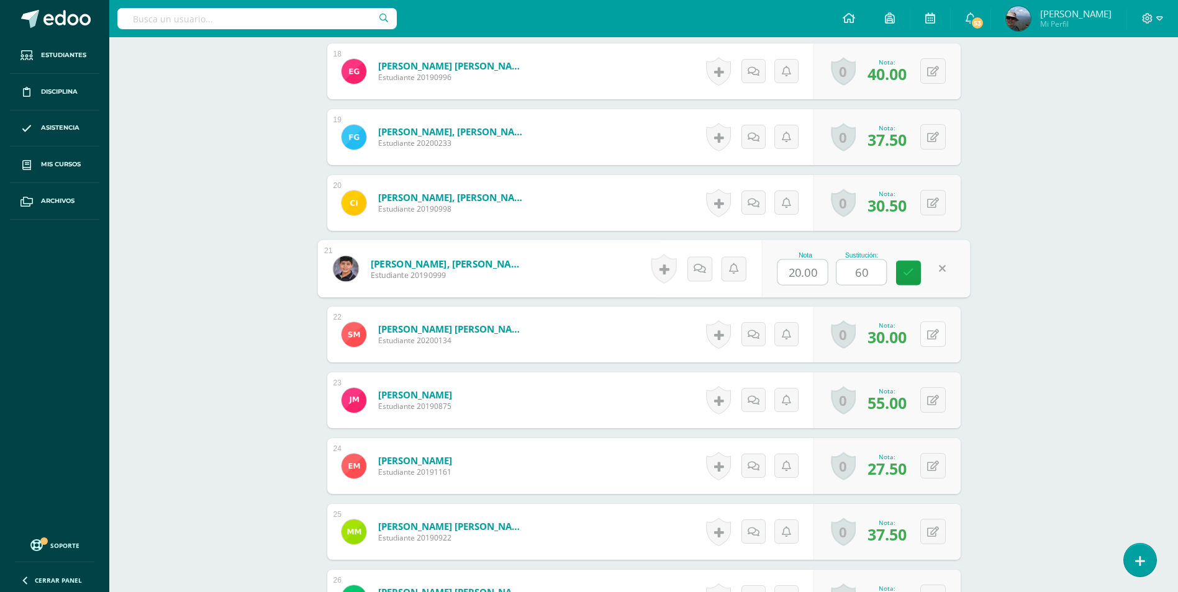
type input "60"
click at [934, 332] on icon at bounding box center [933, 335] width 12 height 11
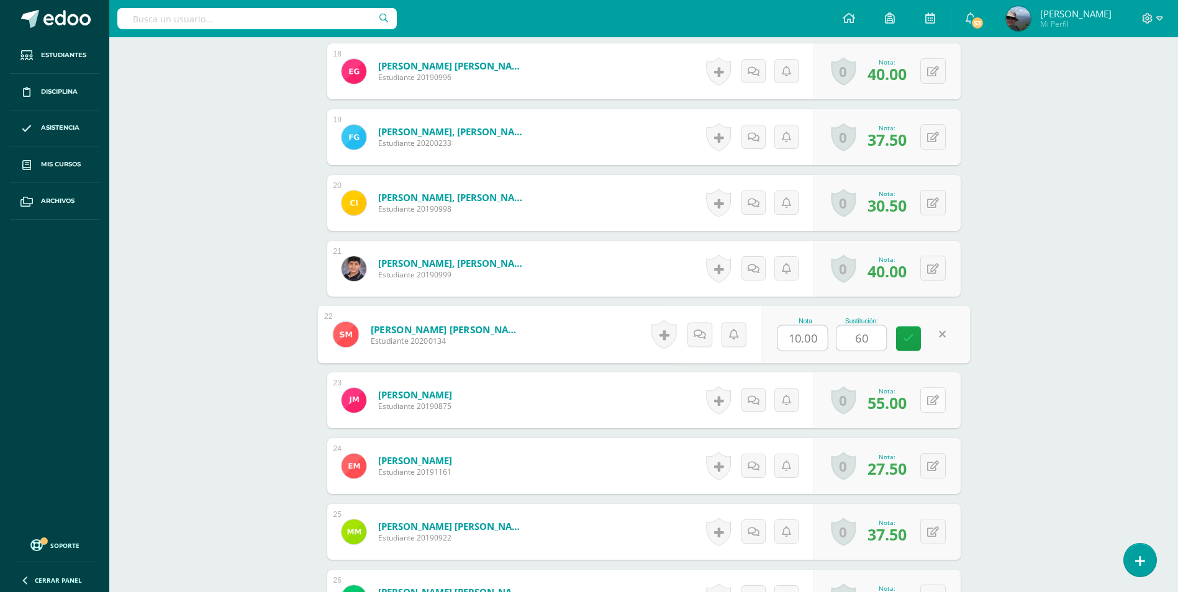
type input "60"
click at [935, 398] on icon at bounding box center [941, 400] width 12 height 11
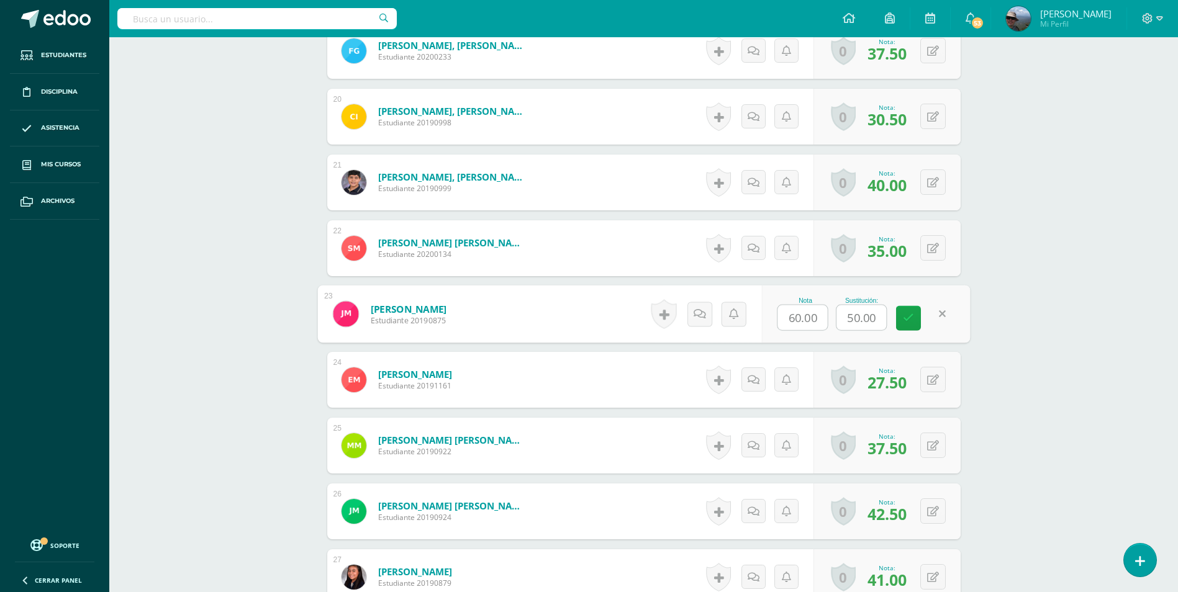
scroll to position [1805, 0]
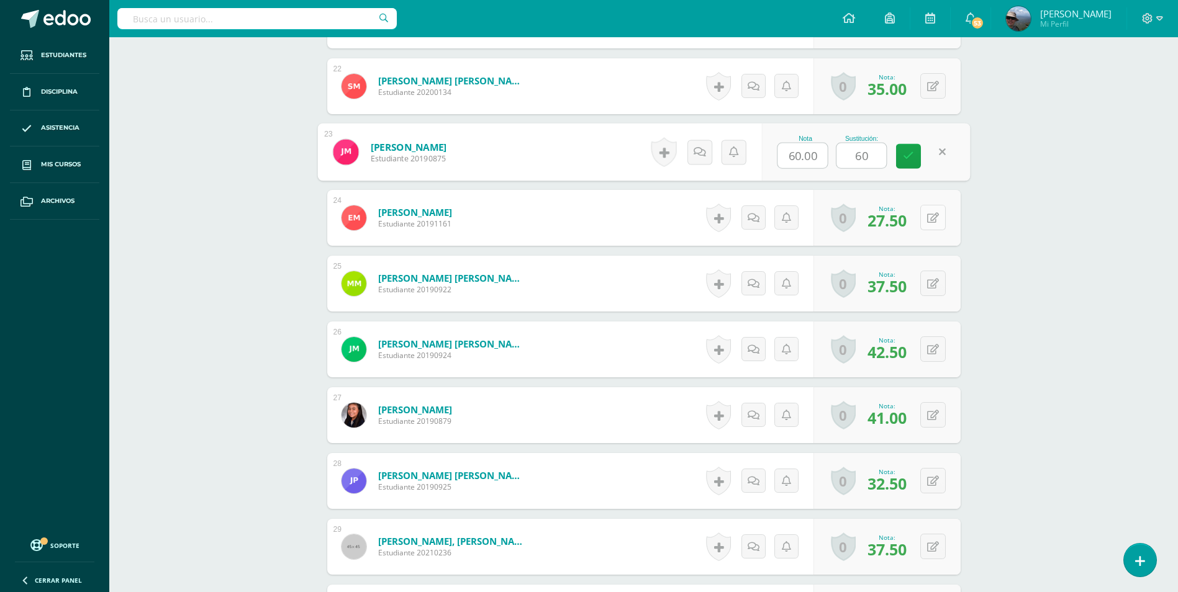
type input "60"
click at [927, 225] on button at bounding box center [932, 217] width 25 height 25
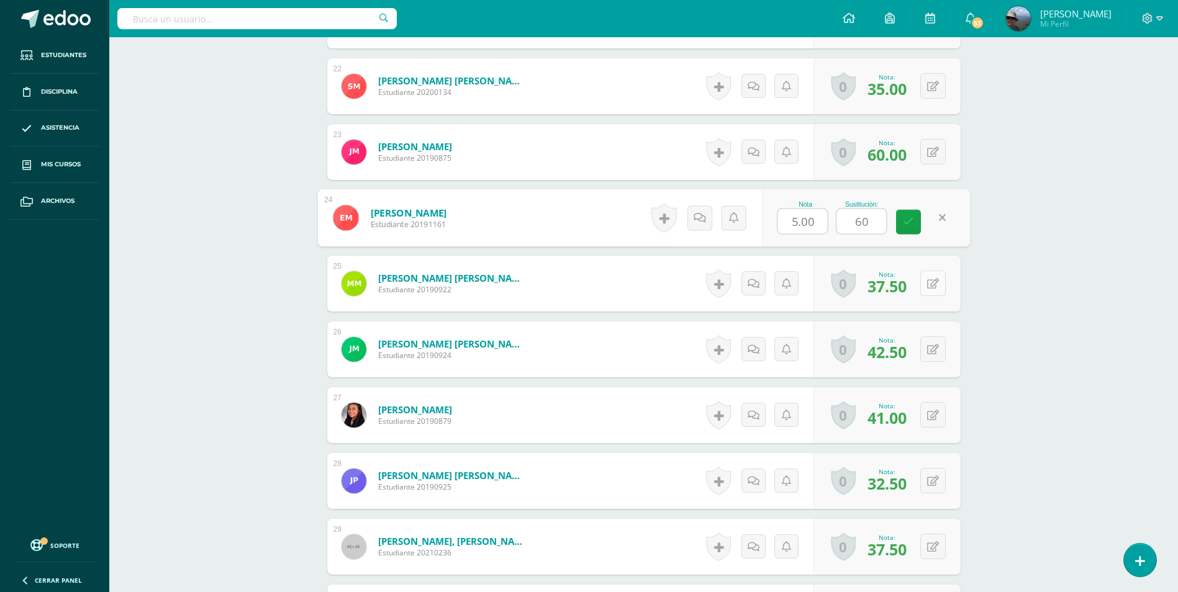
type input "60"
click at [933, 284] on icon at bounding box center [933, 284] width 12 height 11
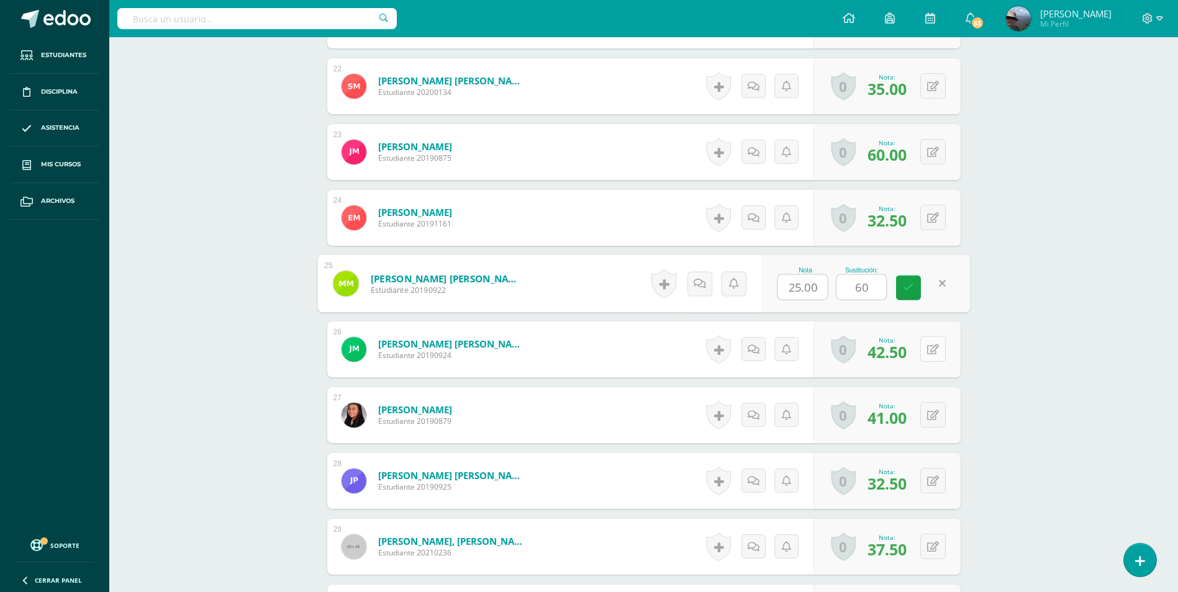
type input "60"
click at [934, 357] on button at bounding box center [932, 349] width 25 height 25
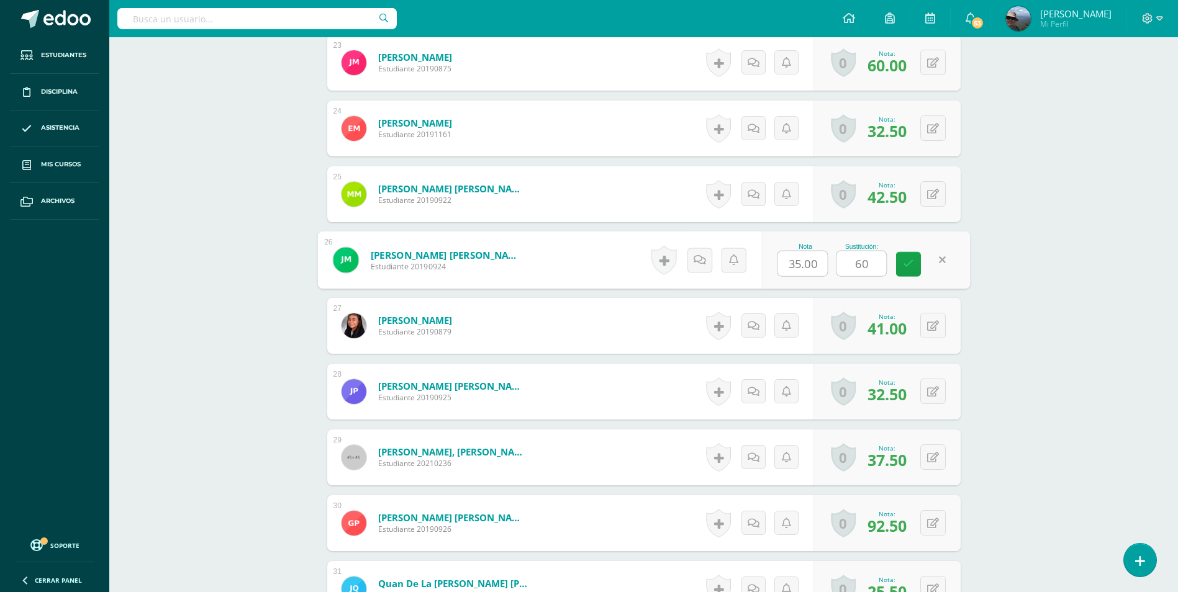
scroll to position [1991, 0]
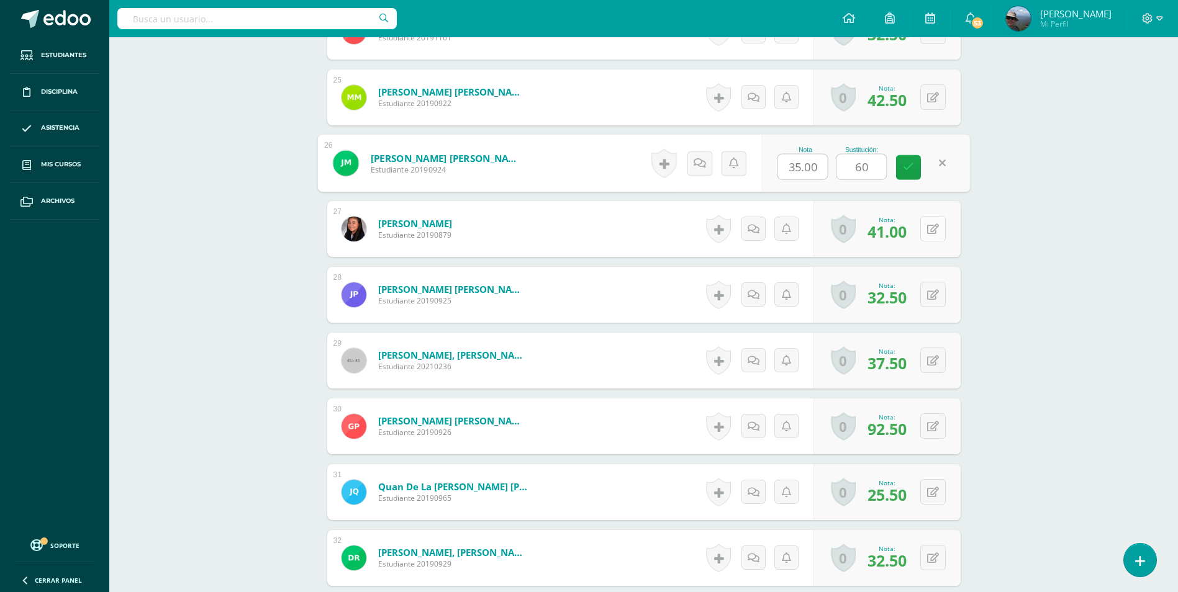
type input "60"
click at [930, 232] on button at bounding box center [932, 228] width 25 height 25
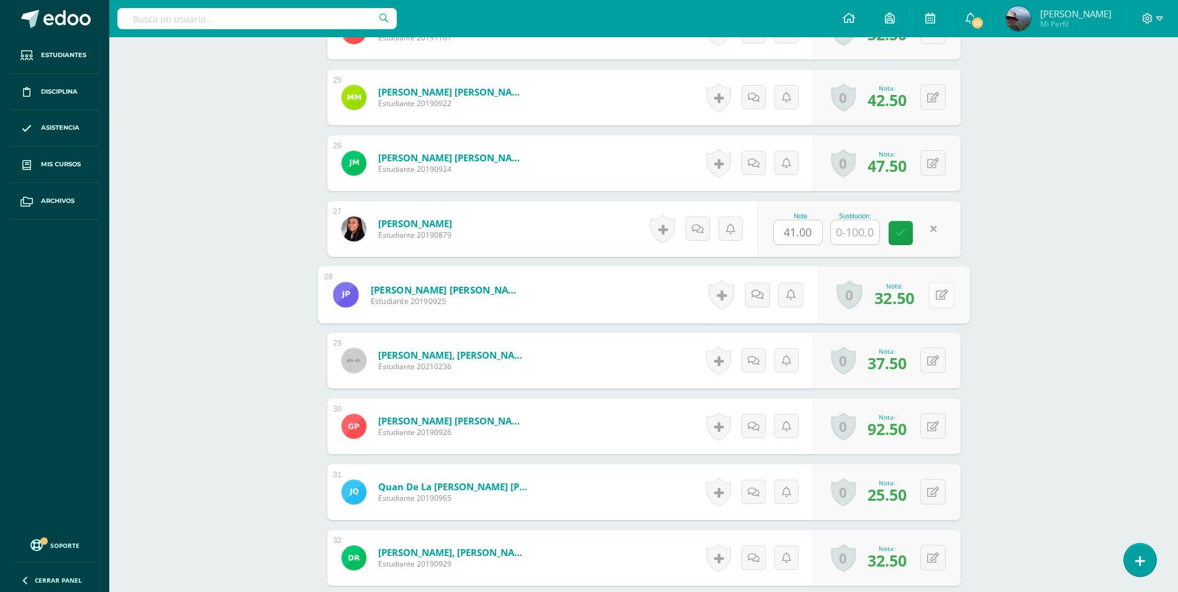
click at [937, 293] on icon at bounding box center [941, 294] width 12 height 11
type input "60"
click at [935, 365] on icon at bounding box center [933, 361] width 12 height 11
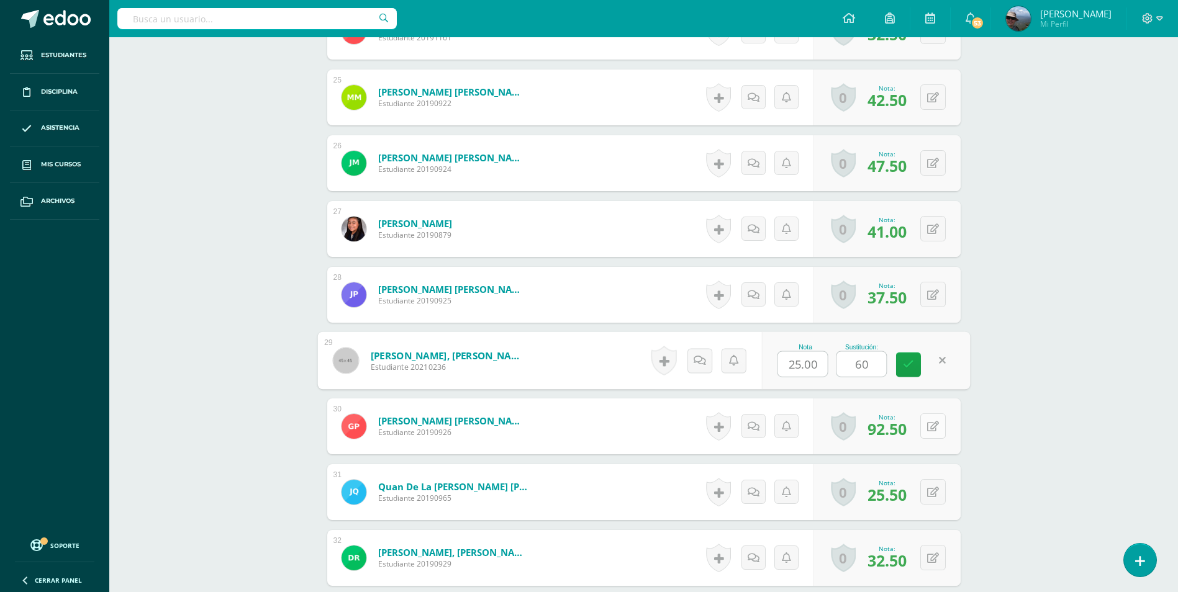
type input "60"
click at [928, 432] on icon at bounding box center [933, 427] width 12 height 11
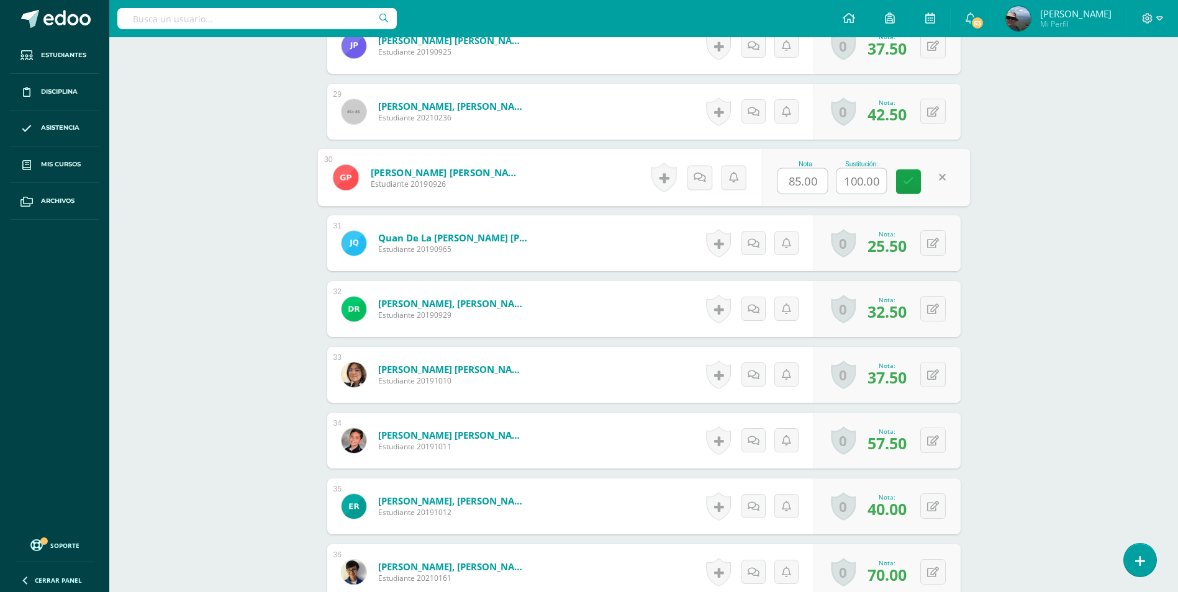
scroll to position [2240, 0]
click at [931, 241] on icon at bounding box center [933, 244] width 12 height 11
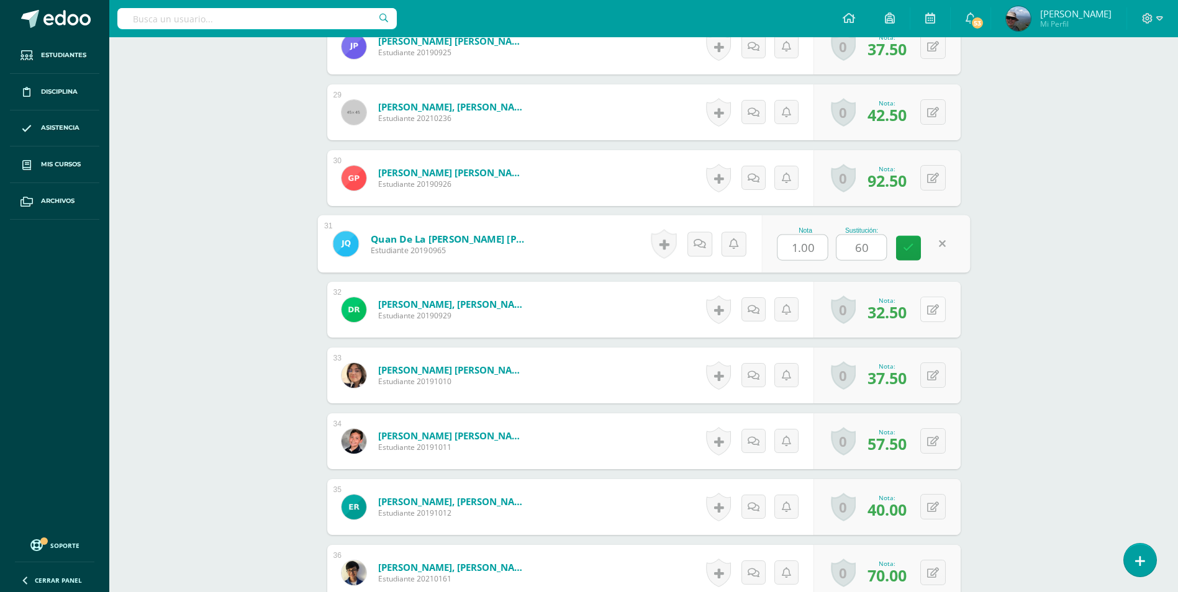
type input "60"
click at [936, 305] on icon at bounding box center [933, 310] width 12 height 11
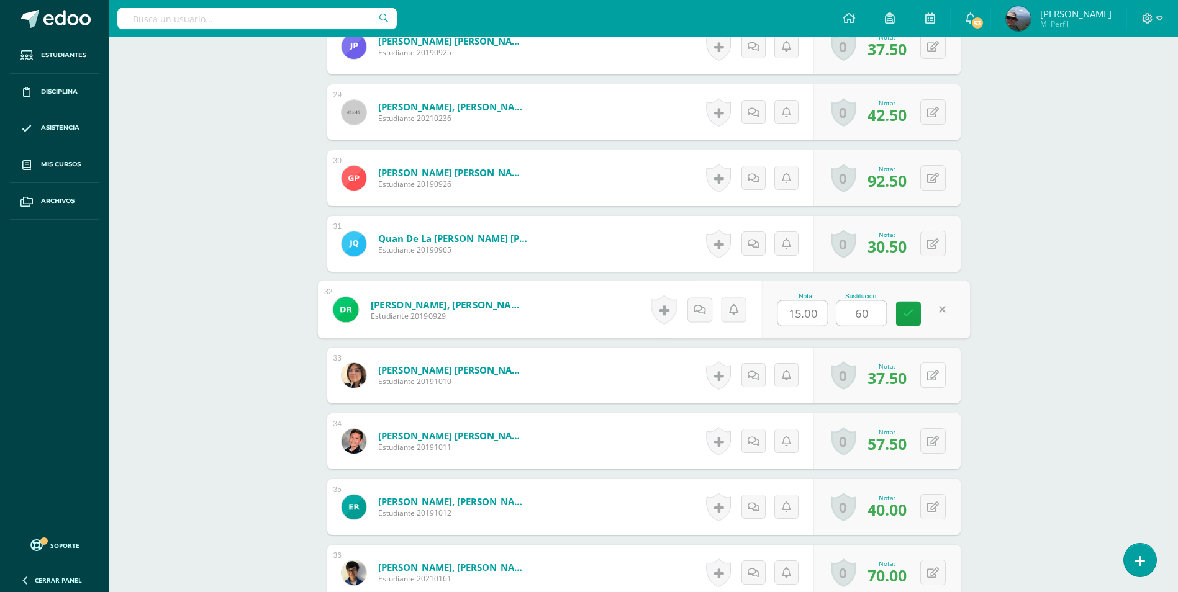
type input "60"
click at [939, 381] on button at bounding box center [932, 375] width 25 height 25
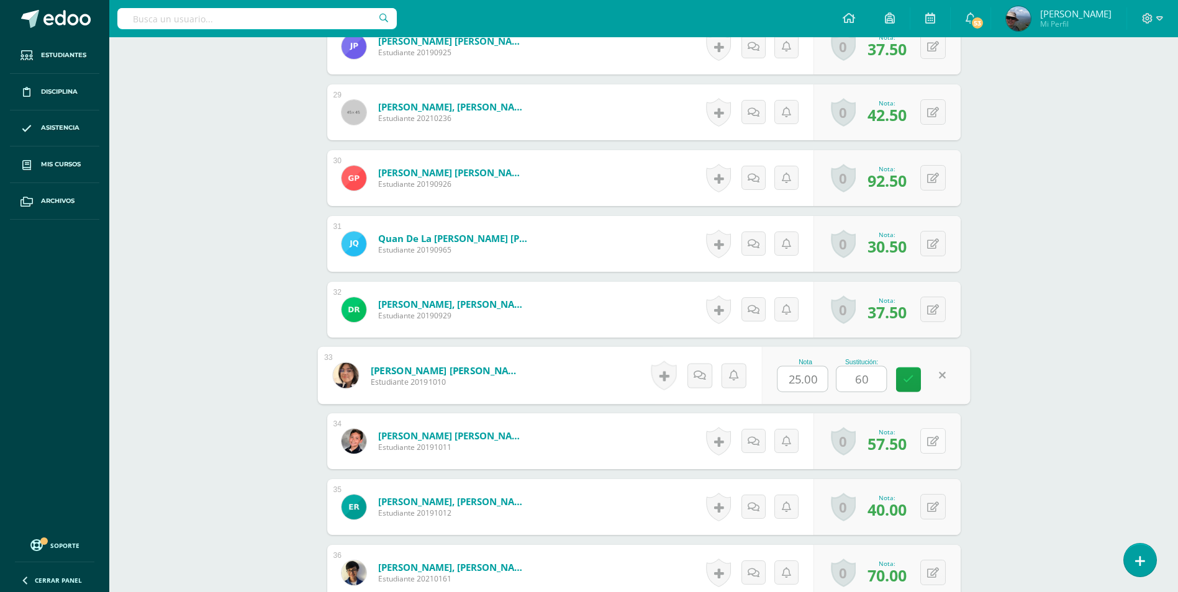
type input "60"
click at [932, 433] on button at bounding box center [941, 441] width 26 height 26
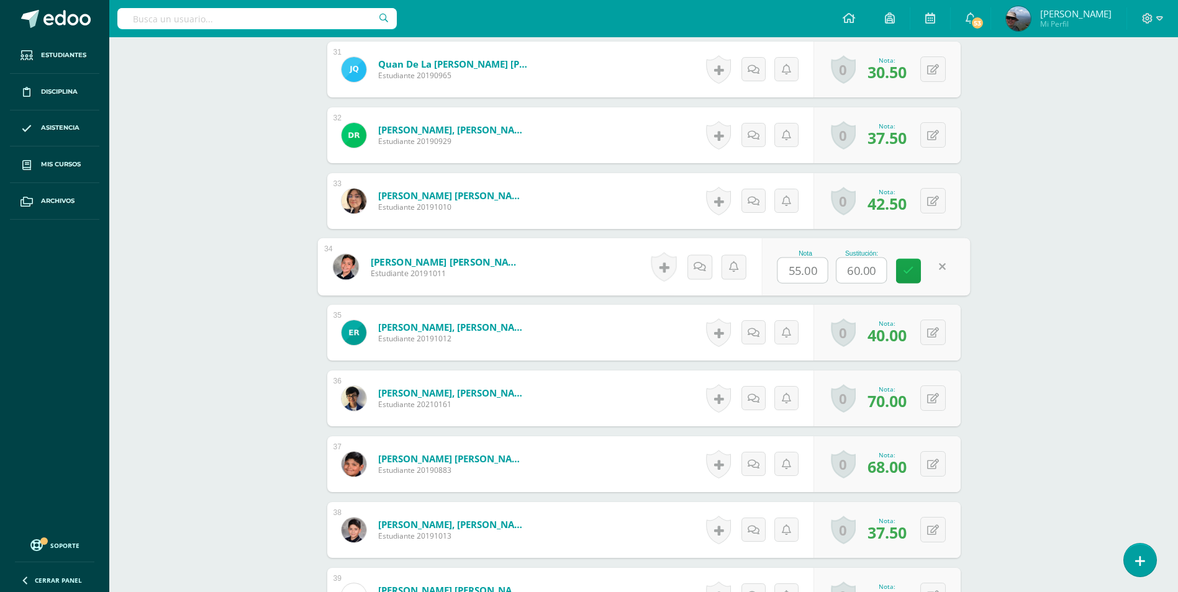
scroll to position [2426, 0]
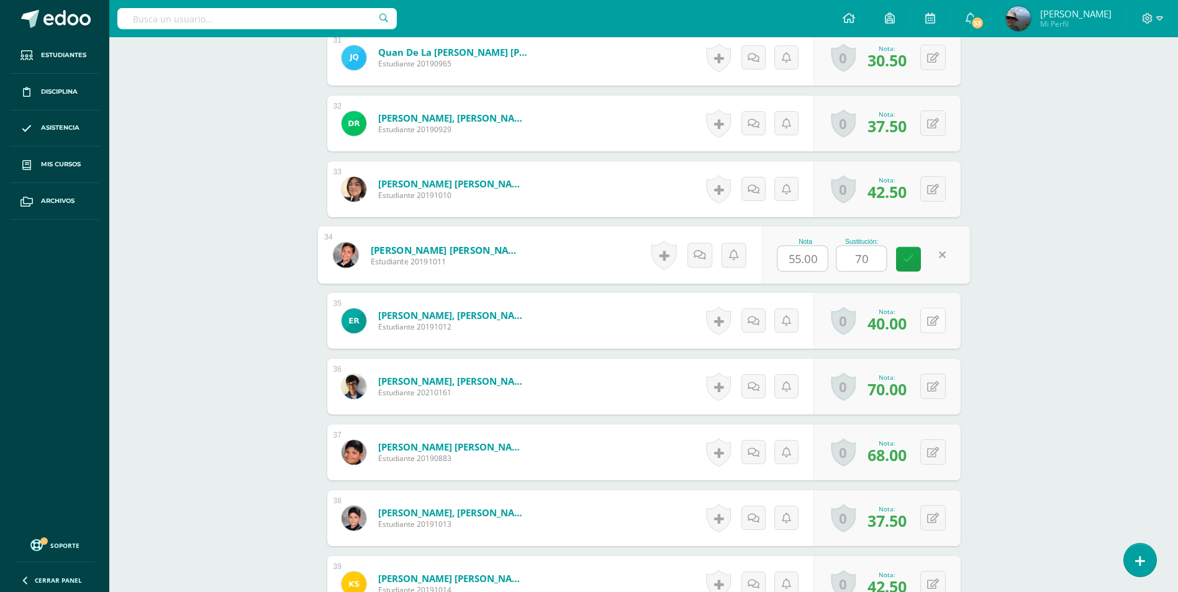
type input "70"
click at [936, 319] on icon at bounding box center [933, 321] width 12 height 11
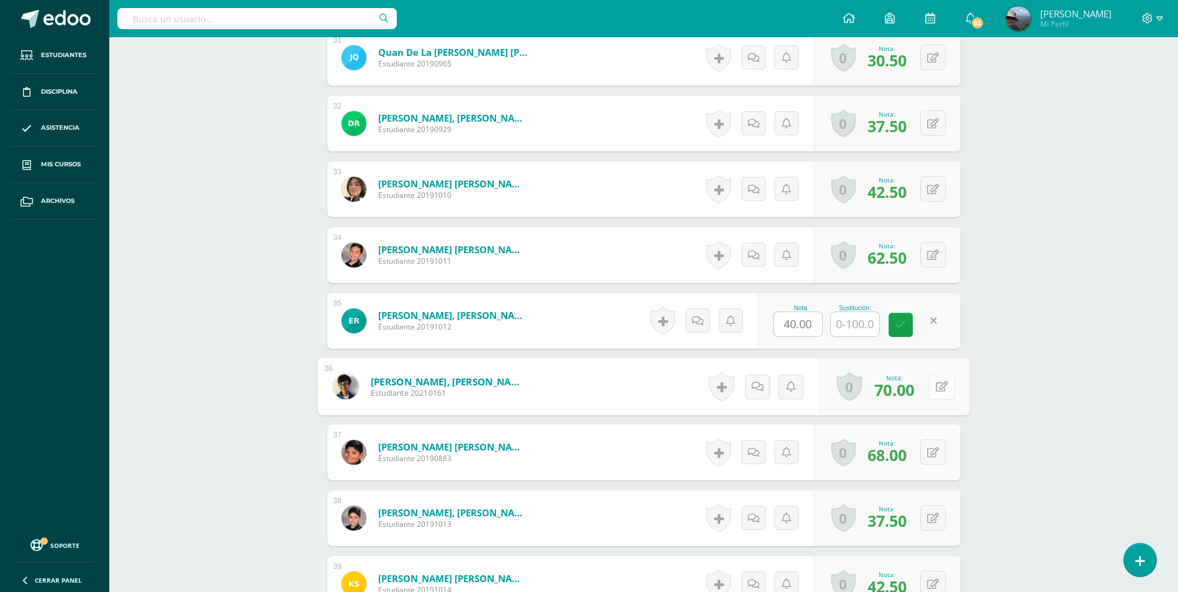
click at [935, 384] on icon at bounding box center [941, 386] width 12 height 11
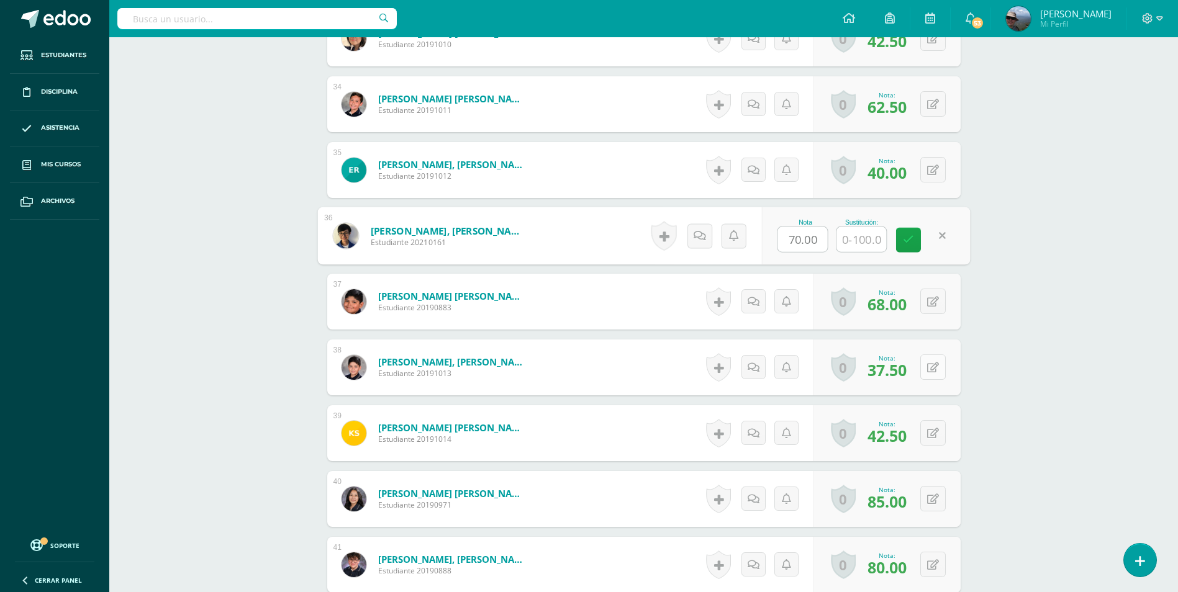
scroll to position [2612, 0]
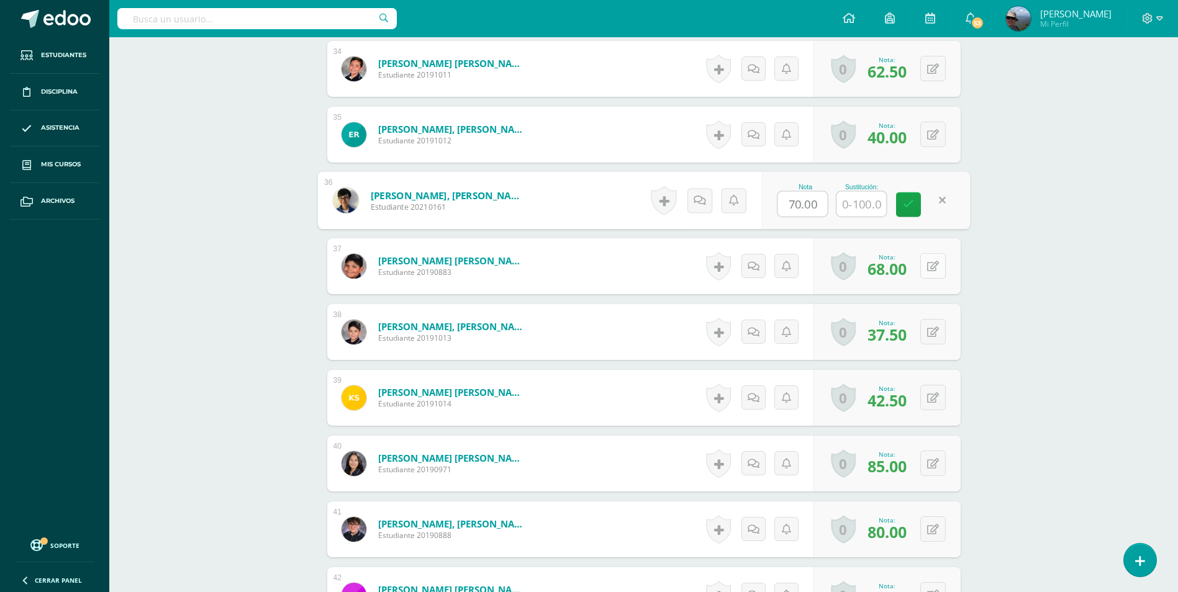
click at [931, 272] on button at bounding box center [932, 265] width 25 height 25
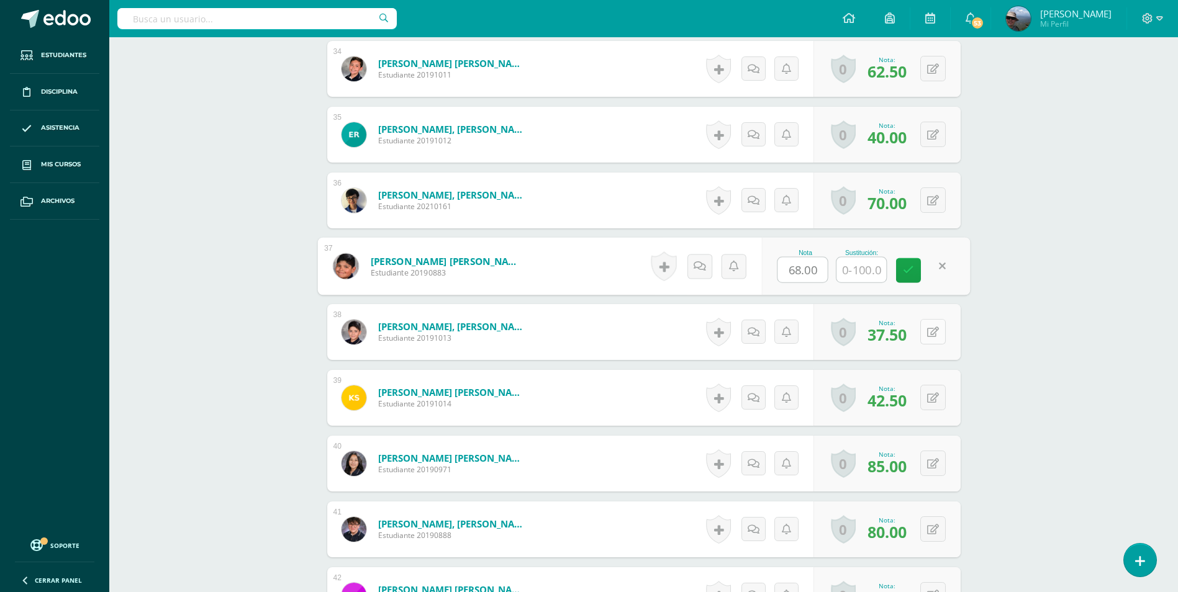
click at [933, 332] on icon at bounding box center [933, 332] width 12 height 11
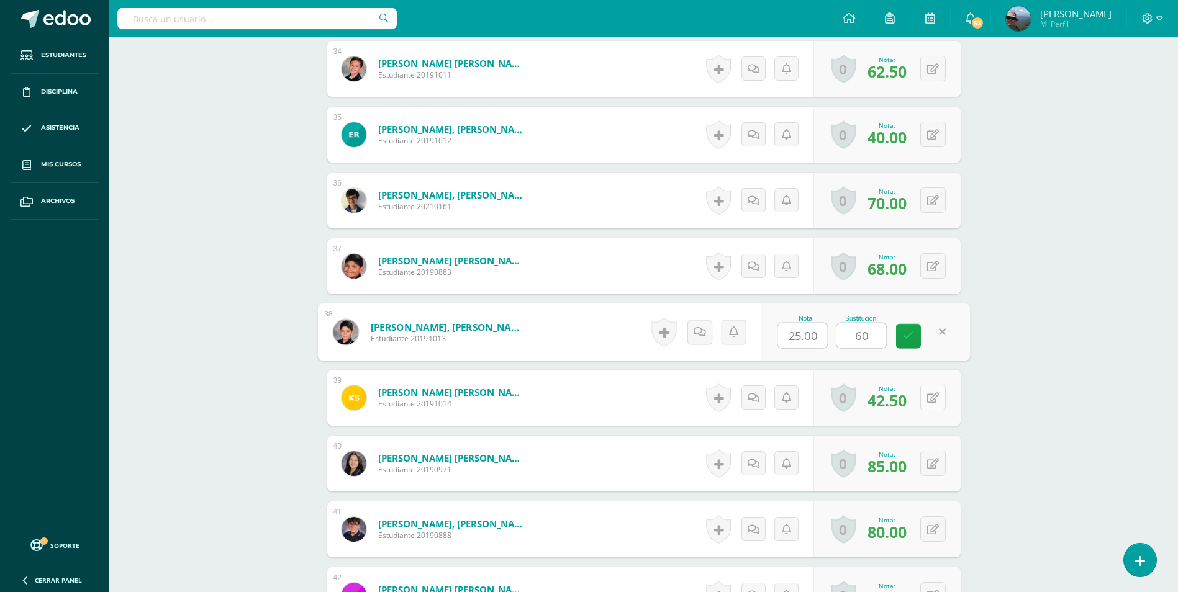
type input "60"
click at [933, 397] on icon at bounding box center [933, 398] width 12 height 11
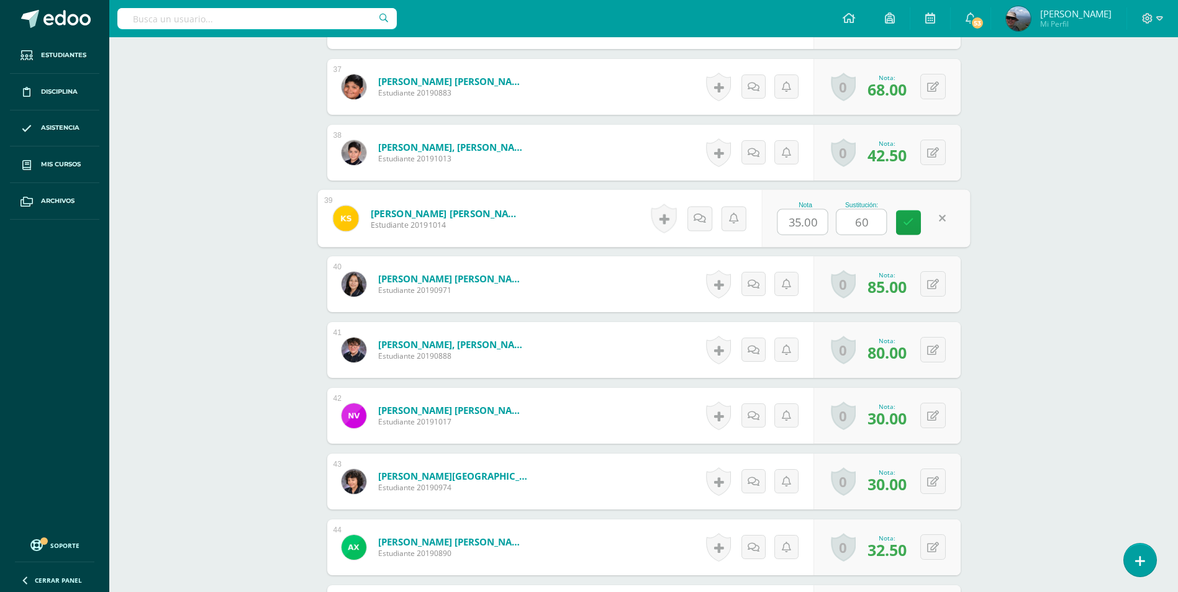
scroll to position [2798, 0]
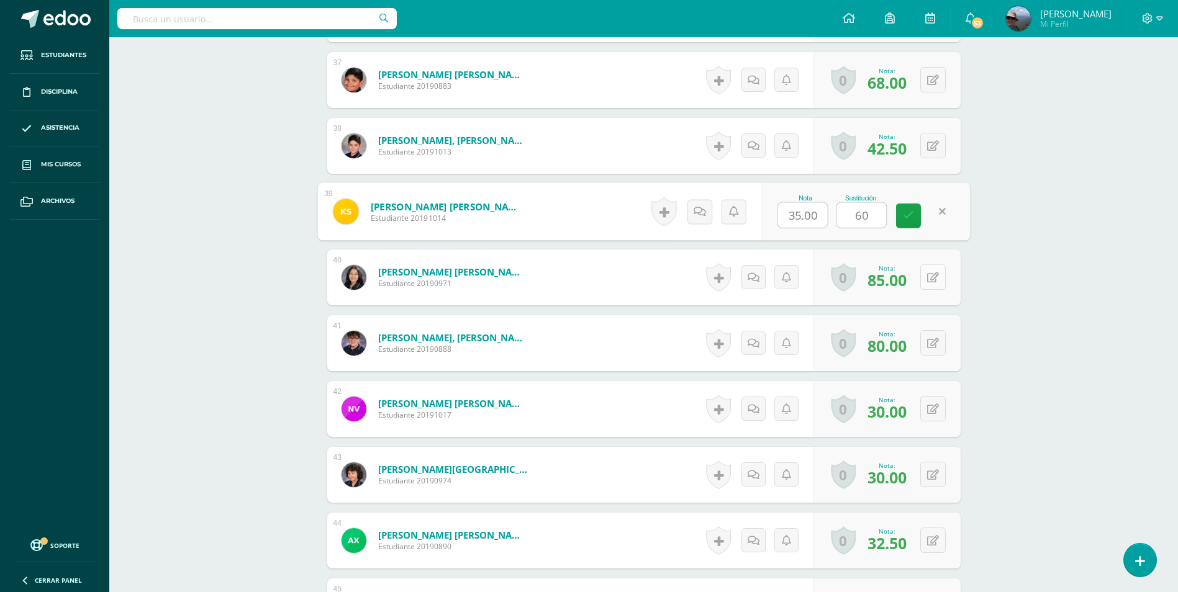
type input "60"
click at [935, 281] on icon at bounding box center [941, 277] width 12 height 11
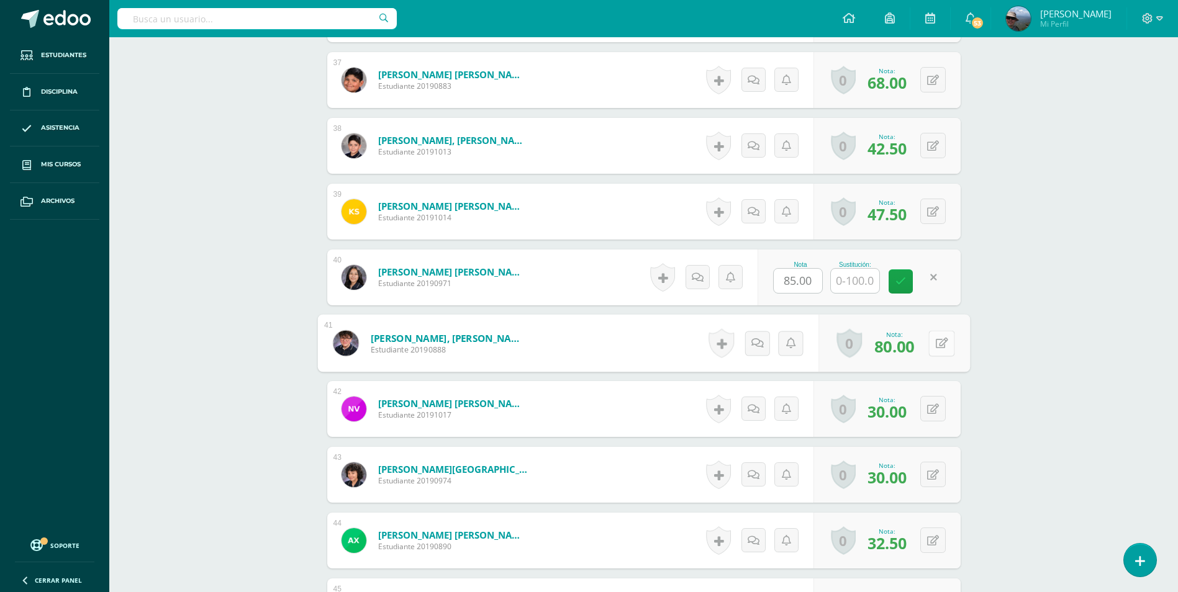
click at [938, 342] on icon at bounding box center [941, 343] width 12 height 11
click at [928, 409] on icon at bounding box center [933, 409] width 12 height 11
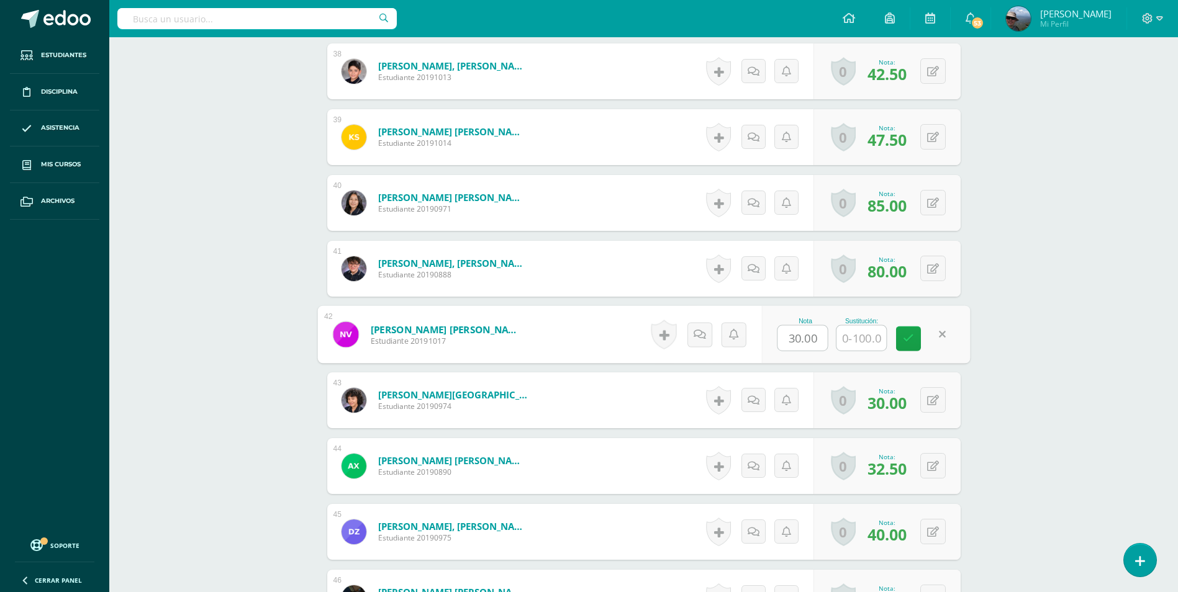
scroll to position [2985, 0]
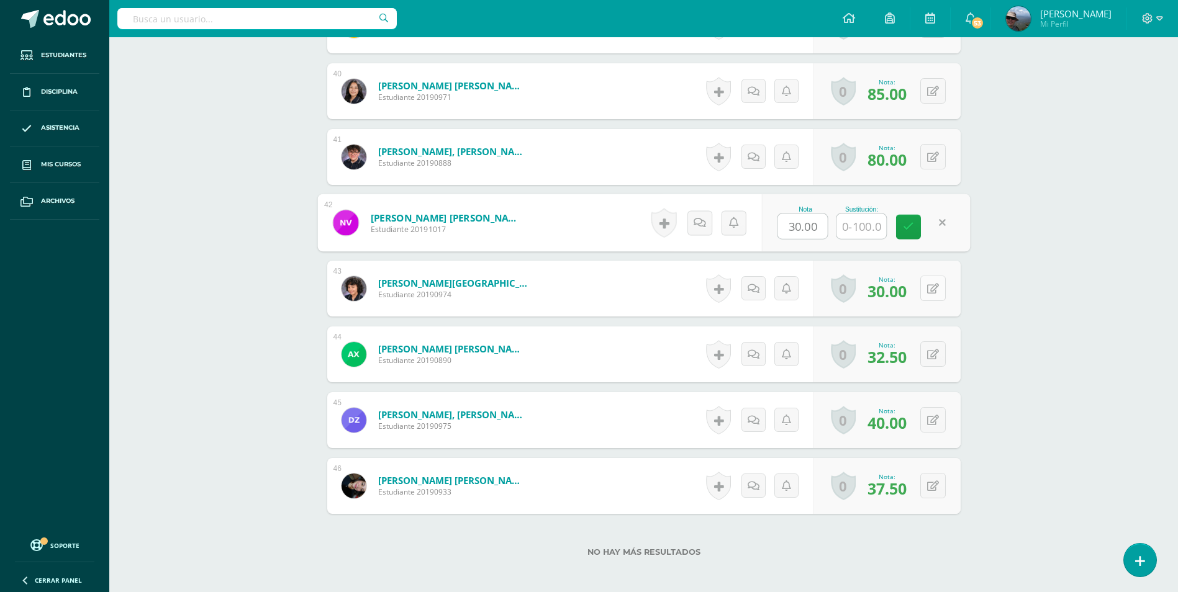
click at [937, 282] on button at bounding box center [932, 288] width 25 height 25
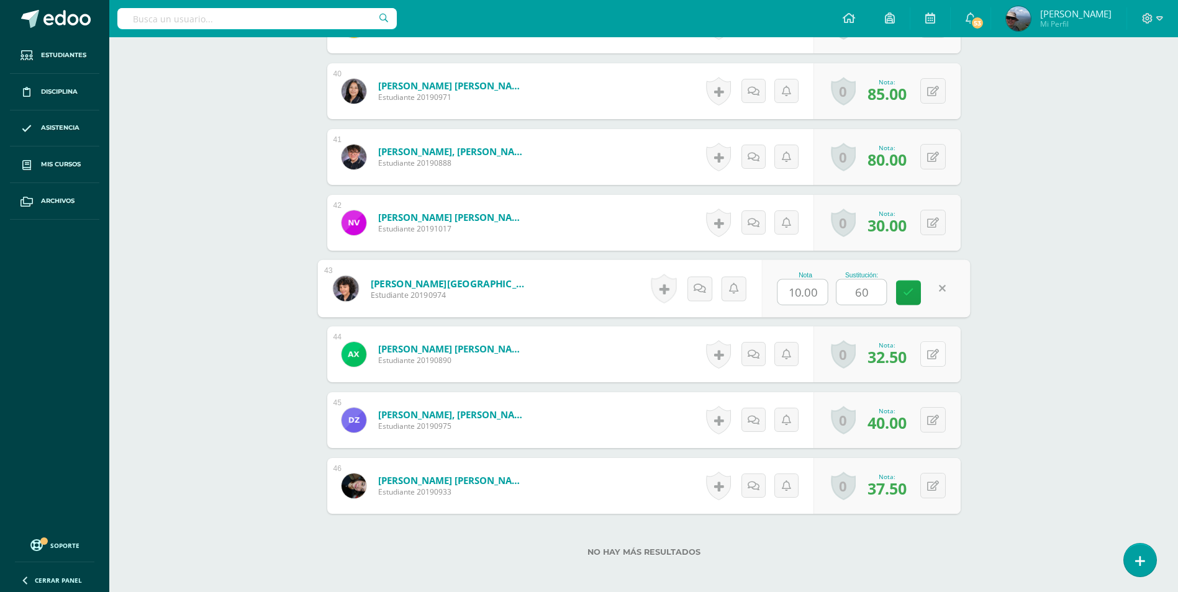
type input "60"
click at [933, 360] on icon at bounding box center [933, 355] width 12 height 11
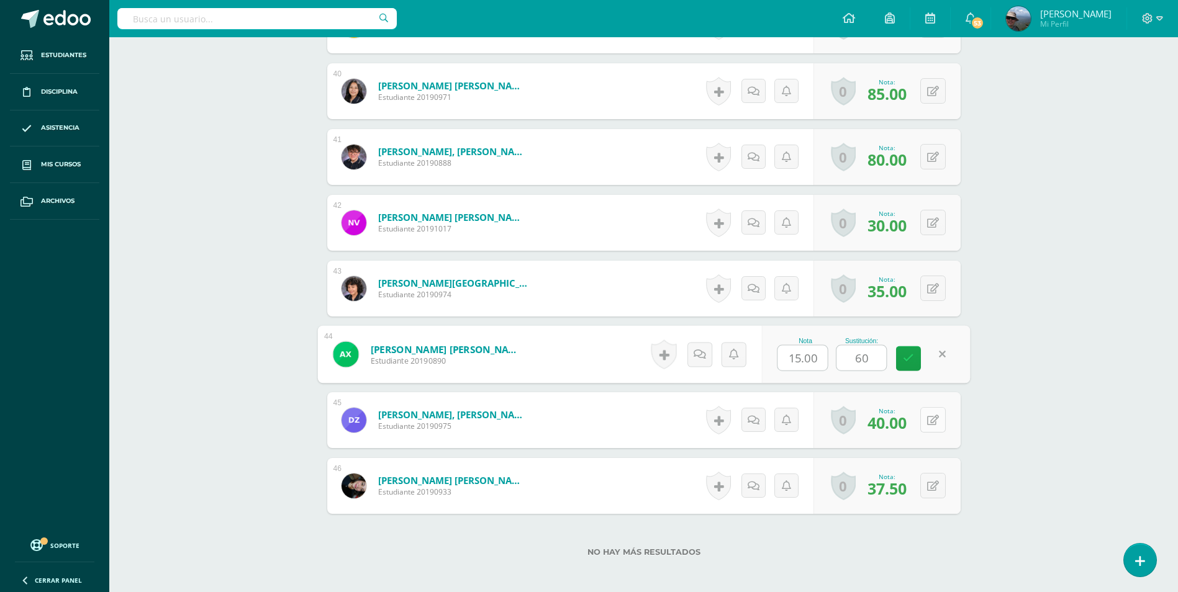
type input "60"
click at [931, 418] on icon at bounding box center [933, 420] width 12 height 11
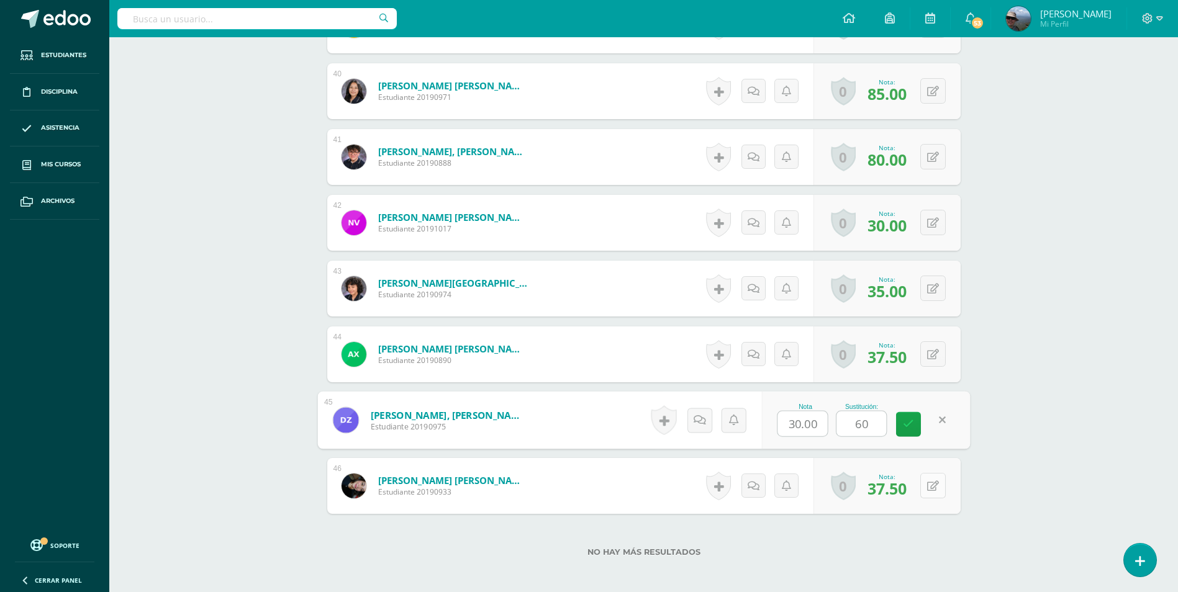
type input "60"
click at [931, 484] on icon at bounding box center [933, 486] width 12 height 11
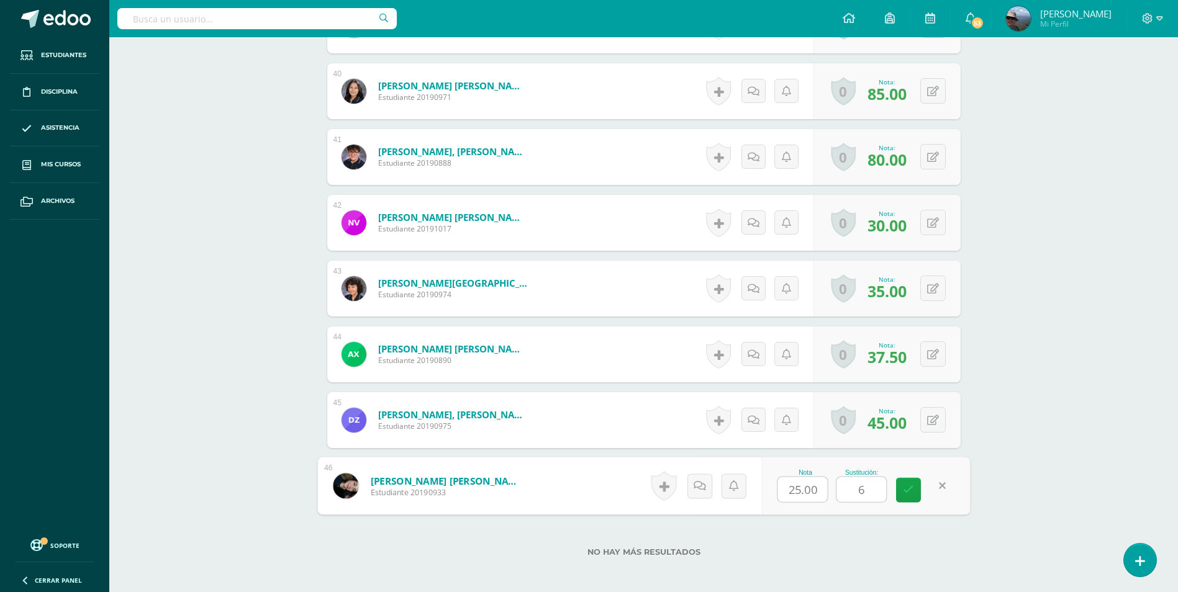
type input "60"
click at [911, 487] on icon at bounding box center [908, 490] width 11 height 11
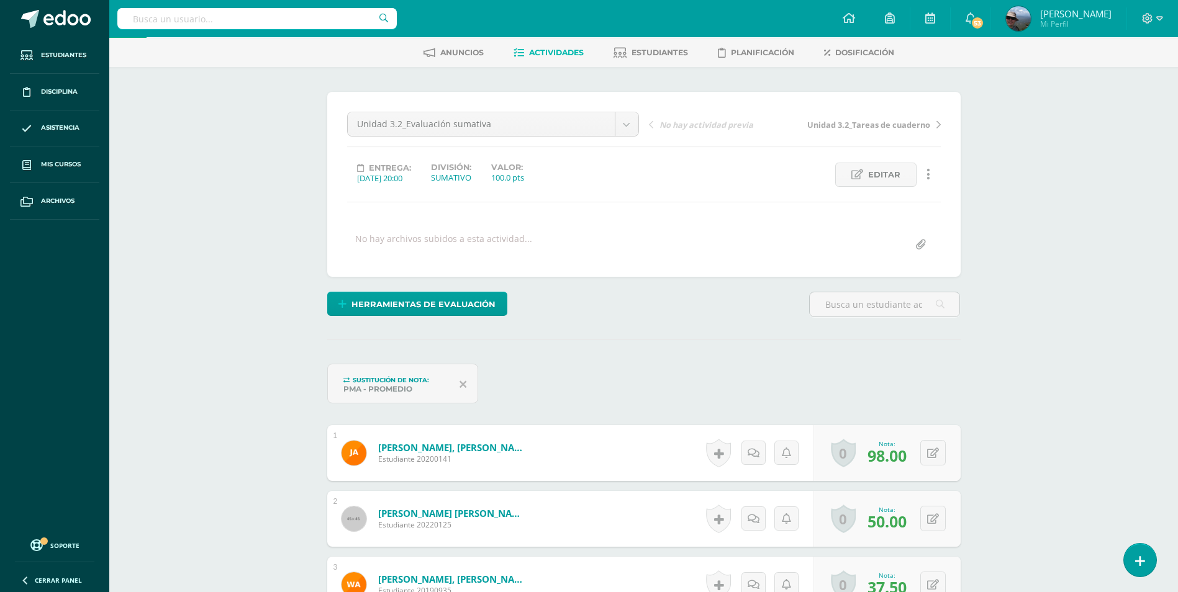
scroll to position [0, 0]
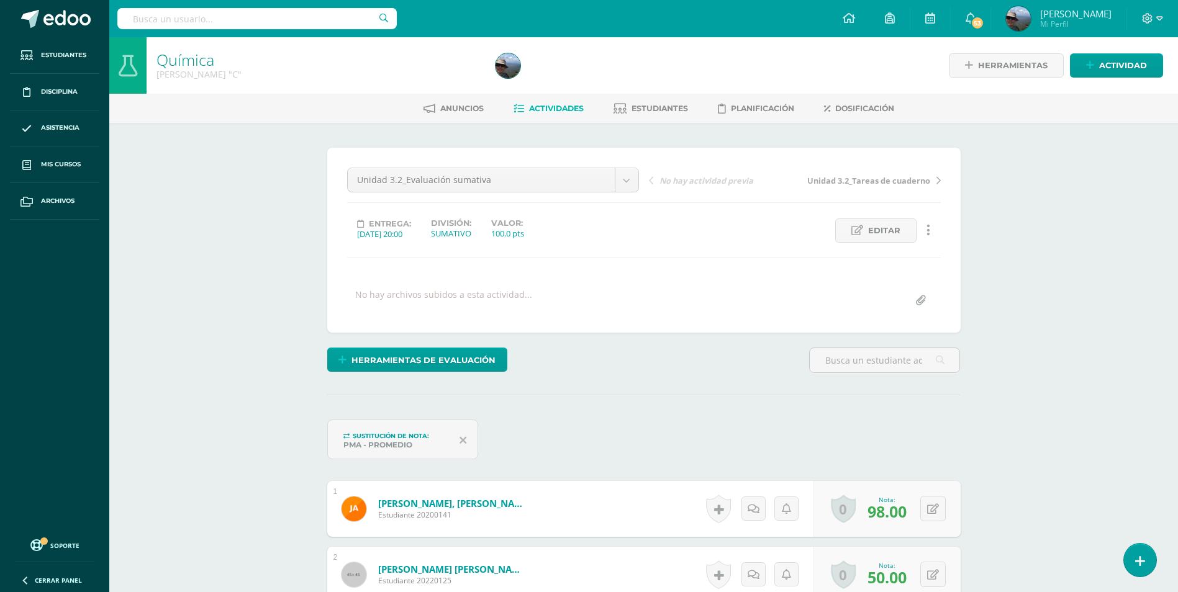
click at [562, 111] on span "Actividades" at bounding box center [556, 108] width 55 height 9
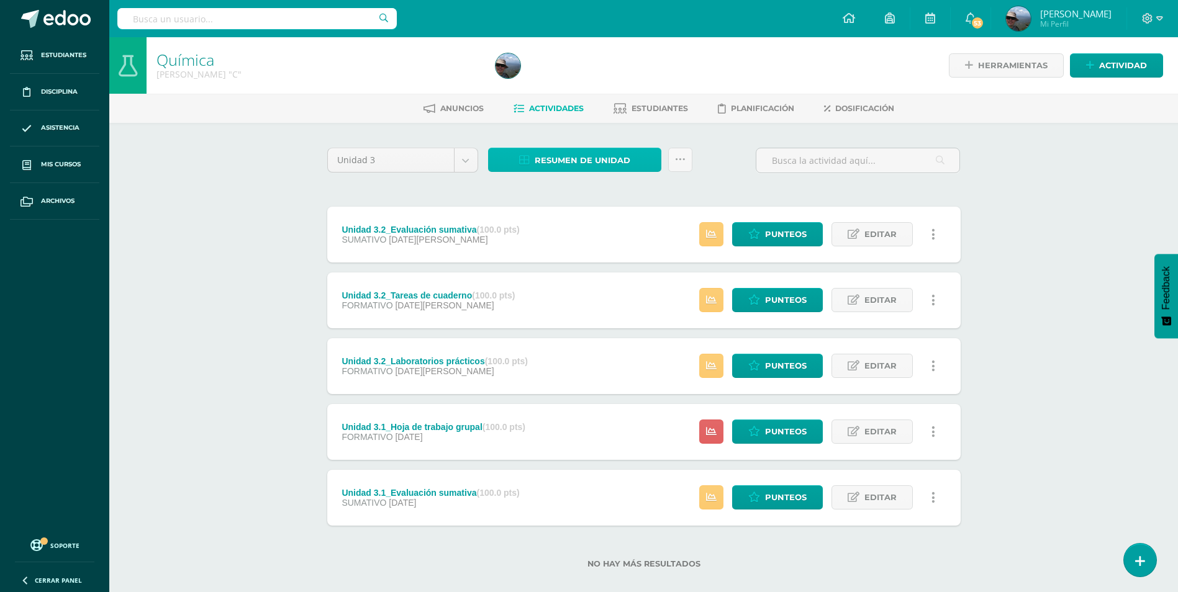
click at [585, 163] on span "Resumen de unidad" at bounding box center [583, 160] width 96 height 23
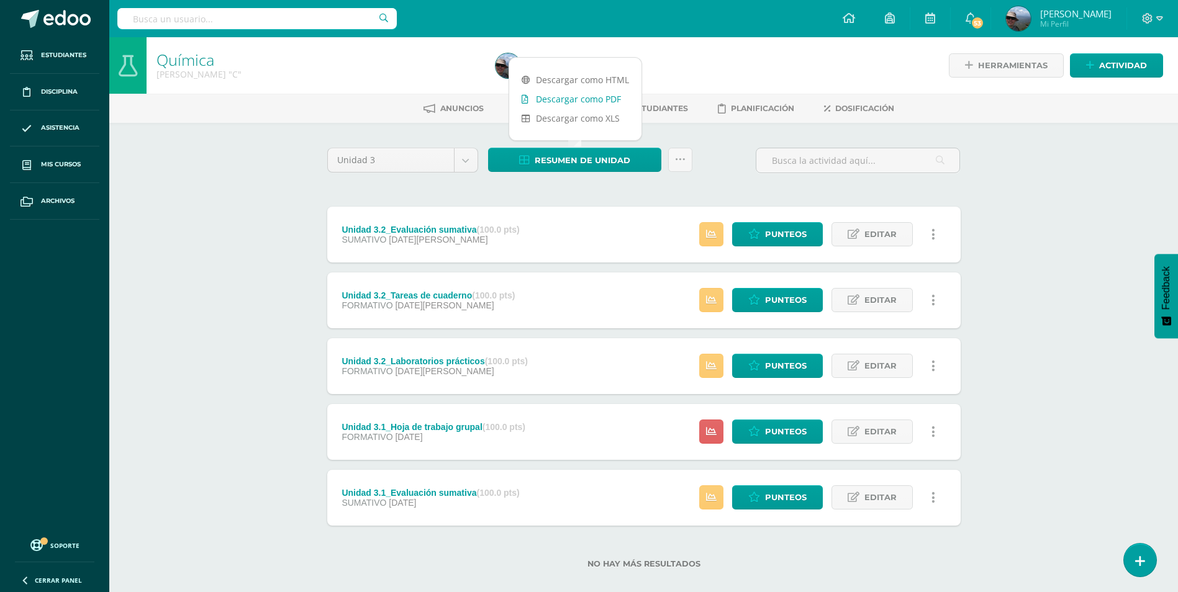
click at [591, 97] on link "Descargar como PDF" at bounding box center [575, 98] width 132 height 19
click at [658, 112] on span "Estudiantes" at bounding box center [659, 108] width 57 height 9
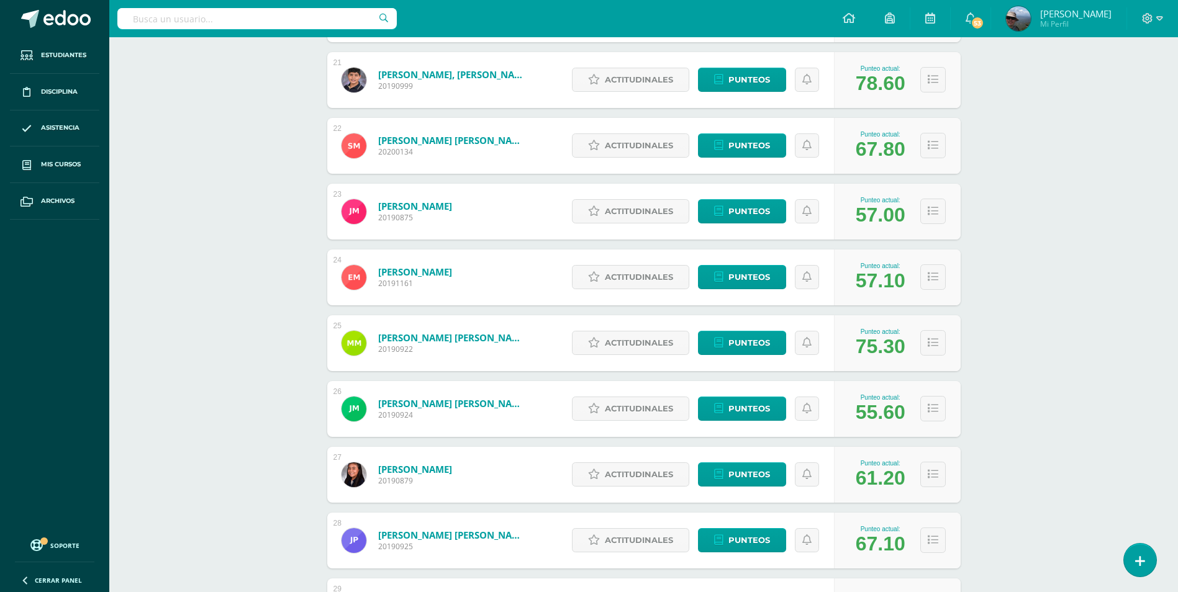
scroll to position [1596, 0]
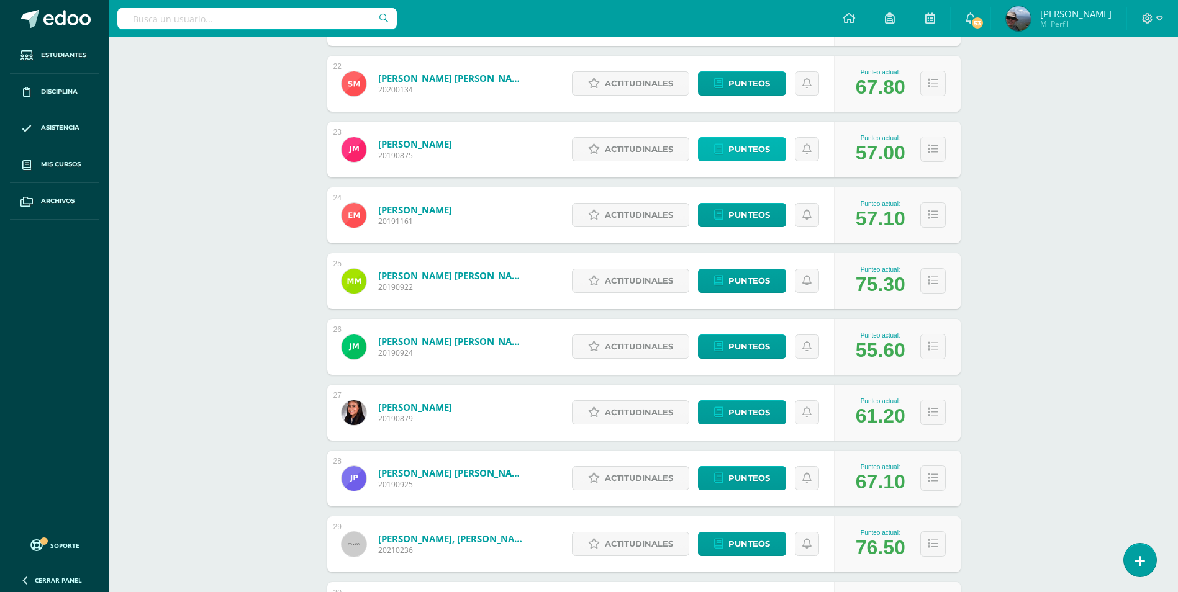
click at [739, 148] on span "Punteos" at bounding box center [749, 149] width 42 height 23
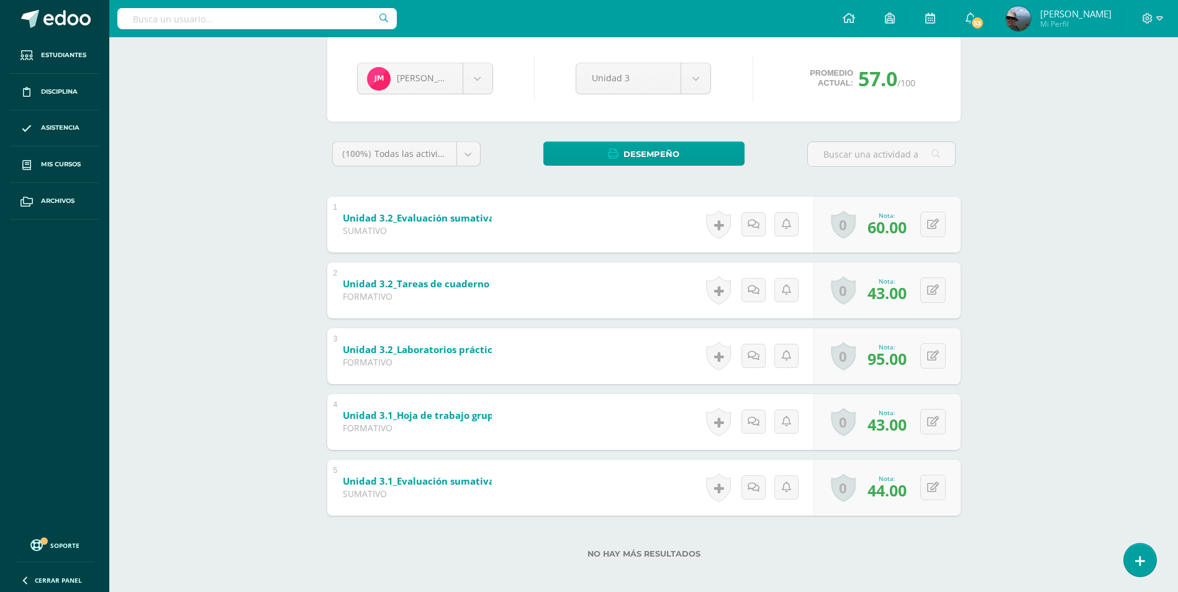
scroll to position [119, 0]
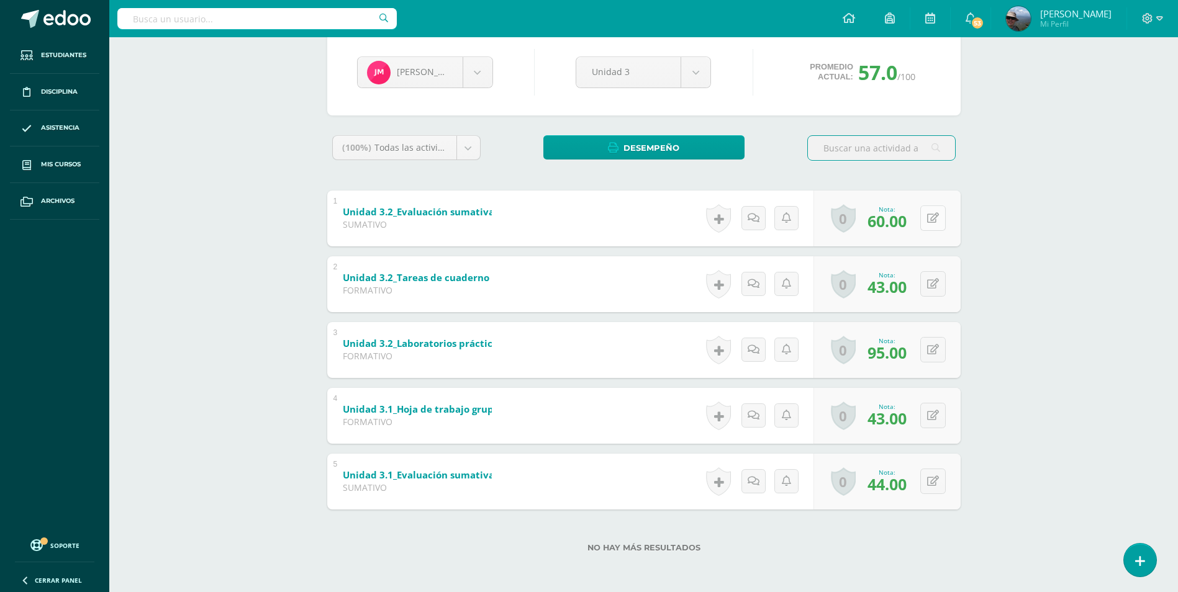
click at [939, 217] on button at bounding box center [932, 218] width 25 height 25
type input "70"
click at [904, 225] on icon at bounding box center [908, 222] width 11 height 11
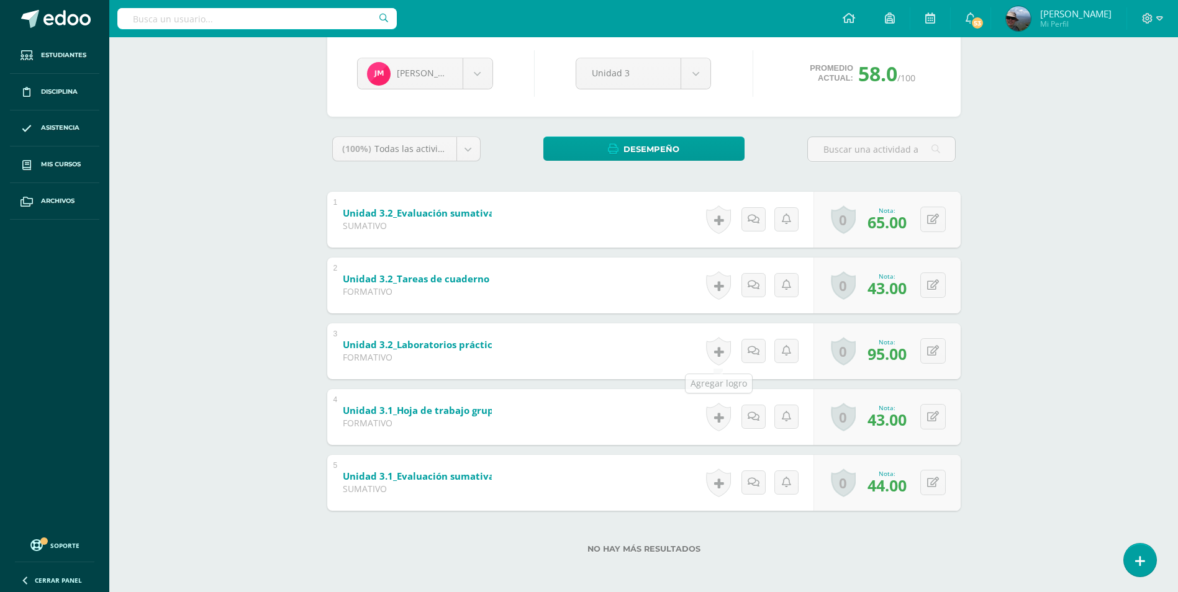
scroll to position [119, 0]
click at [934, 284] on icon at bounding box center [933, 284] width 12 height 11
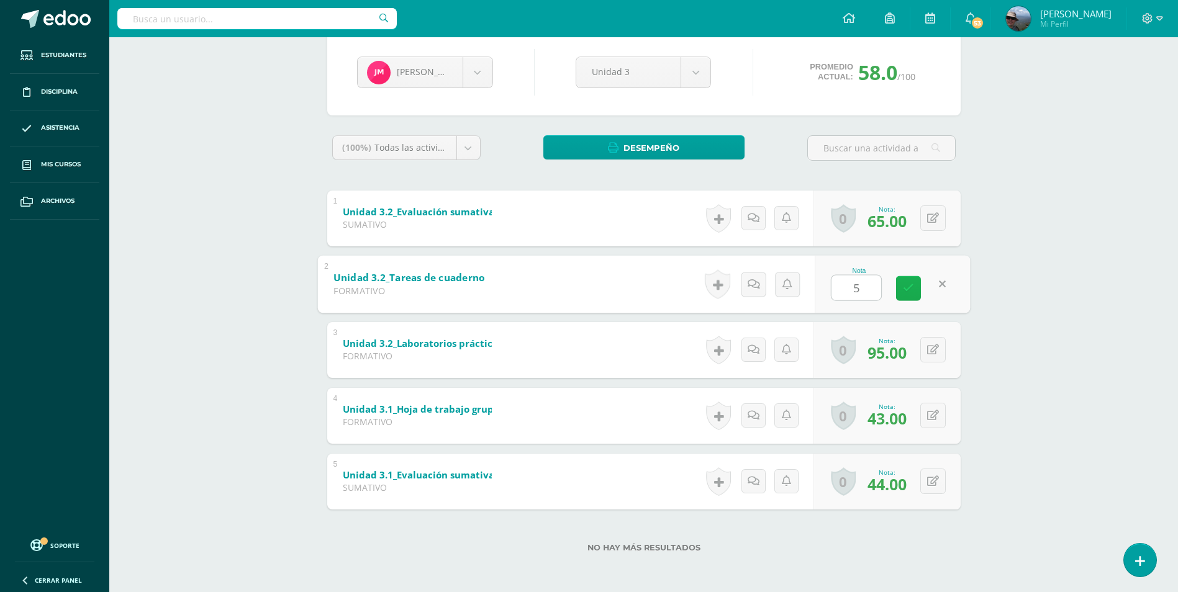
type input "55"
click at [910, 289] on icon at bounding box center [908, 288] width 11 height 11
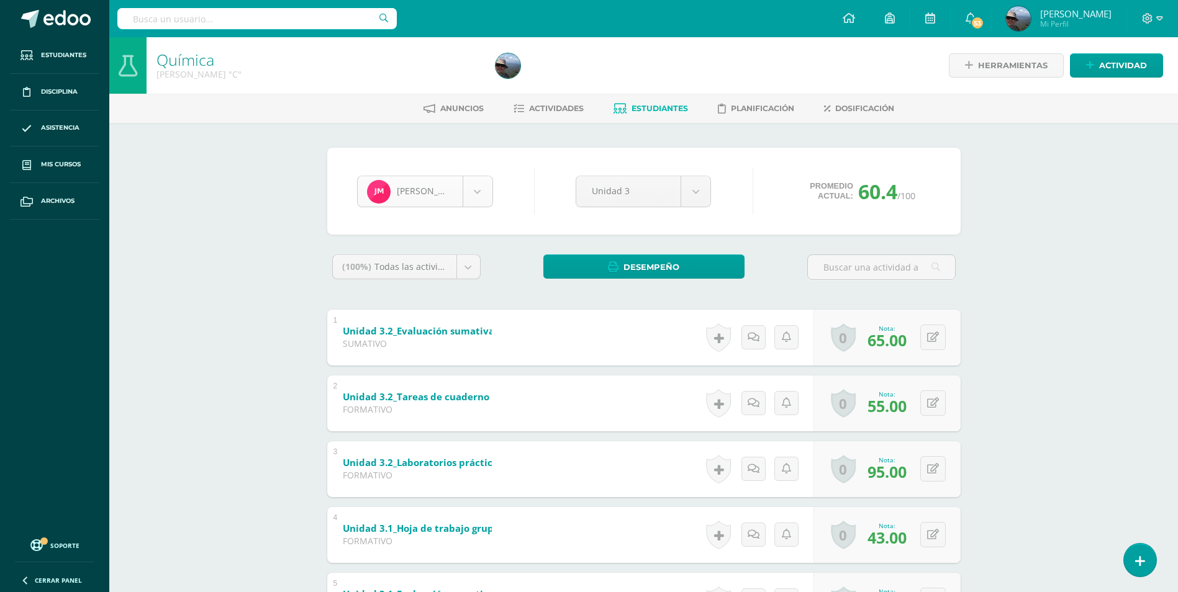
click at [476, 196] on body "Estudiantes Disciplina Asistencia Mis cursos Archivos Soporte Centro de ayuda Ú…" at bounding box center [589, 356] width 1178 height 712
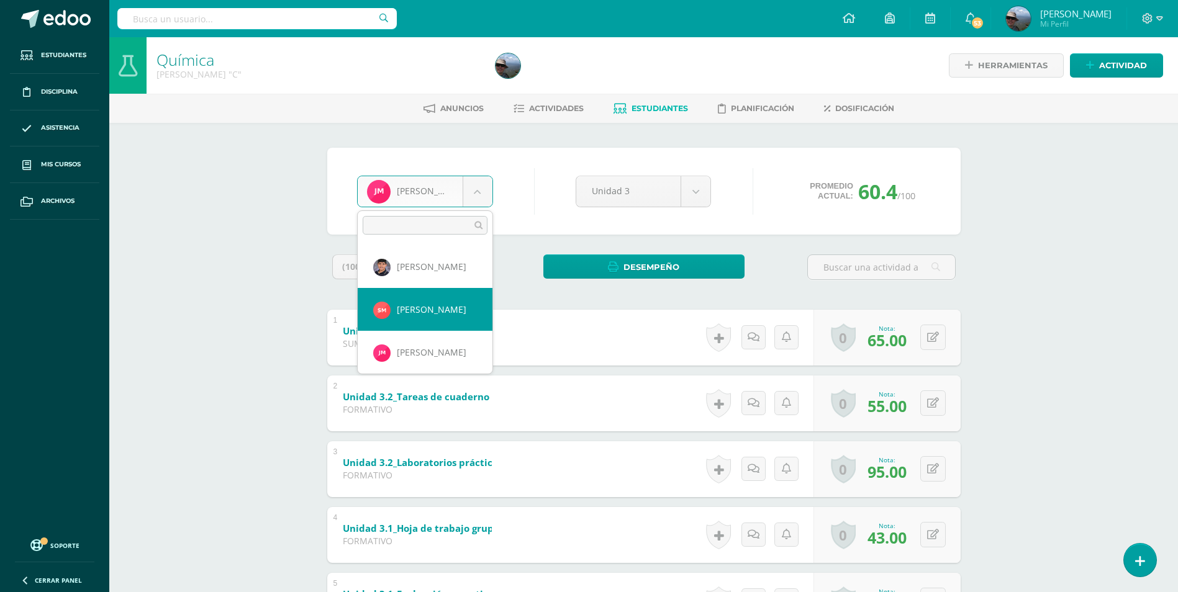
scroll to position [918, 0]
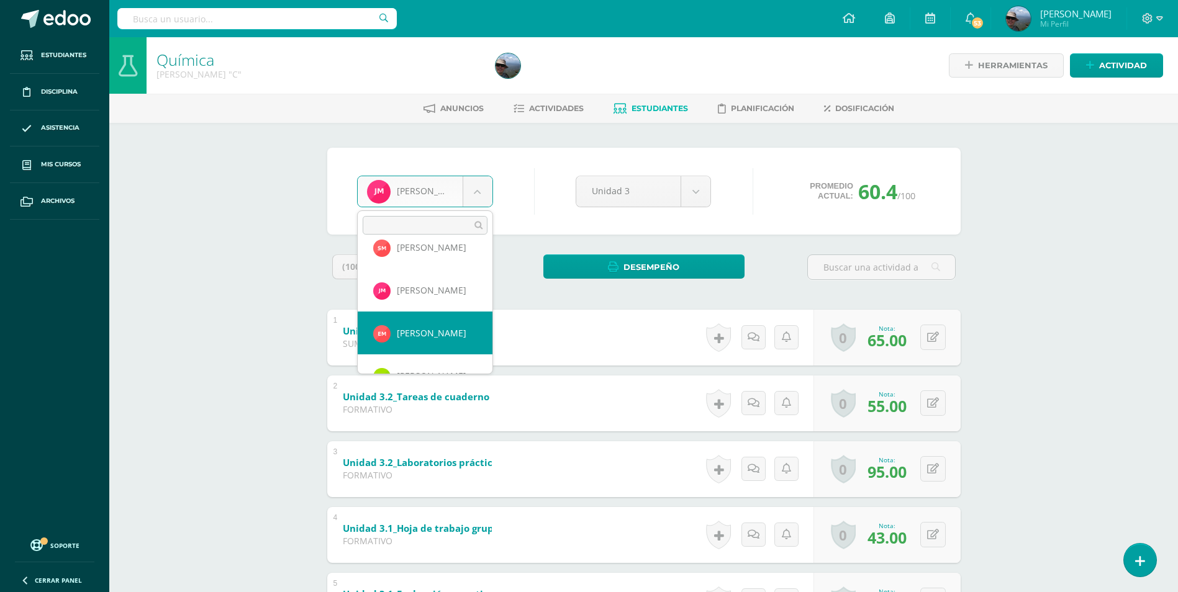
select select "3549"
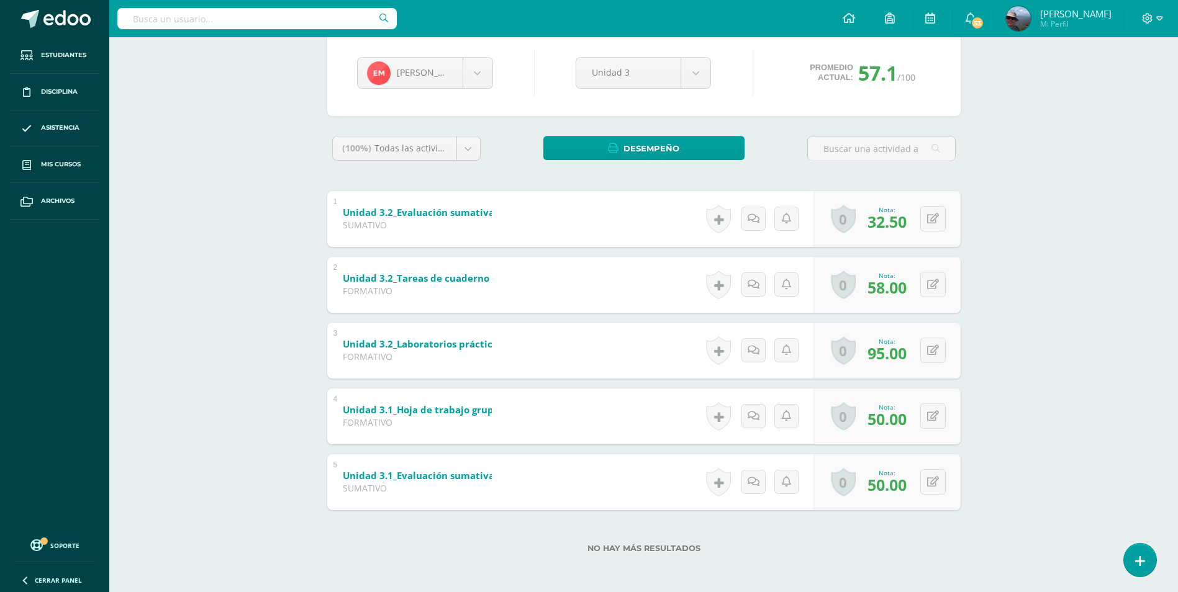
scroll to position [119, 0]
click at [929, 285] on button at bounding box center [932, 283] width 25 height 25
type input "60"
click at [930, 220] on icon at bounding box center [933, 218] width 12 height 11
type input "65"
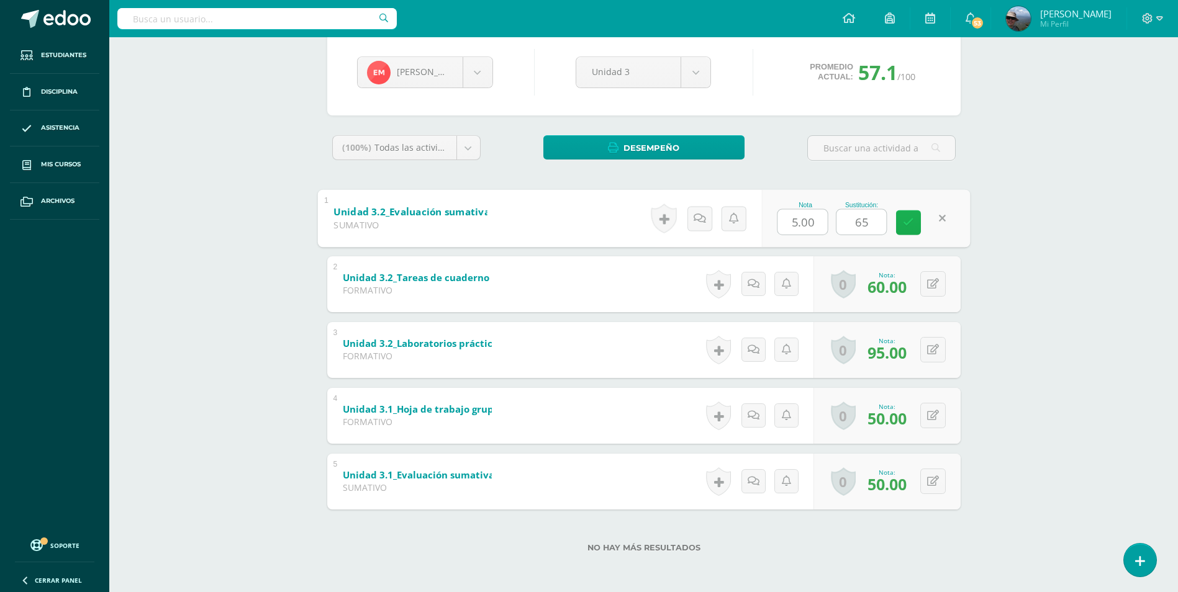
click at [908, 227] on icon at bounding box center [908, 222] width 11 height 11
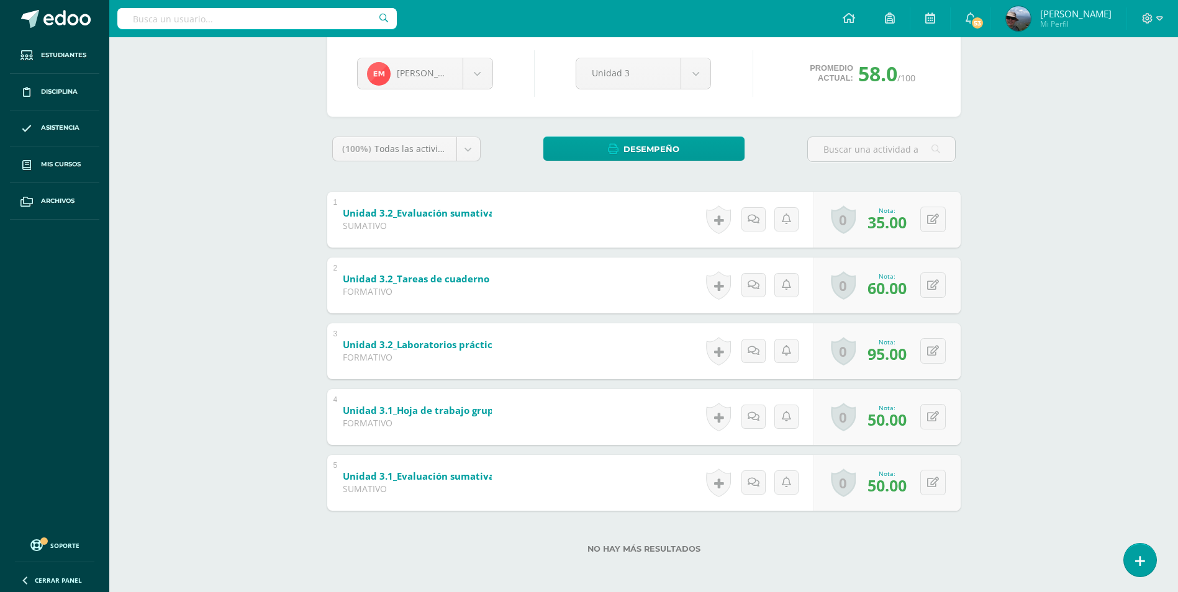
scroll to position [119, 0]
click at [938, 225] on button at bounding box center [932, 218] width 25 height 25
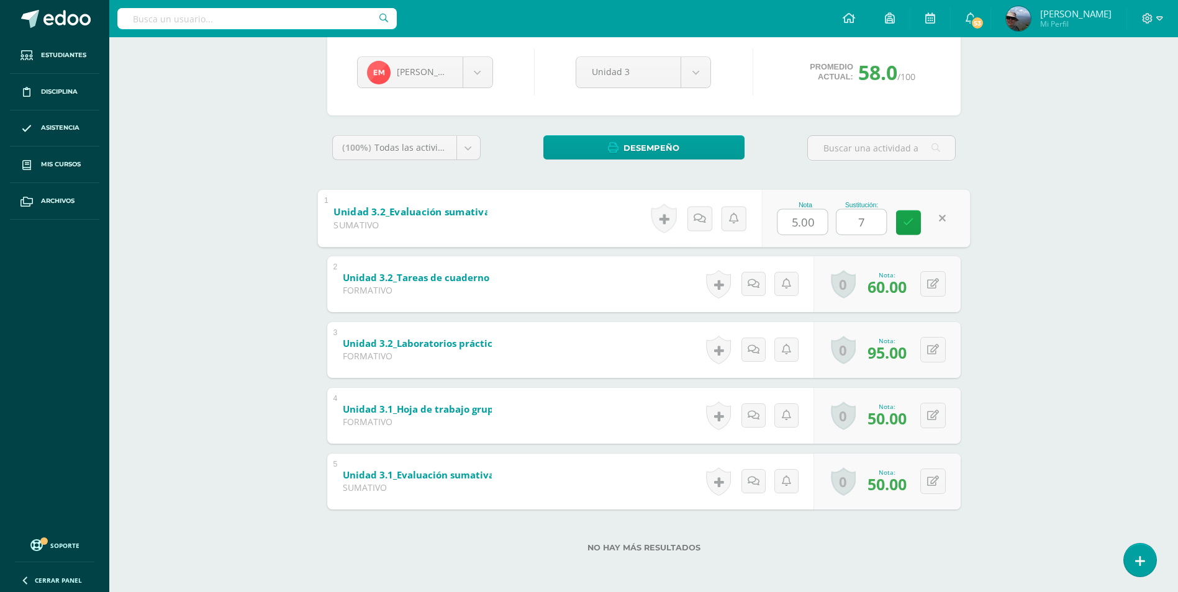
type input "70"
click at [915, 219] on link at bounding box center [908, 222] width 25 height 25
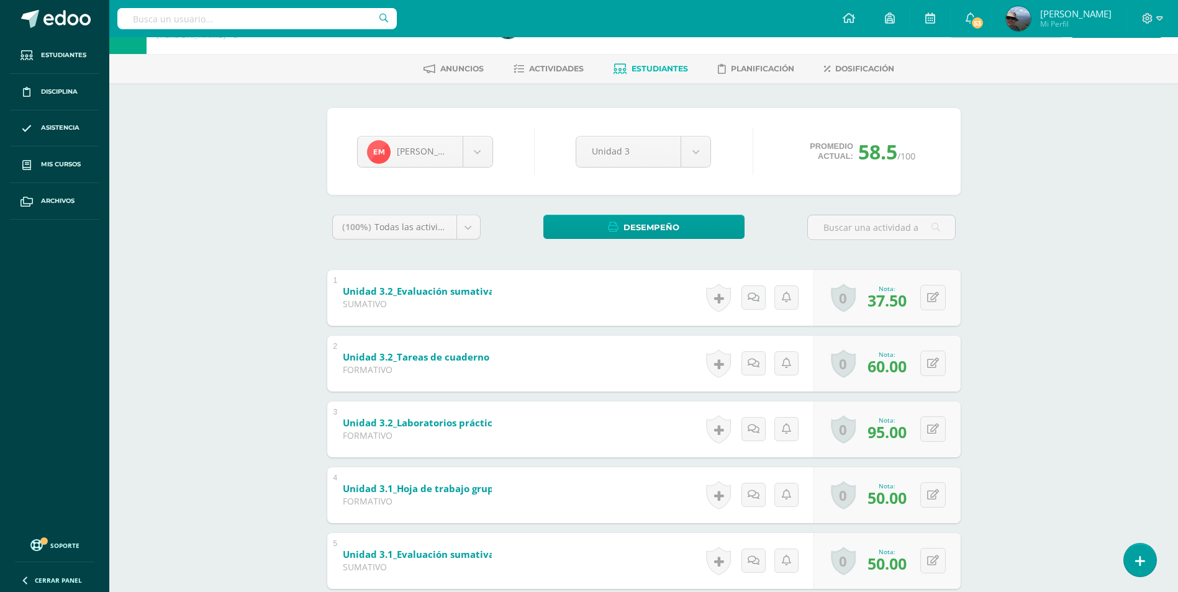
scroll to position [62, 0]
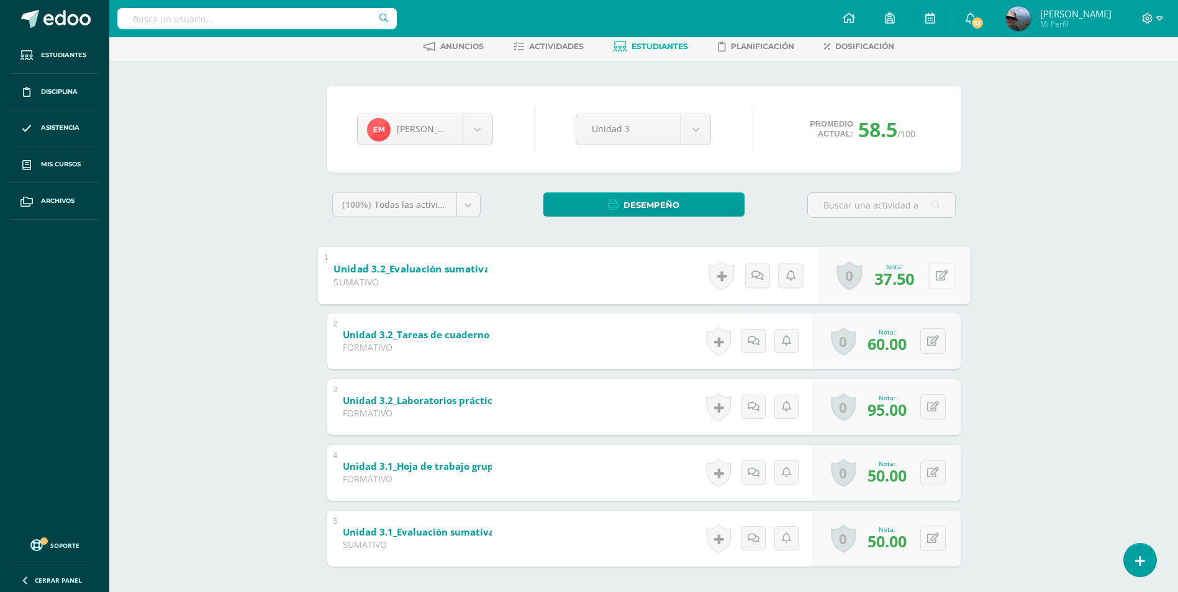
click at [935, 280] on icon at bounding box center [941, 275] width 12 height 11
drag, startPoint x: 815, startPoint y: 282, endPoint x: 746, endPoint y: 293, distance: 70.4
click at [746, 247] on form "Unidad 3.2_Evaluación sumativa (Sobre 100.0) SUMATIVO Nota 5.00 Sustitución: 70…" at bounding box center [643, 247] width 653 height 0
type input "15"
click at [903, 284] on icon at bounding box center [908, 279] width 11 height 11
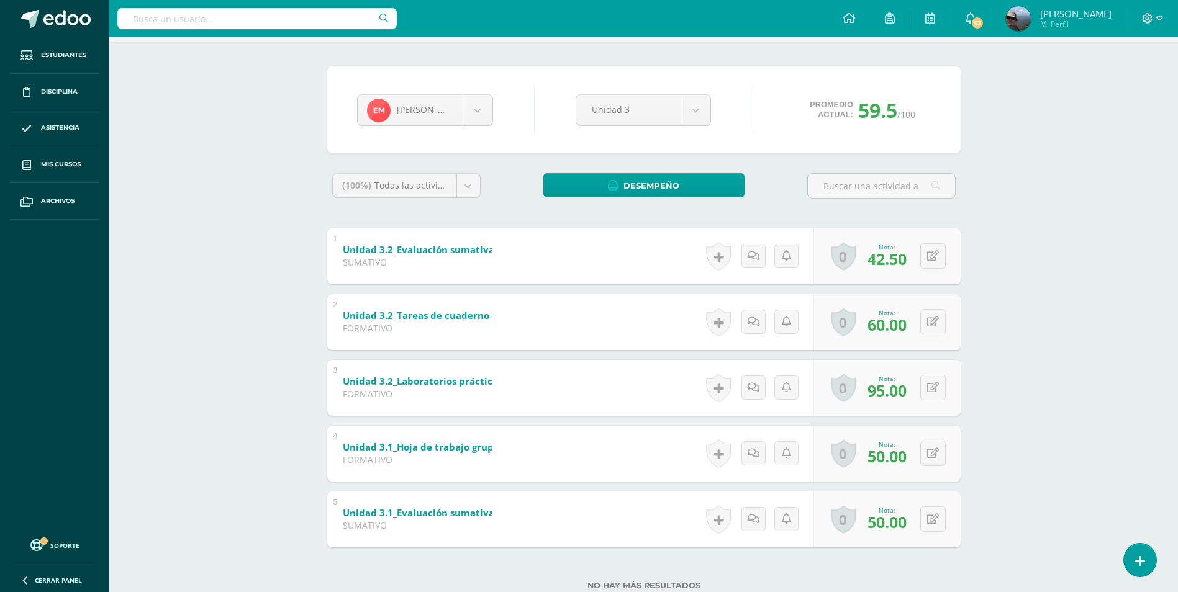
scroll to position [119, 0]
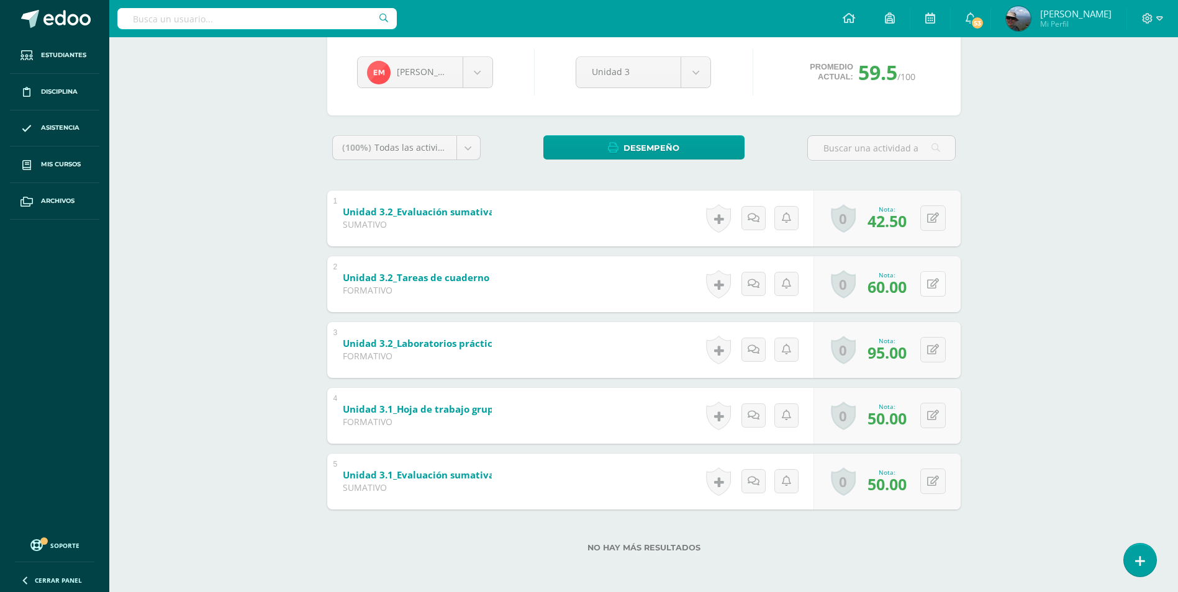
click at [930, 285] on button at bounding box center [932, 283] width 25 height 25
type input "65"
click at [908, 286] on icon at bounding box center [908, 288] width 11 height 11
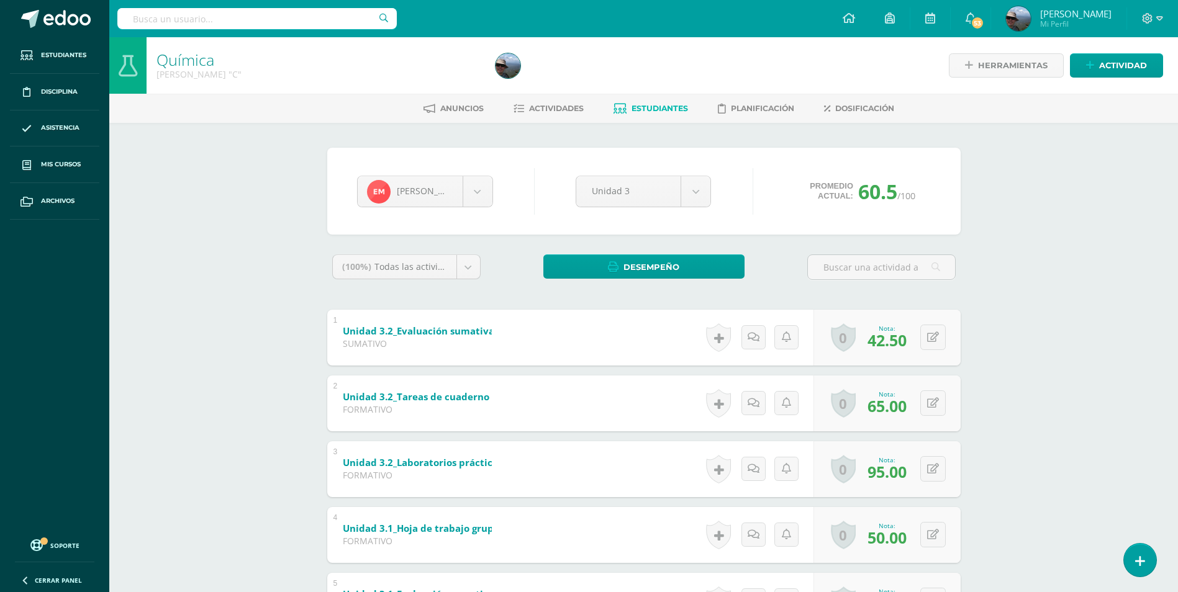
click at [658, 104] on span "Estudiantes" at bounding box center [659, 108] width 57 height 9
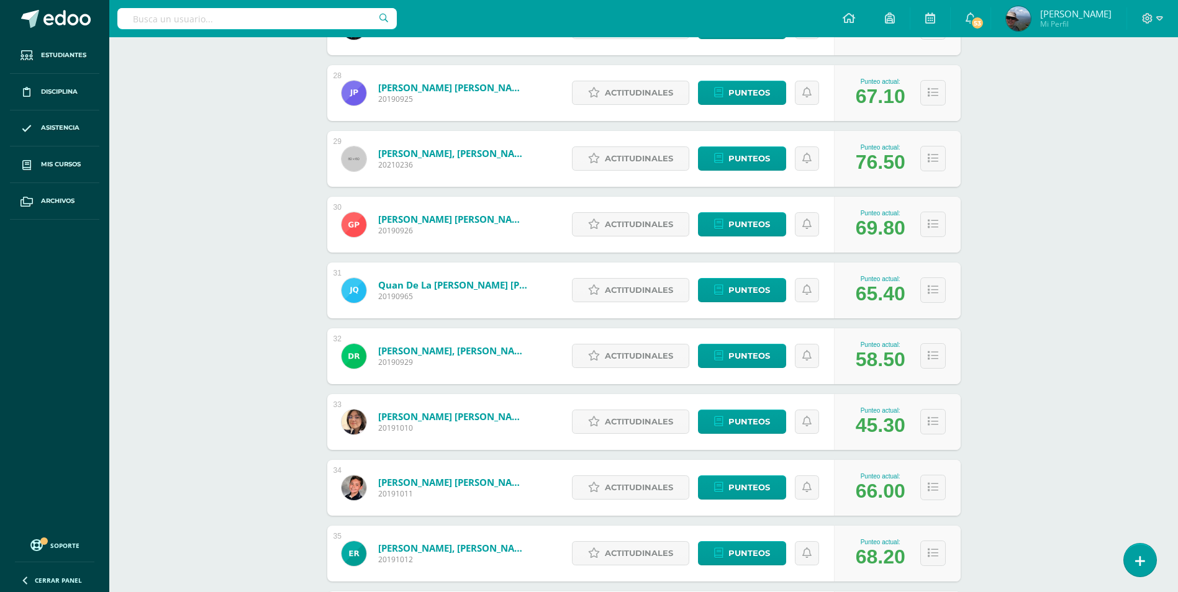
scroll to position [1971, 0]
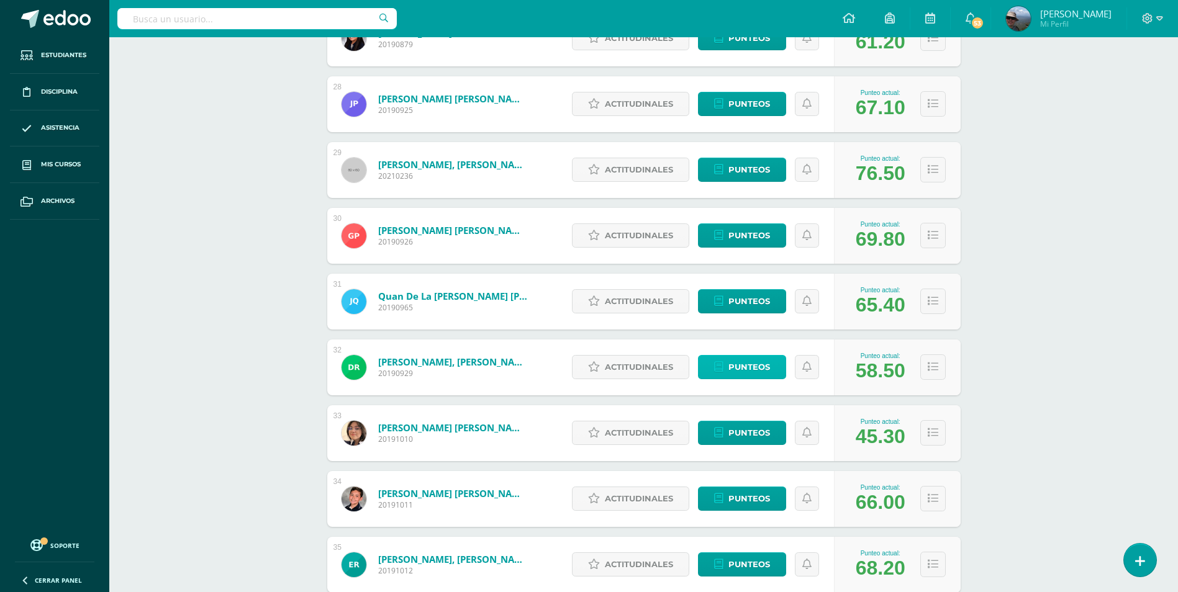
click at [733, 369] on span "Punteos" at bounding box center [749, 367] width 42 height 23
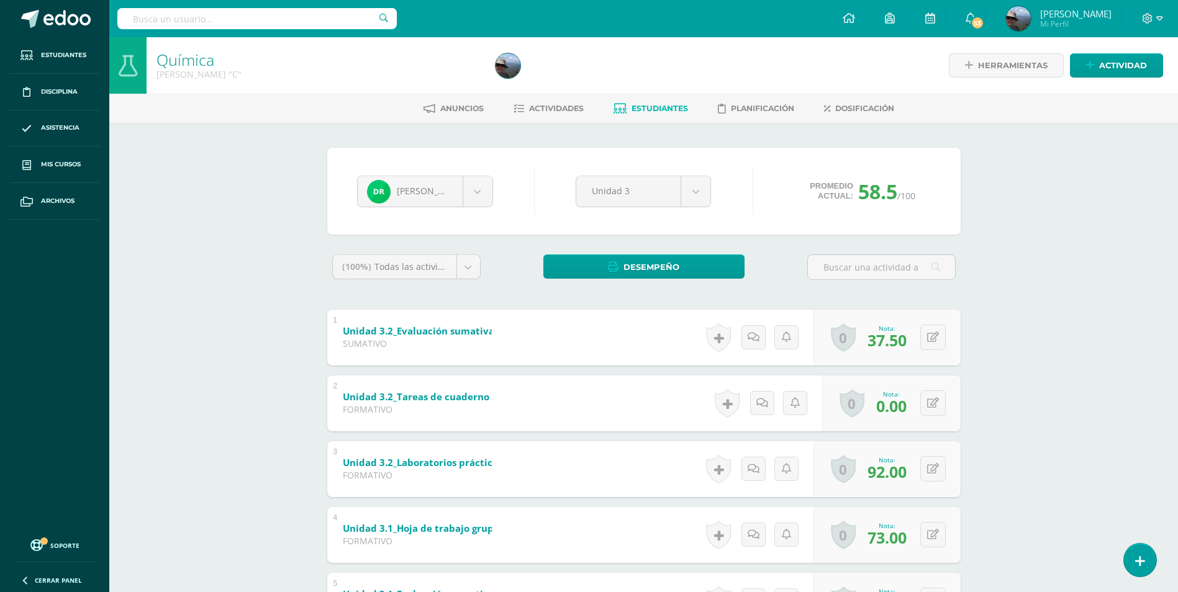
scroll to position [119, 0]
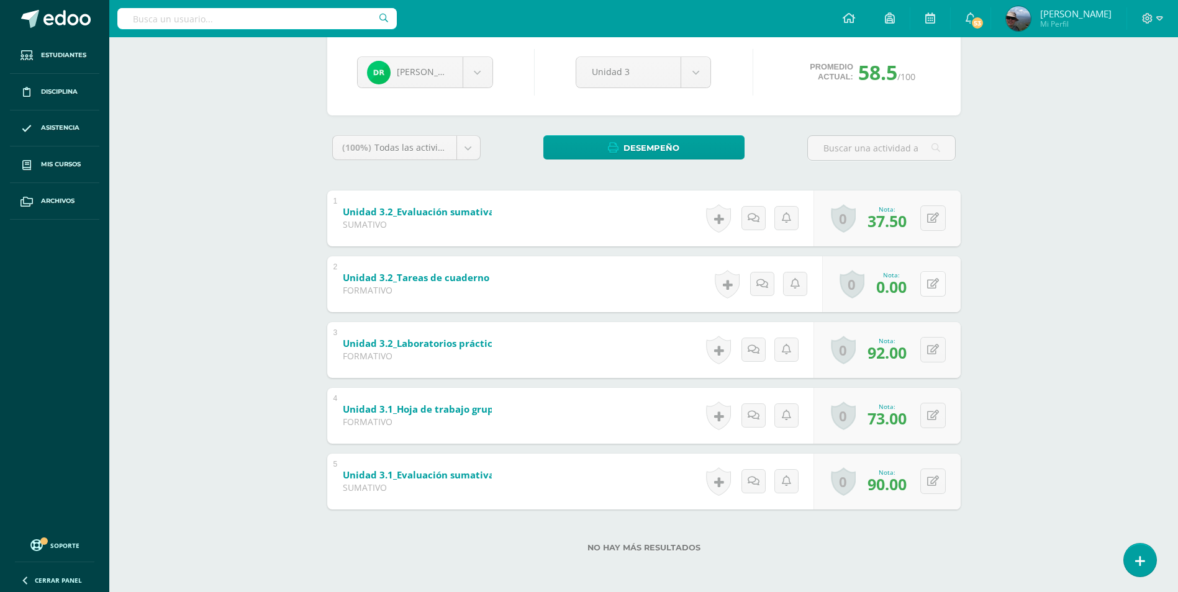
click at [933, 284] on icon at bounding box center [933, 284] width 12 height 11
click at [911, 284] on icon at bounding box center [908, 288] width 11 height 11
click at [936, 289] on icon at bounding box center [933, 284] width 12 height 11
type input "100"
